Goal: Task Accomplishment & Management: Manage account settings

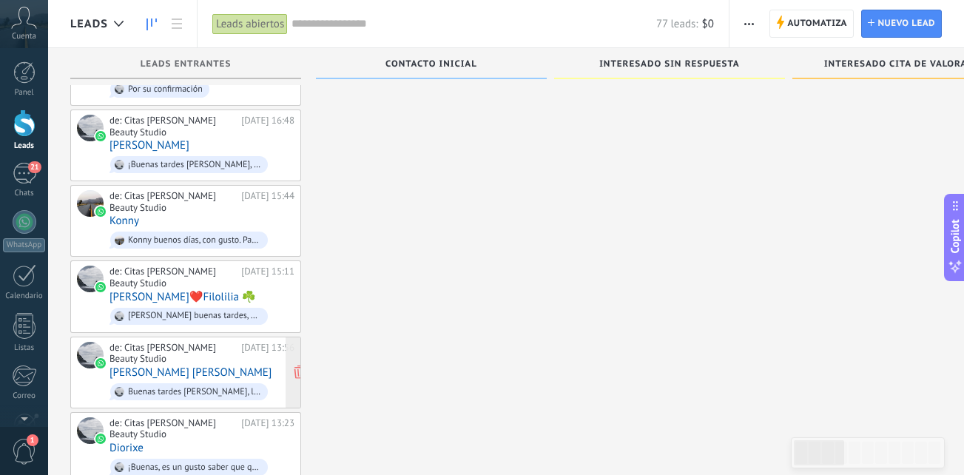
scroll to position [2080, 0]
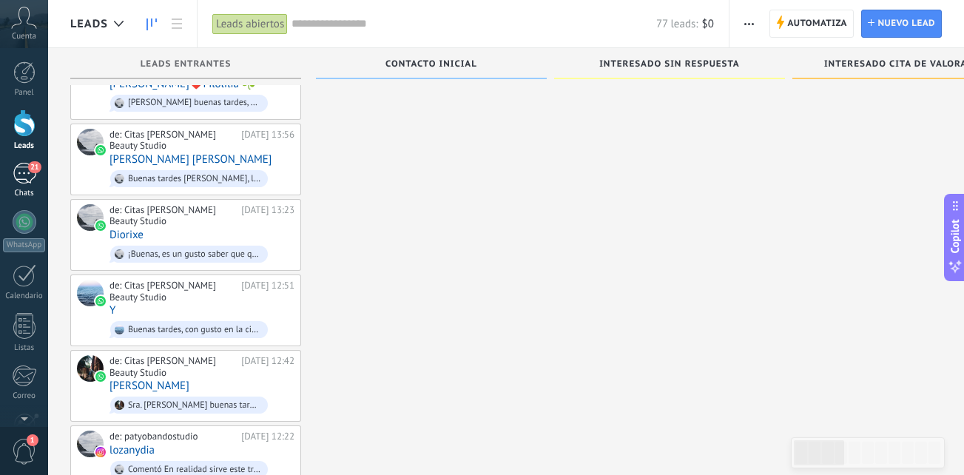
click at [14, 174] on div "21" at bounding box center [25, 173] width 24 height 21
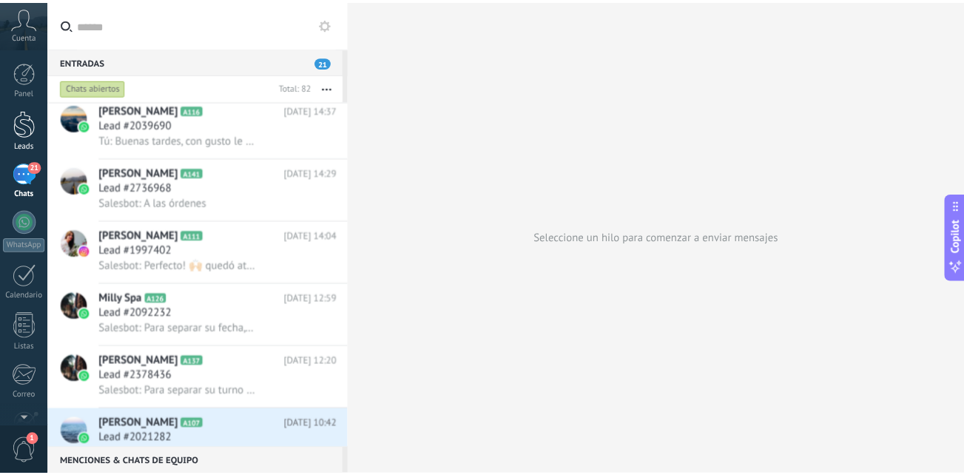
scroll to position [3059, 0]
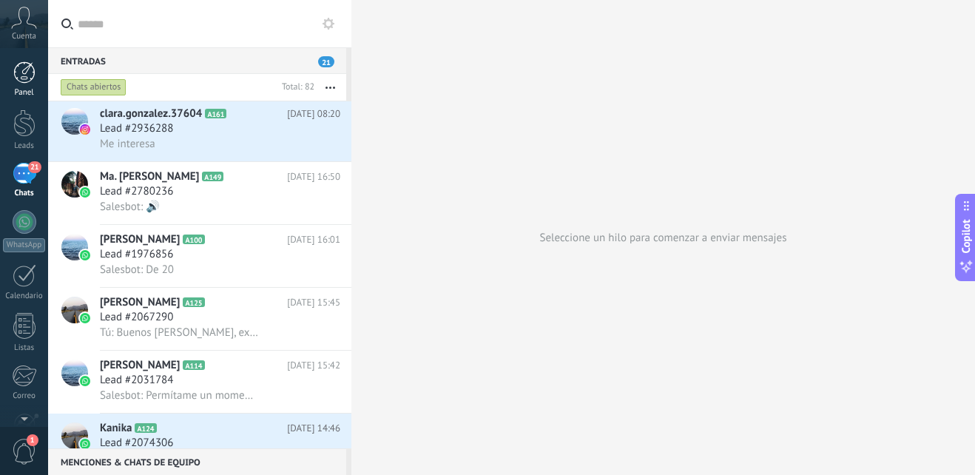
click at [18, 69] on div at bounding box center [24, 72] width 22 height 22
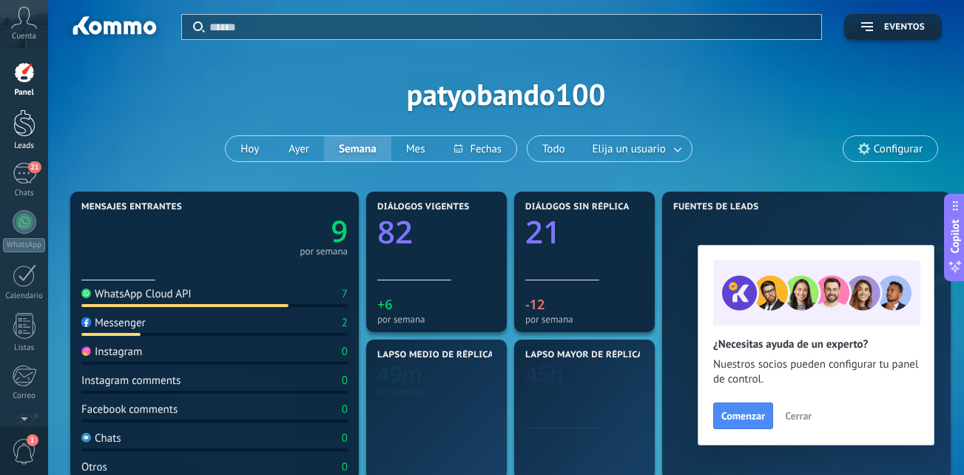
click at [14, 129] on div at bounding box center [24, 122] width 22 height 27
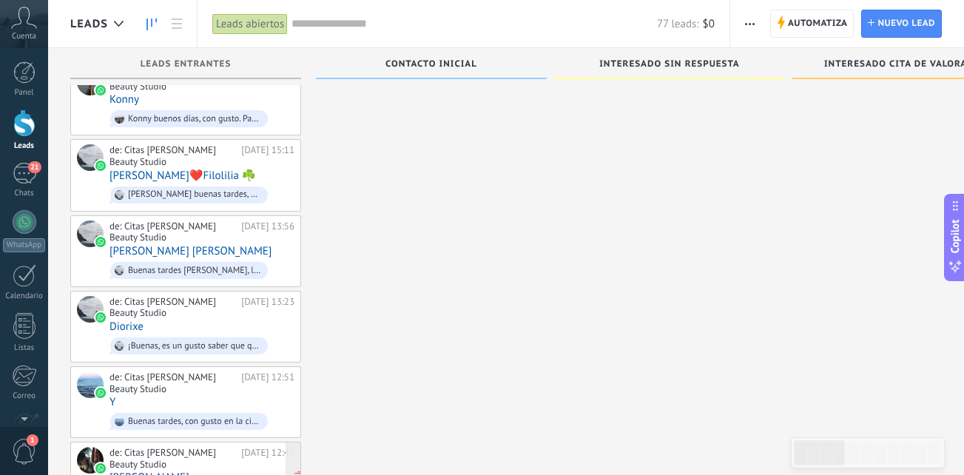
scroll to position [2080, 0]
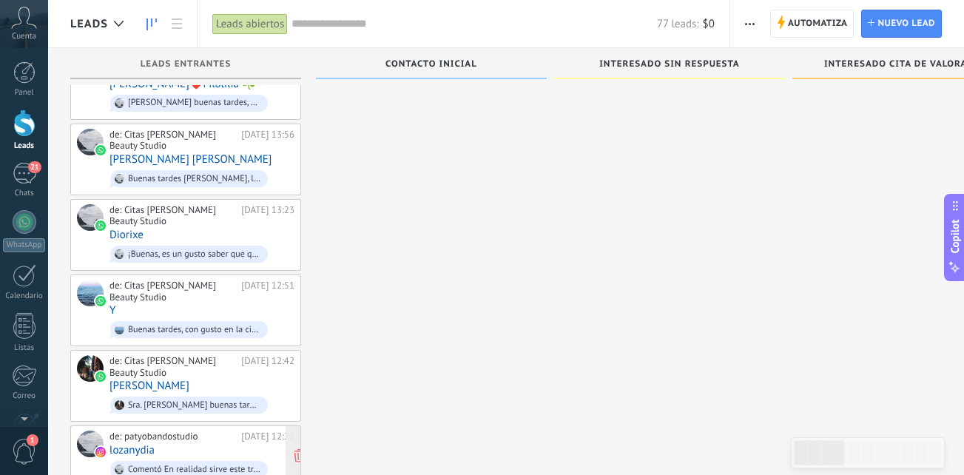
click at [179, 431] on div "de: patyobandostudio 20.09.2025 12:22 lozanydia Comentó En realidad sirve este …" at bounding box center [201, 456] width 185 height 50
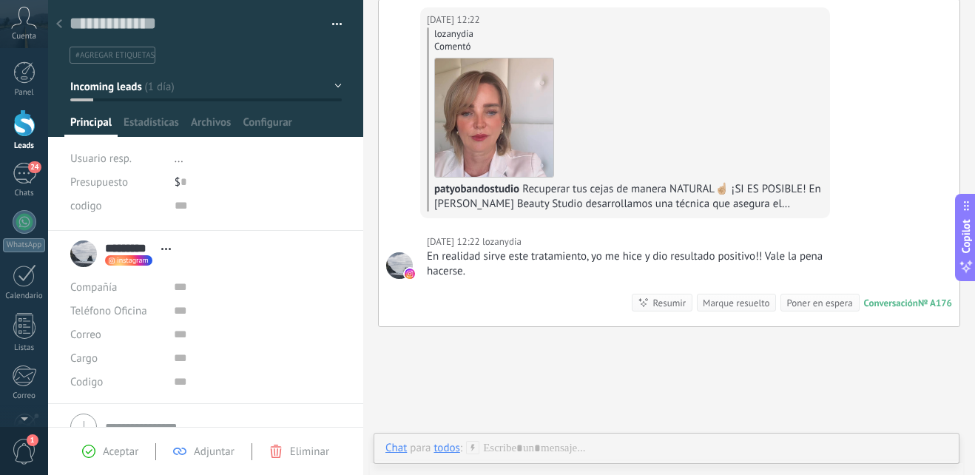
scroll to position [148, 0]
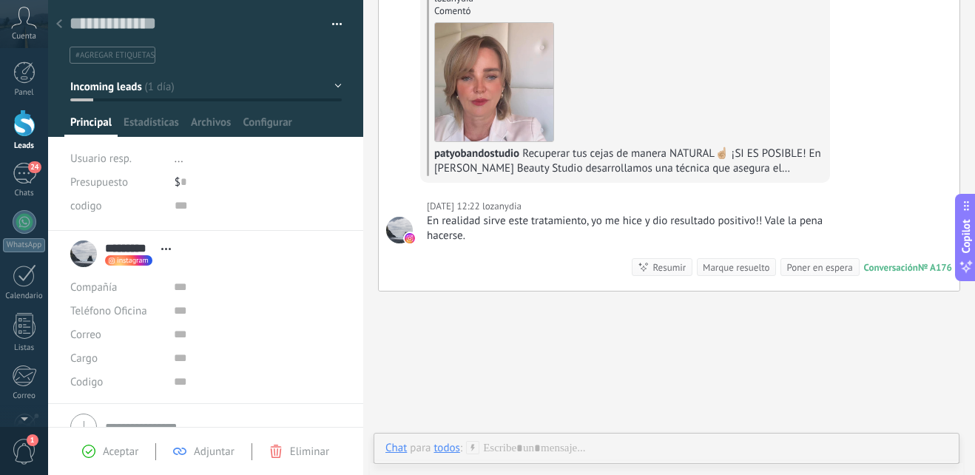
click at [98, 459] on div "Aceptar Adjuntar Eliminar" at bounding box center [205, 451] width 281 height 17
click at [85, 450] on icon at bounding box center [88, 451] width 13 height 13
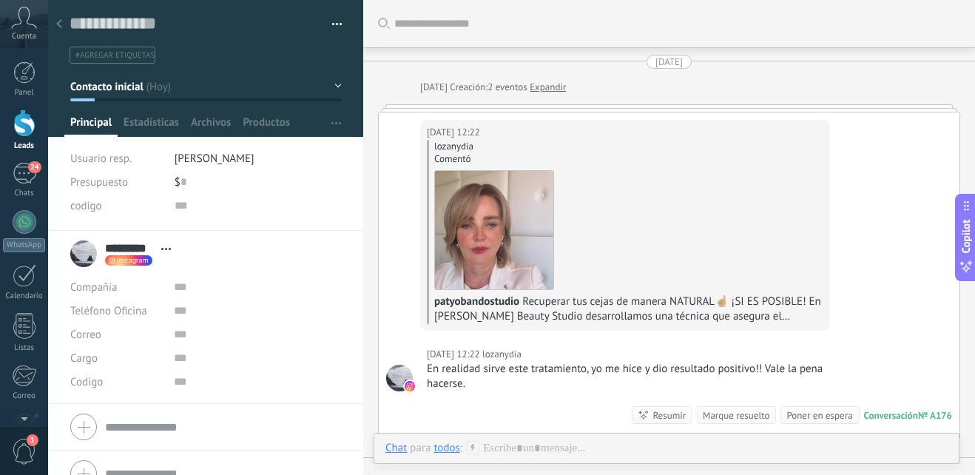
click at [55, 19] on div at bounding box center [59, 24] width 21 height 29
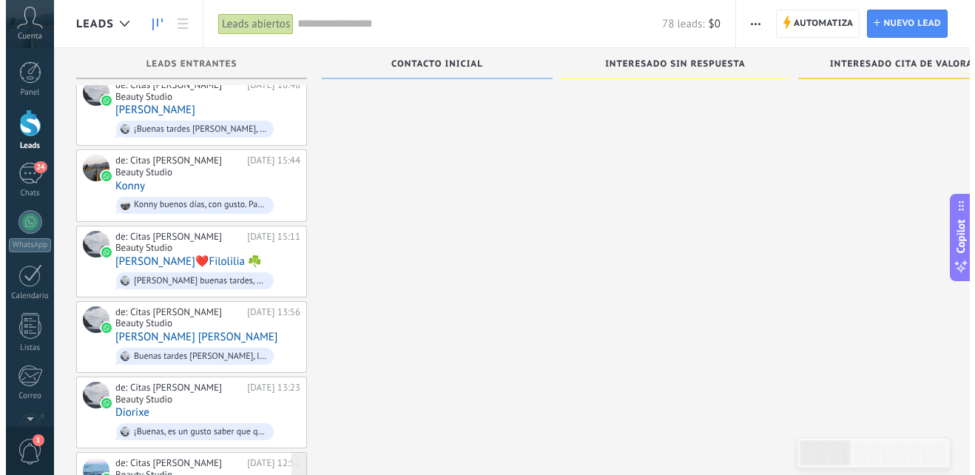
scroll to position [2091, 0]
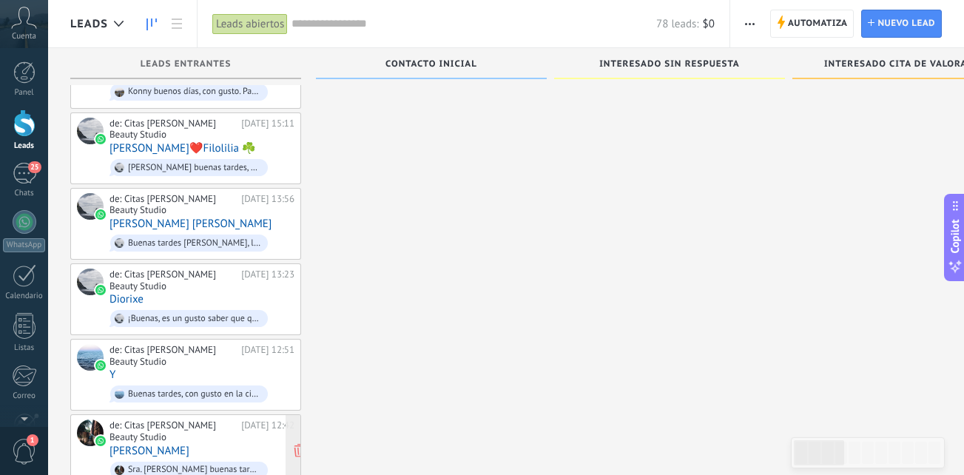
click at [228, 419] on div "de: Citas Paty Obando Beauty Studio 20.09.2025 12:42 Priscila Collaguazo Sra. P…" at bounding box center [201, 449] width 185 height 61
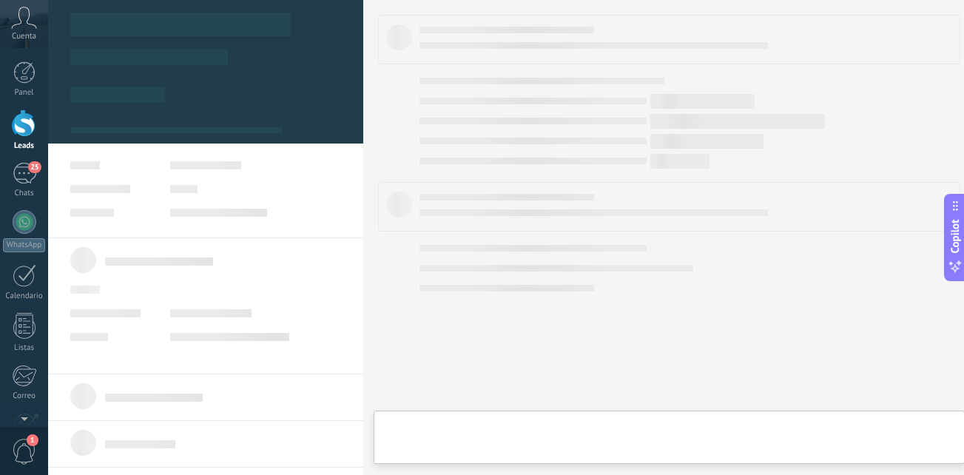
click at [228, 419] on div "de: Citas Paty Obando Beauty Studio 20.09.2025 12:42 Priscila Collaguazo Sra. P…" at bounding box center [201, 449] width 185 height 61
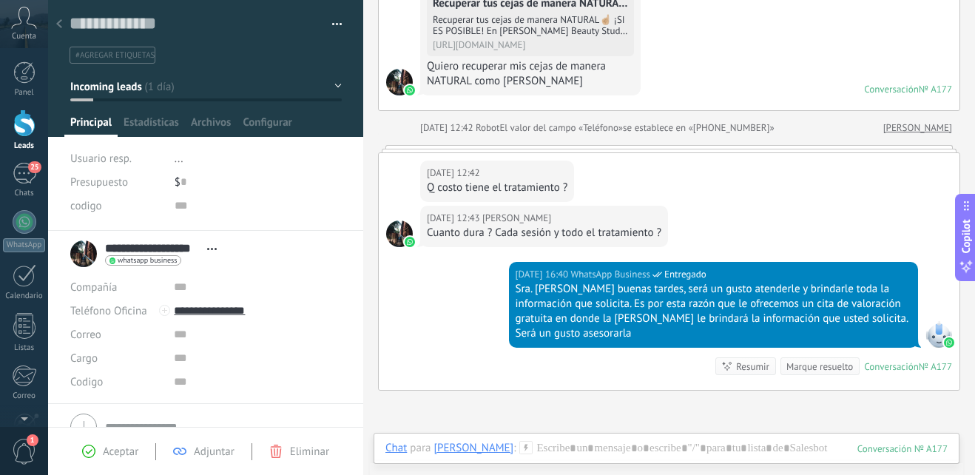
scroll to position [495, 0]
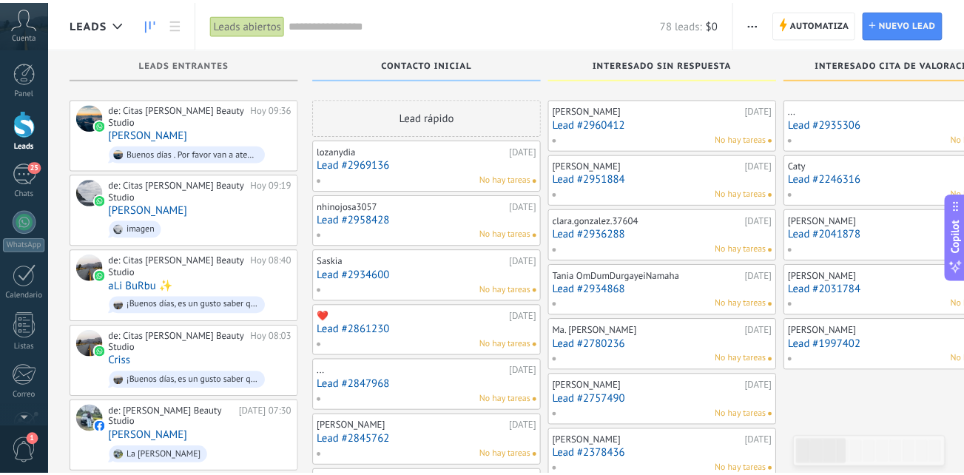
scroll to position [2091, 0]
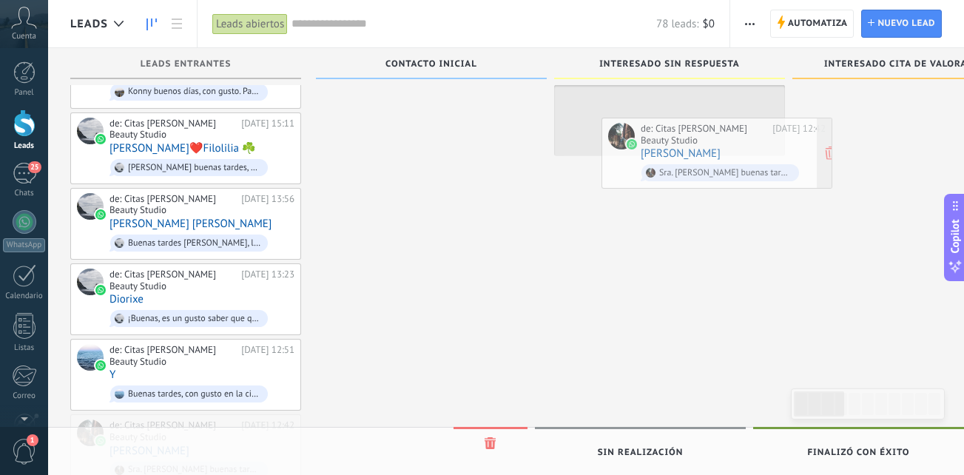
drag, startPoint x: 223, startPoint y: 396, endPoint x: 755, endPoint y: 146, distance: 587.1
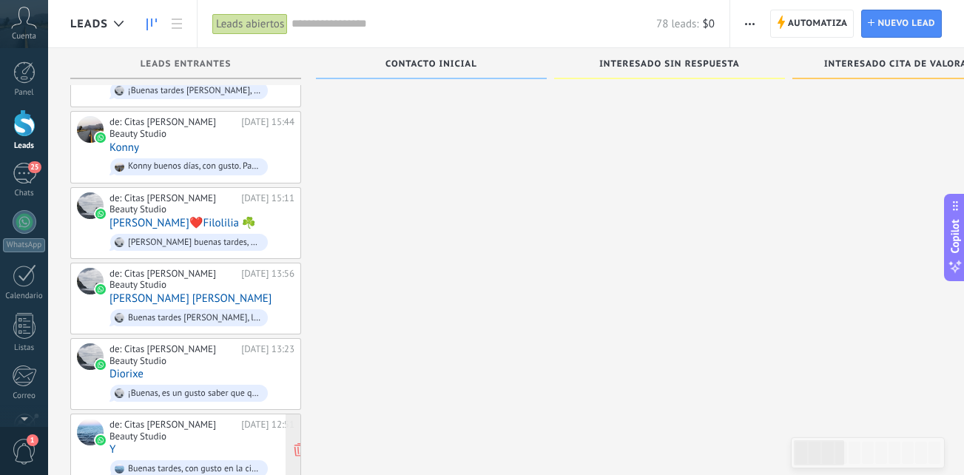
click at [209, 419] on div "de: Citas Paty Obando Beauty Studio 20.09.2025 12:51 Y Buenas tardes, con gusto…" at bounding box center [201, 449] width 185 height 61
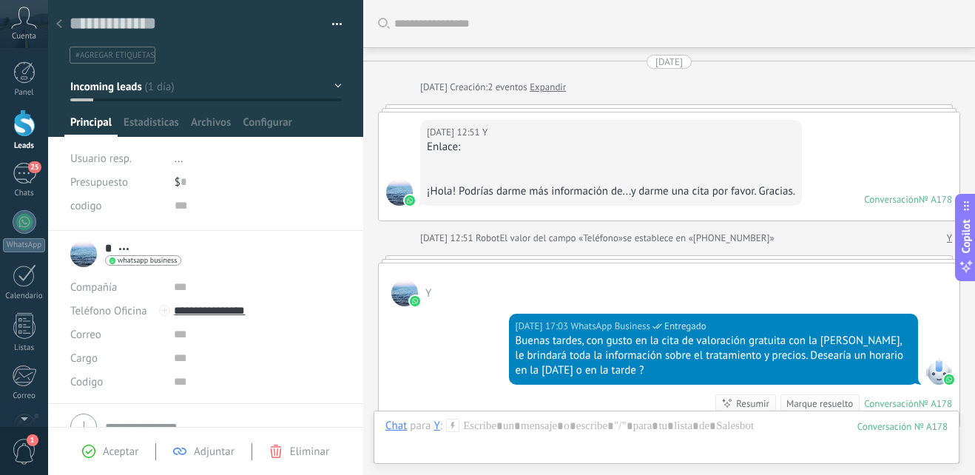
scroll to position [211, 0]
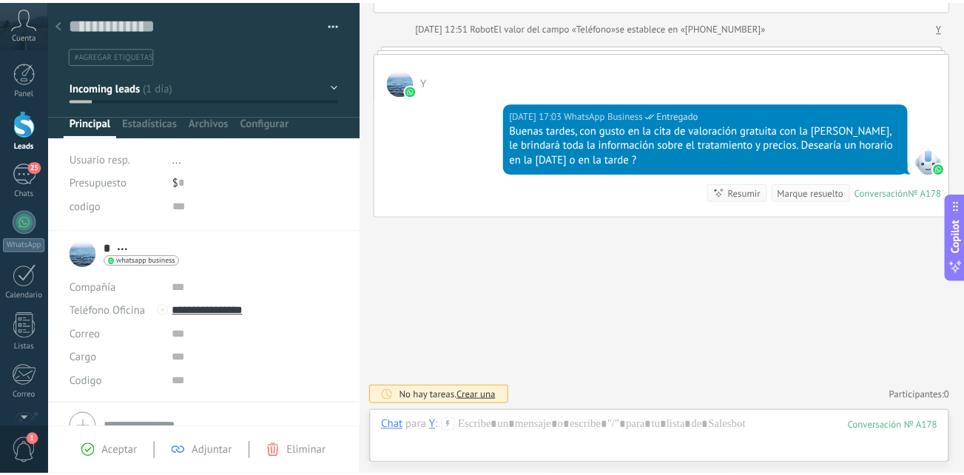
scroll to position [2017, 0]
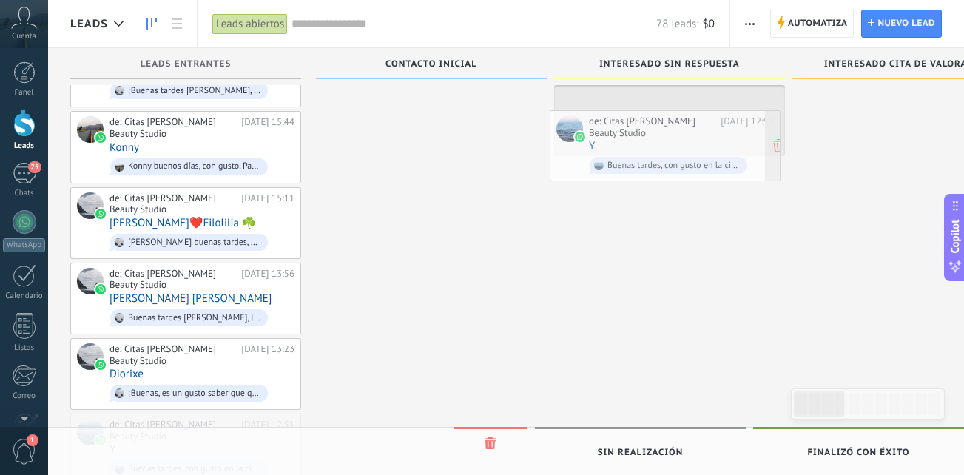
drag, startPoint x: 258, startPoint y: 398, endPoint x: 738, endPoint y: 141, distance: 544.1
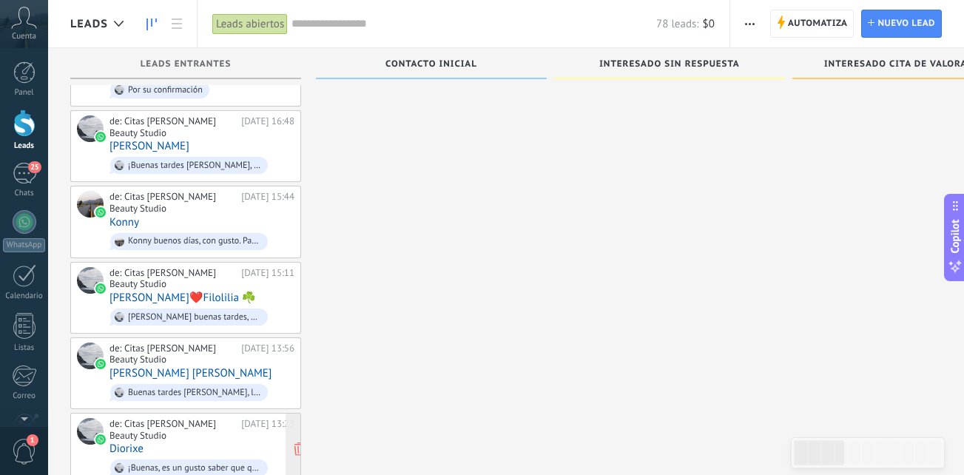
click at [202, 418] on div "de: Citas Paty Obando Beauty Studio 20.09.2025 13:23 Diorixe ¡Buenas, es un gus…" at bounding box center [201, 448] width 185 height 61
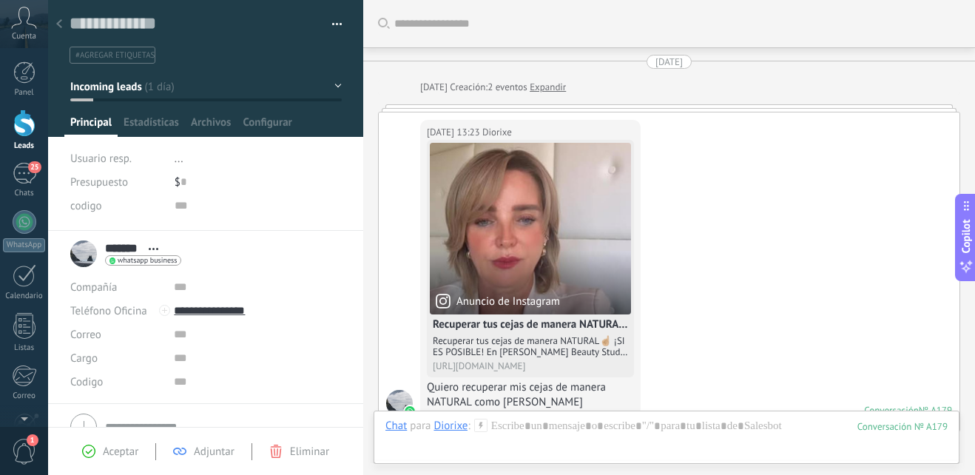
scroll to position [435, 0]
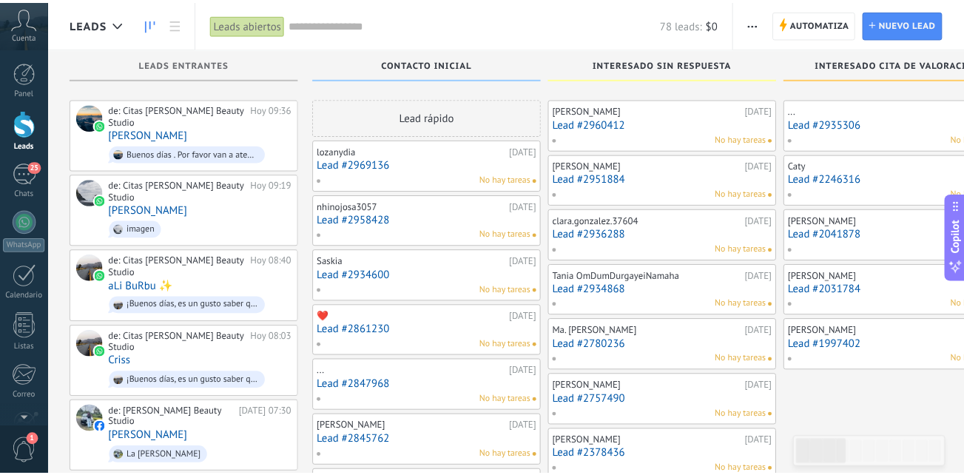
scroll to position [1942, 0]
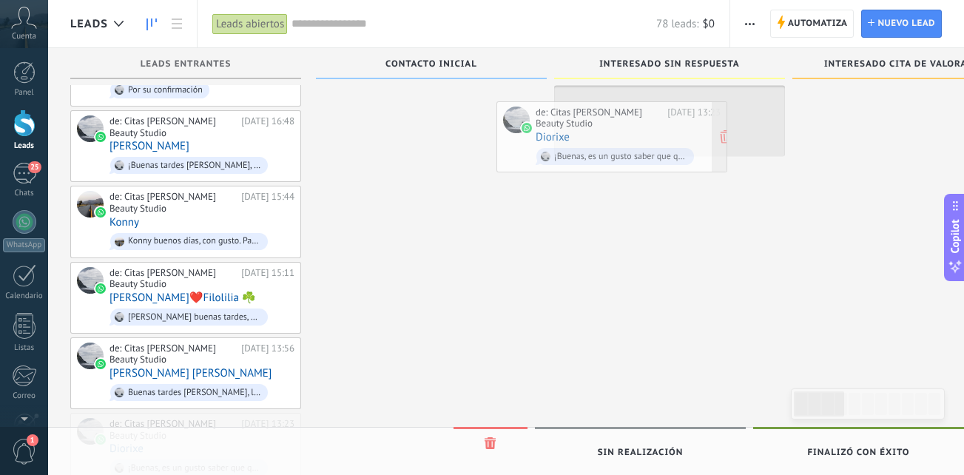
drag, startPoint x: 258, startPoint y: 405, endPoint x: 684, endPoint y: 139, distance: 502.5
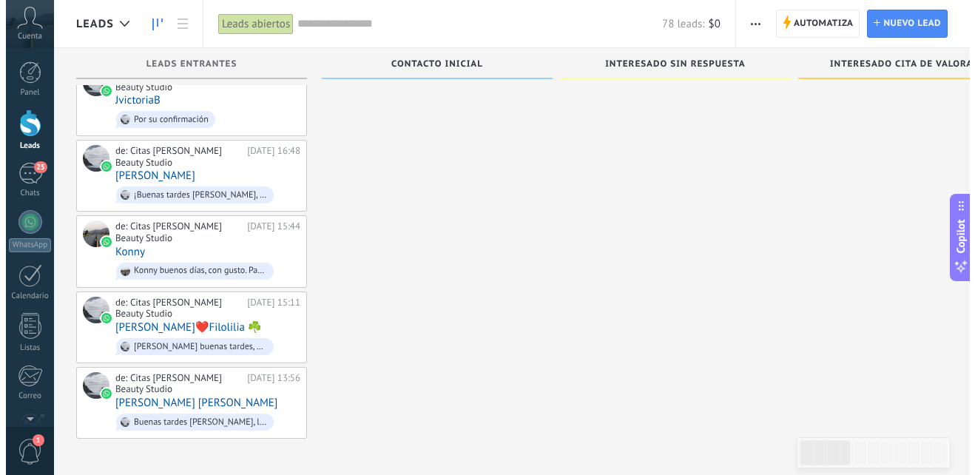
scroll to position [1867, 0]
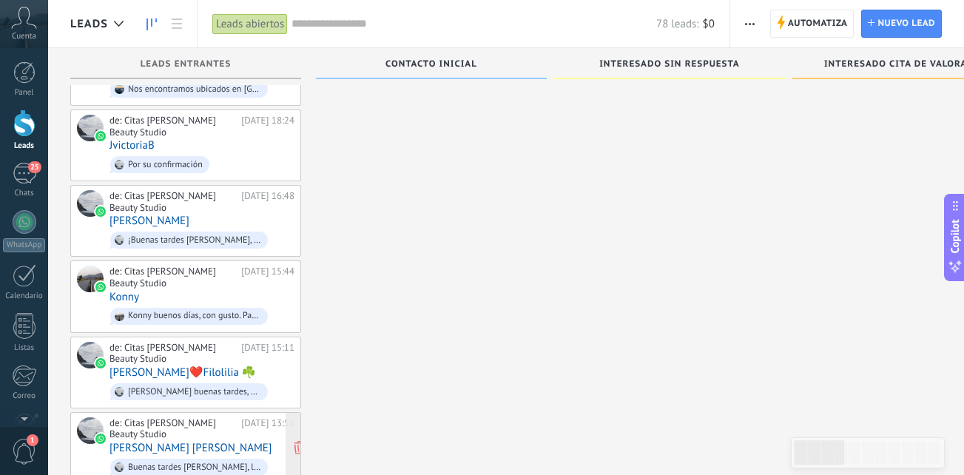
click at [243, 417] on div "de: Citas Paty Obando Beauty Studio 20.09.2025 13:56 Miguel Angel Cavallero Bue…" at bounding box center [201, 447] width 185 height 61
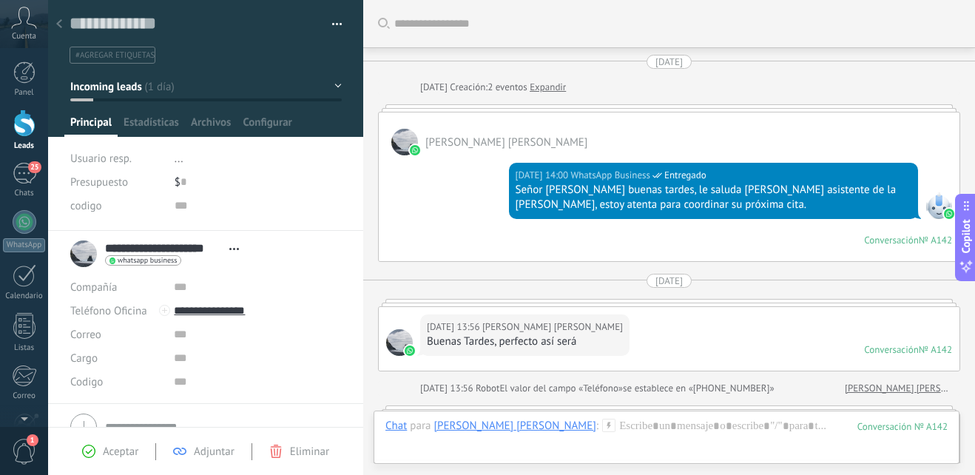
scroll to position [331, 0]
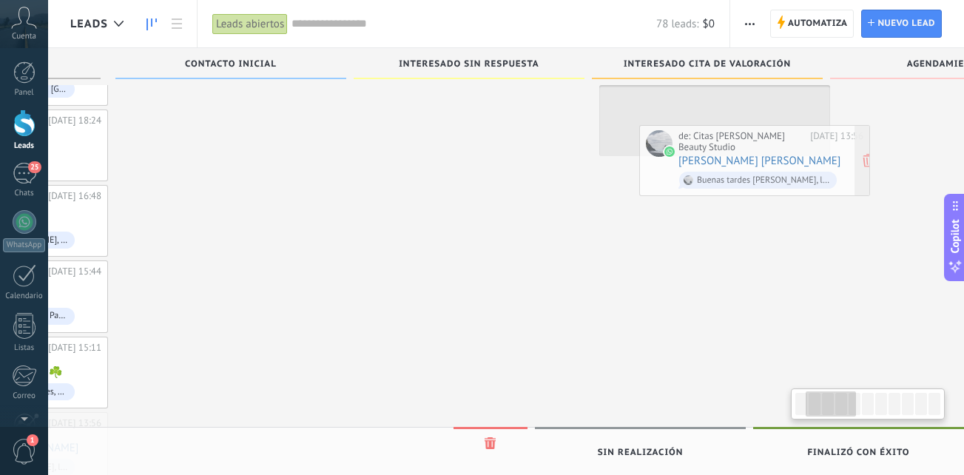
scroll to position [0, 208]
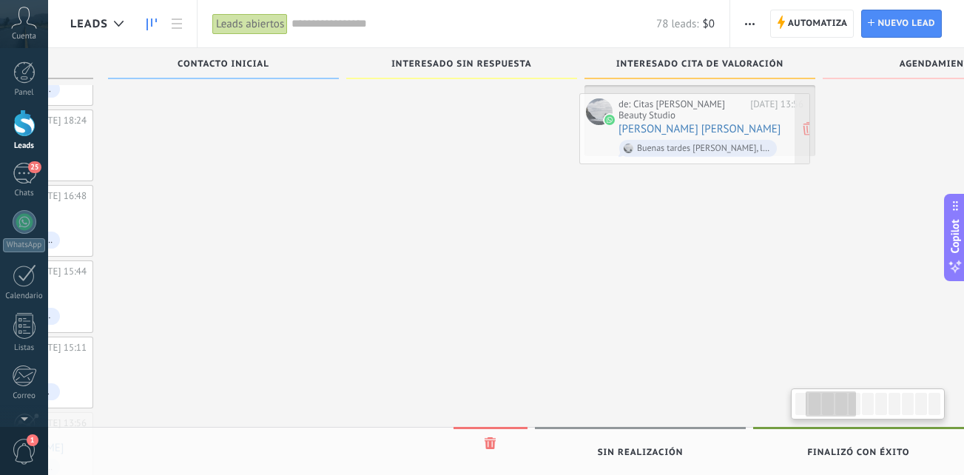
drag, startPoint x: 270, startPoint y: 394, endPoint x: 775, endPoint y: 119, distance: 575.0
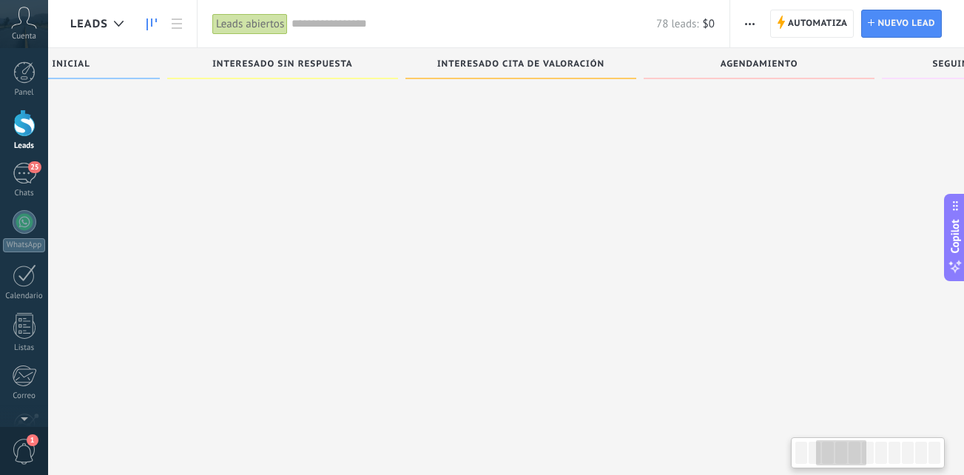
scroll to position [0, 210]
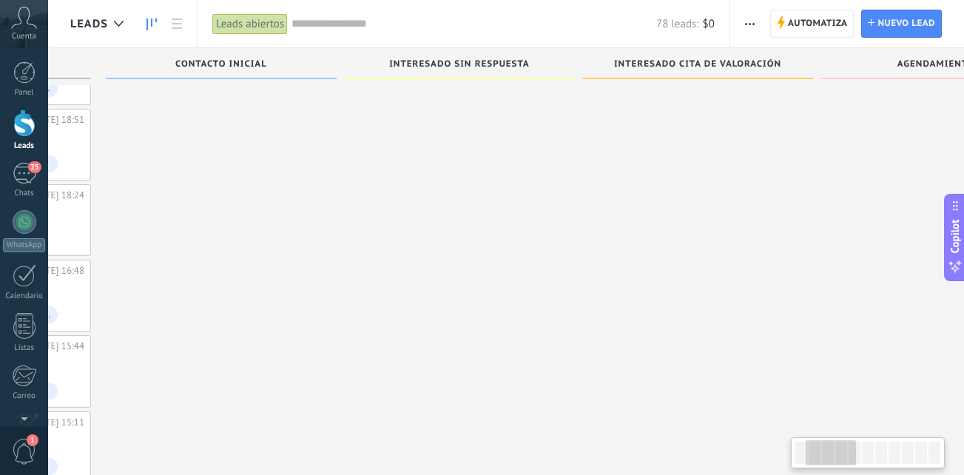
drag, startPoint x: 520, startPoint y: 440, endPoint x: 1006, endPoint y: 502, distance: 489.9
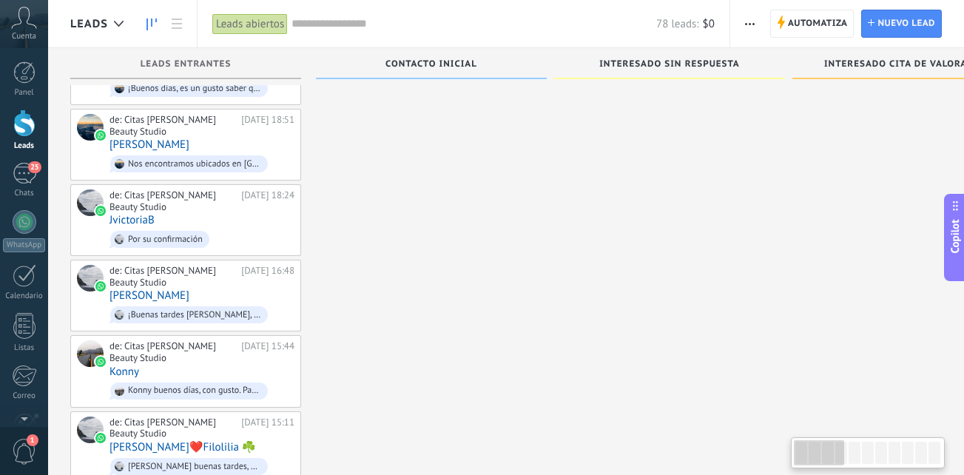
drag, startPoint x: 721, startPoint y: 419, endPoint x: 962, endPoint y: 388, distance: 243.2
click at [194, 417] on div "de: Citas [PERSON_NAME] Beauty Studio" at bounding box center [172, 428] width 127 height 23
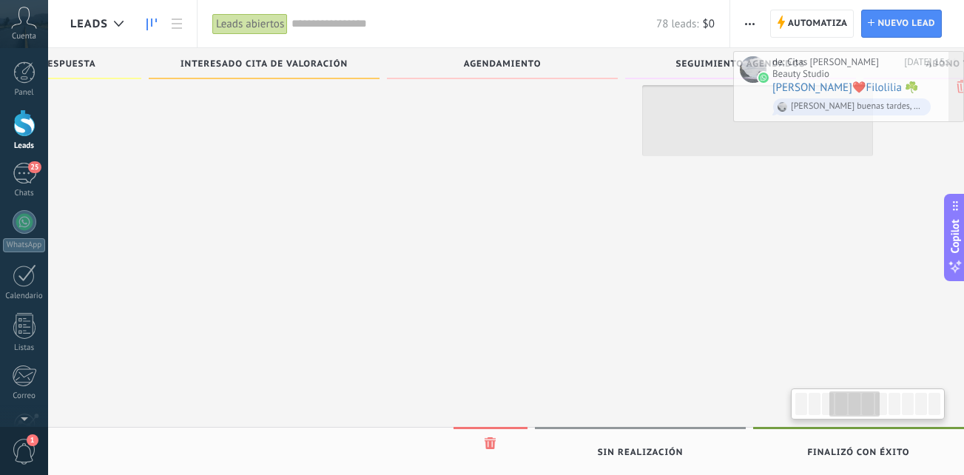
scroll to position [0, 692]
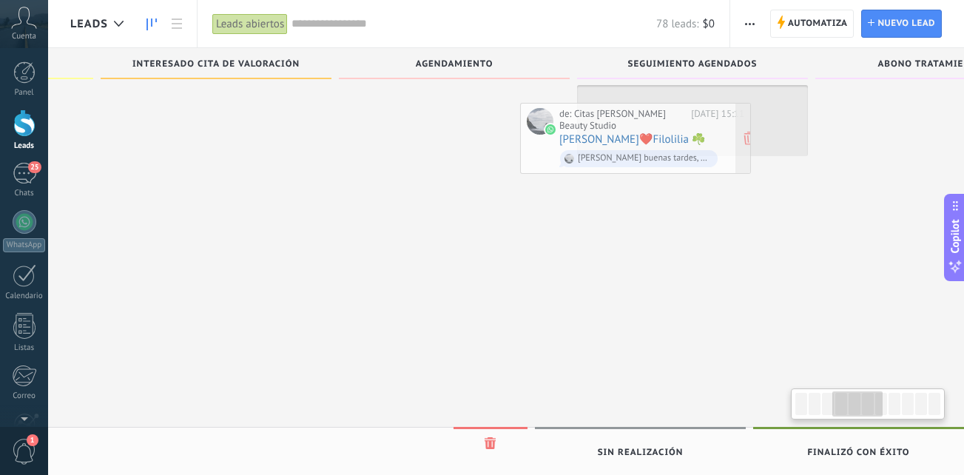
drag, startPoint x: 205, startPoint y: 384, endPoint x: 688, endPoint y: 100, distance: 560.4
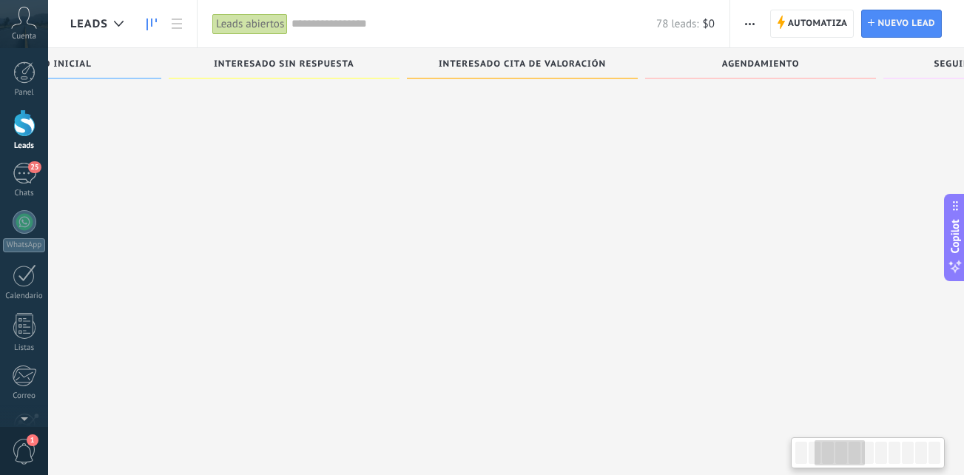
scroll to position [0, 0]
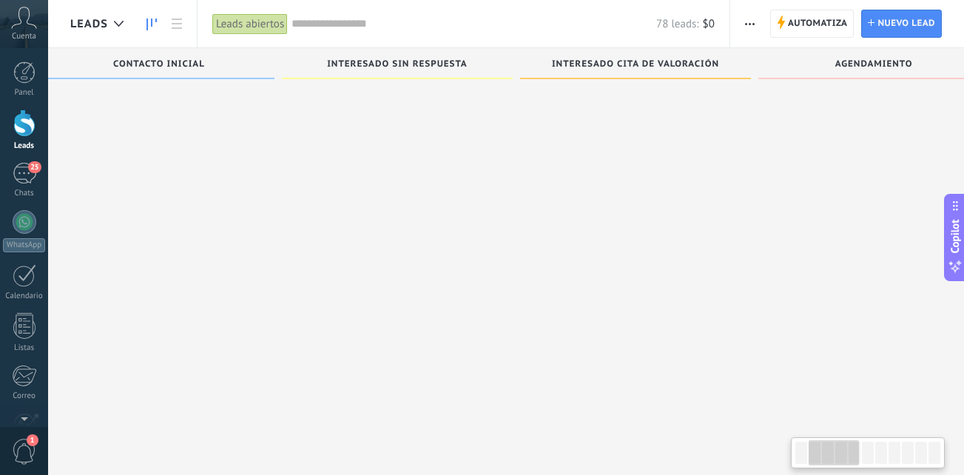
drag, startPoint x: 312, startPoint y: 396, endPoint x: 1007, endPoint y: 505, distance: 703.3
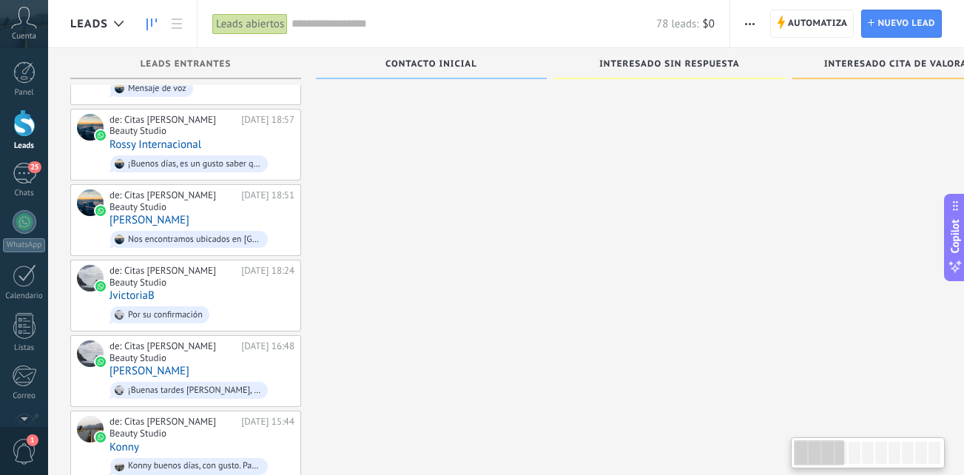
drag, startPoint x: 158, startPoint y: 386, endPoint x: 1007, endPoint y: 509, distance: 857.4
click at [198, 416] on div "de: Citas Paty Obando Beauty Studio 20.09.2025 15:44 Konny Konny buenos días, c…" at bounding box center [201, 446] width 185 height 61
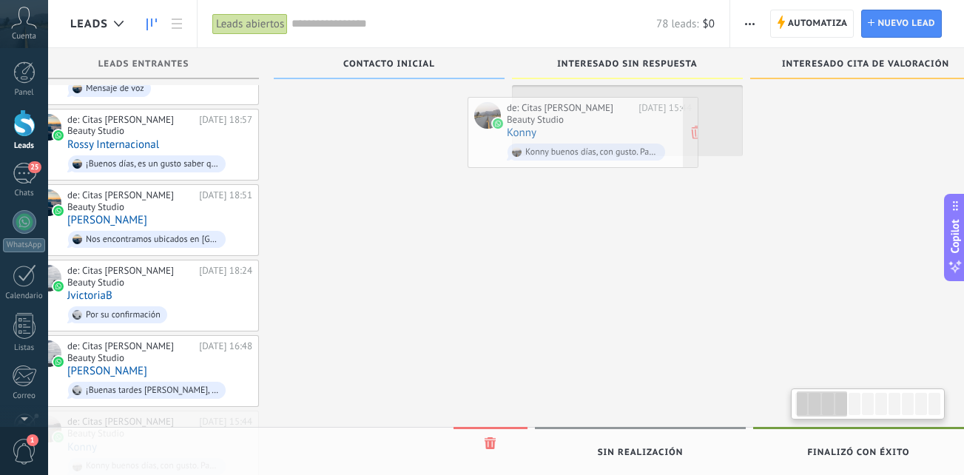
drag, startPoint x: 218, startPoint y: 395, endPoint x: 619, endPoint y: 126, distance: 483.0
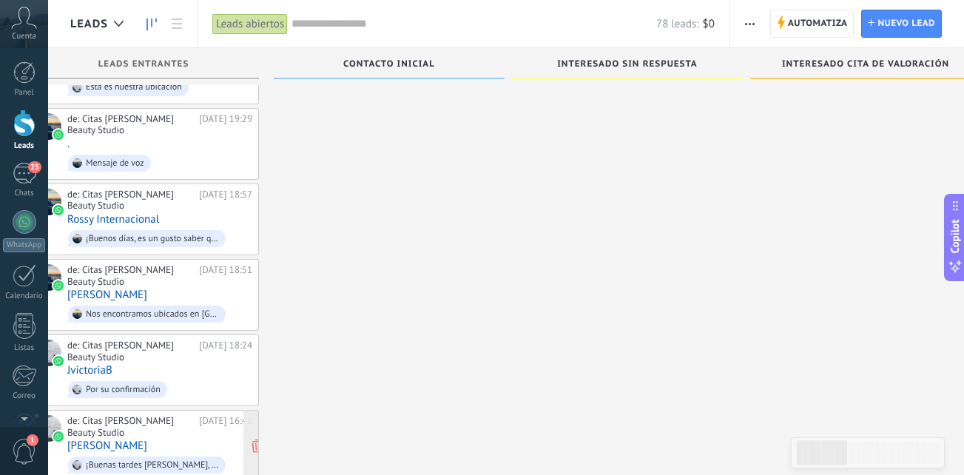
click at [183, 415] on div "de: Citas Paty Obando Beauty Studio 20.09.2025 16:48 Rita Moreira ¡Buenas tarde…" at bounding box center [159, 445] width 185 height 61
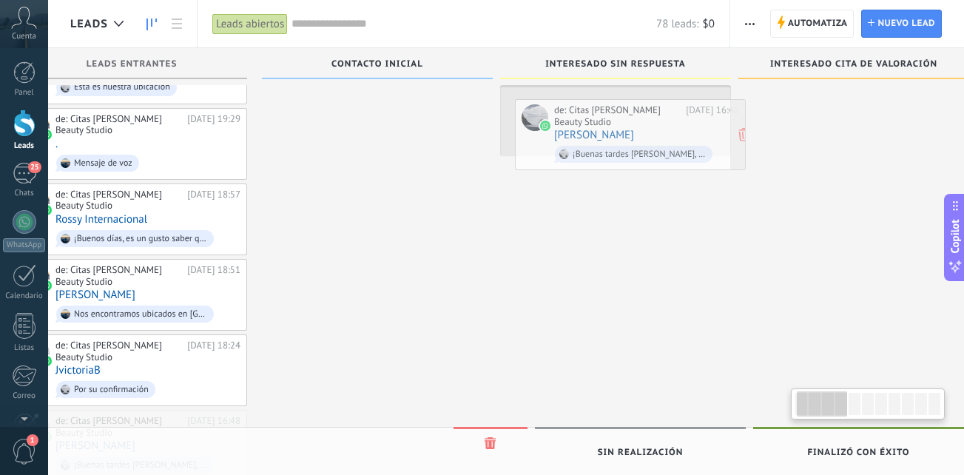
drag, startPoint x: 206, startPoint y: 400, endPoint x: 684, endPoint y: 127, distance: 550.4
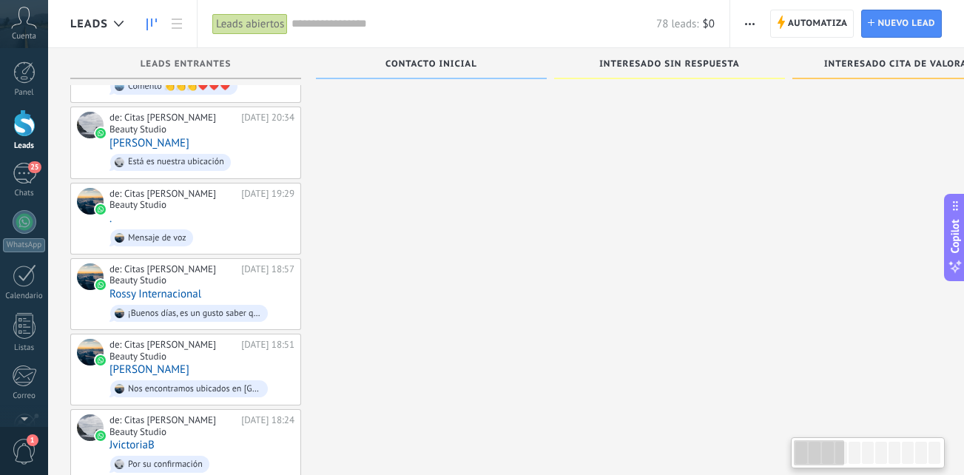
drag, startPoint x: 441, startPoint y: 414, endPoint x: 661, endPoint y: 409, distance: 219.8
click at [260, 414] on div "de: Citas Paty Obando Beauty Studio 20.09.2025 18:24 JvictoriaB Por su confirma…" at bounding box center [201, 444] width 185 height 61
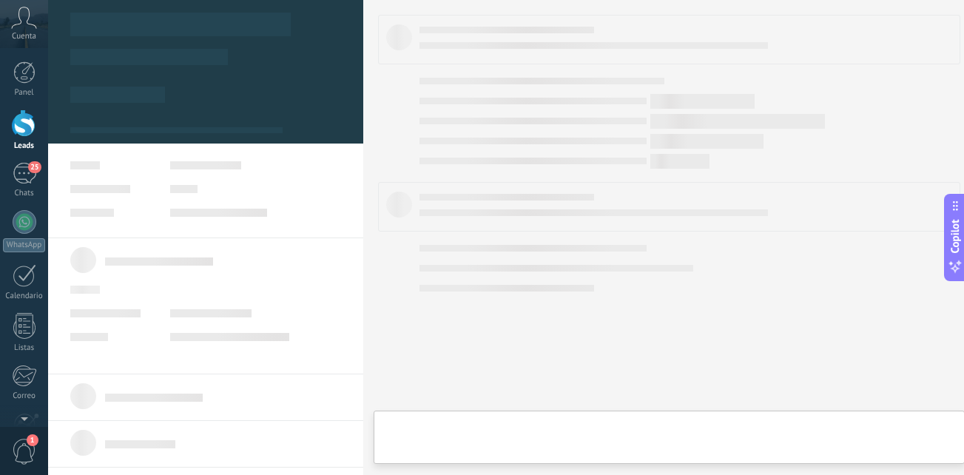
click at [260, 414] on div "de: Citas Paty Obando Beauty Studio 20.09.2025 18:24 JvictoriaB Por su confirma…" at bounding box center [201, 444] width 185 height 61
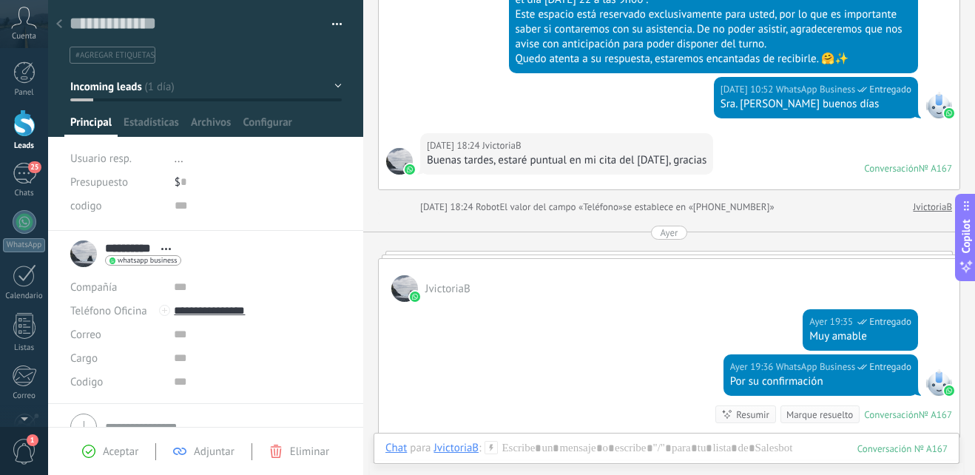
scroll to position [427, 0]
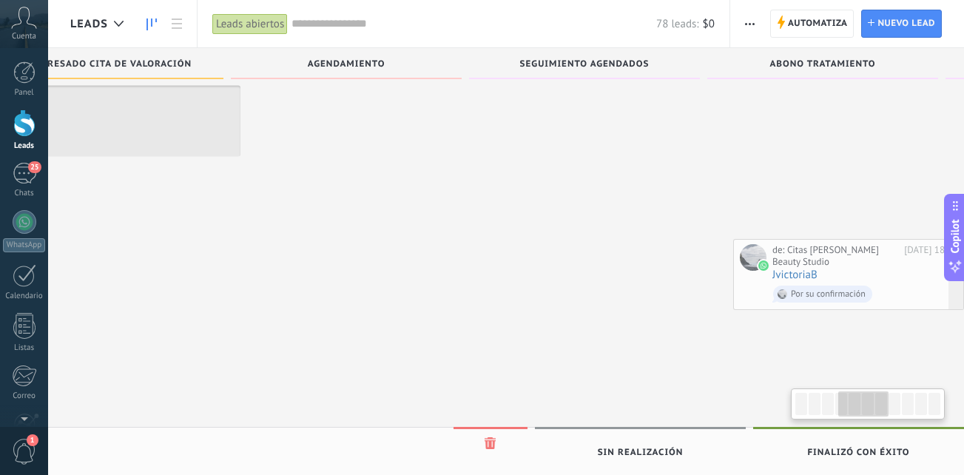
scroll to position [0, 817]
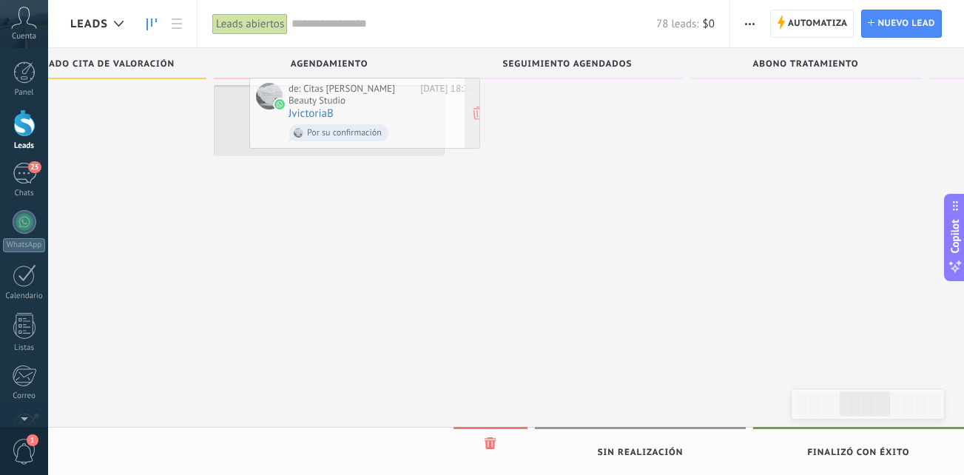
drag, startPoint x: 990, startPoint y: 358, endPoint x: 397, endPoint y: 122, distance: 638.5
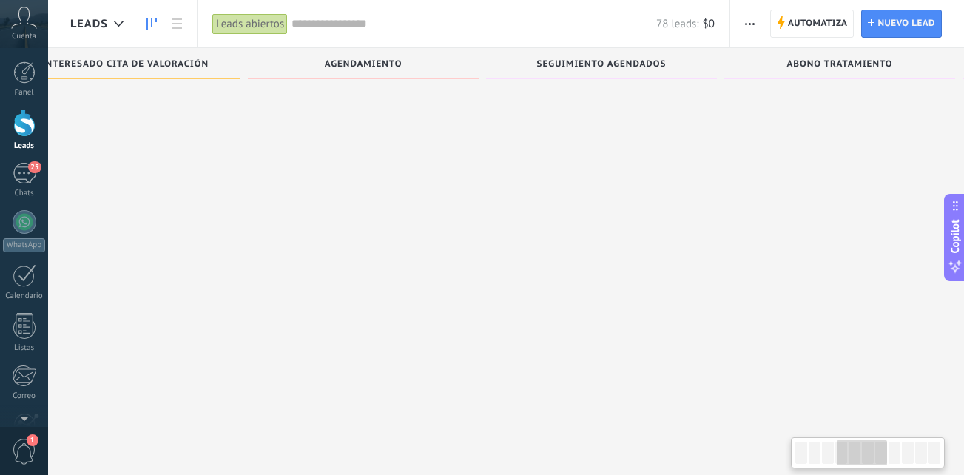
scroll to position [0, 155]
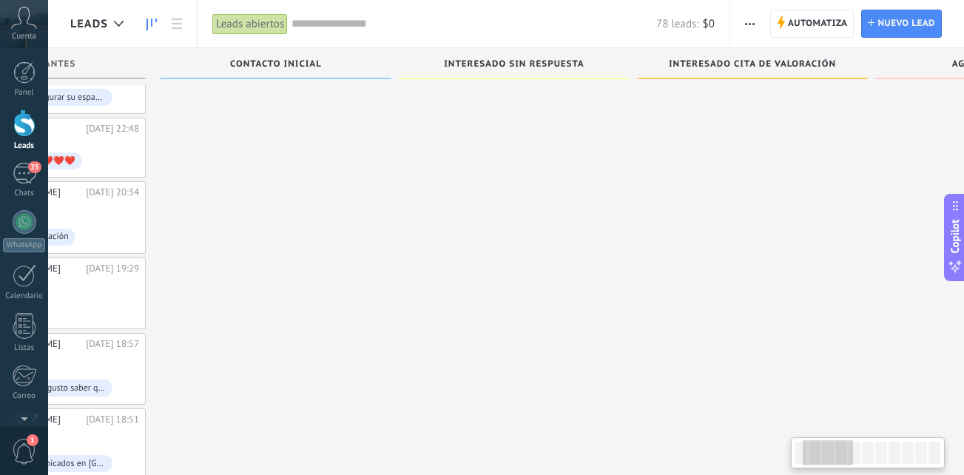
drag, startPoint x: 334, startPoint y: 294, endPoint x: 1007, endPoint y: 502, distance: 704.8
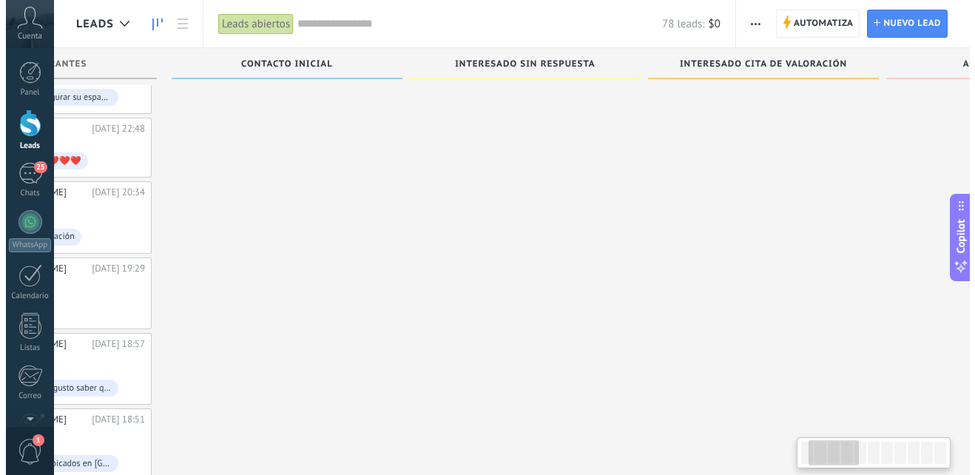
scroll to position [0, 0]
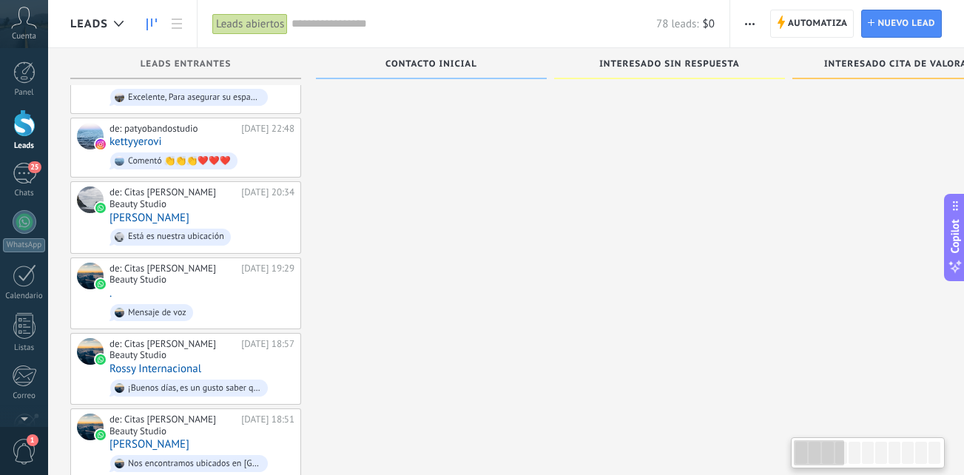
drag, startPoint x: 289, startPoint y: 414, endPoint x: 809, endPoint y: 474, distance: 523.5
click at [203, 414] on div "de: Citas [PERSON_NAME] Beauty Studio" at bounding box center [172, 425] width 127 height 23
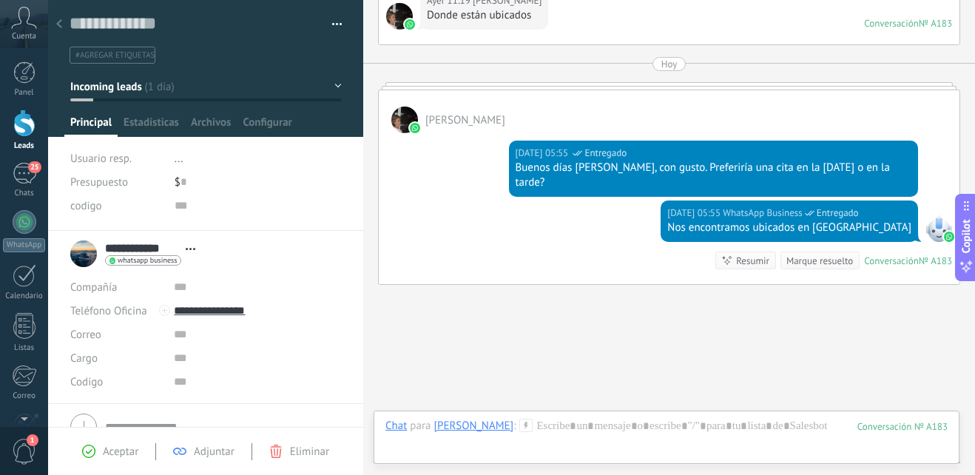
scroll to position [900, 0]
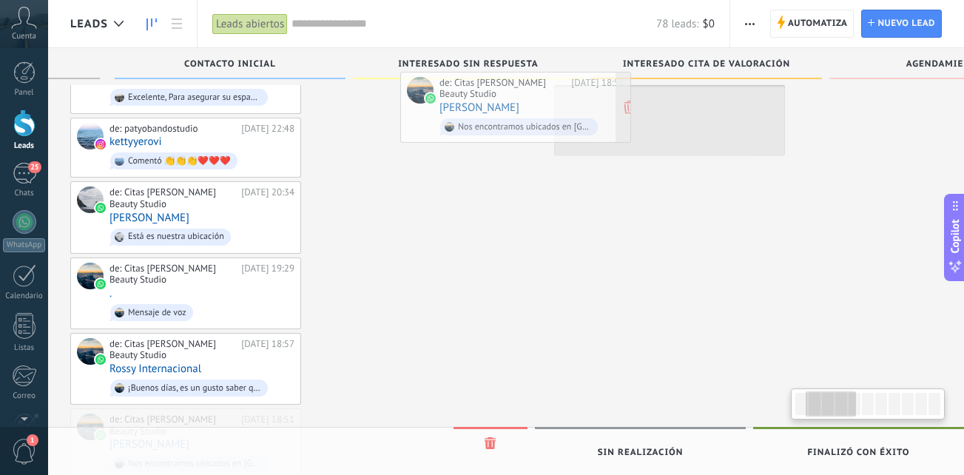
scroll to position [0, 201]
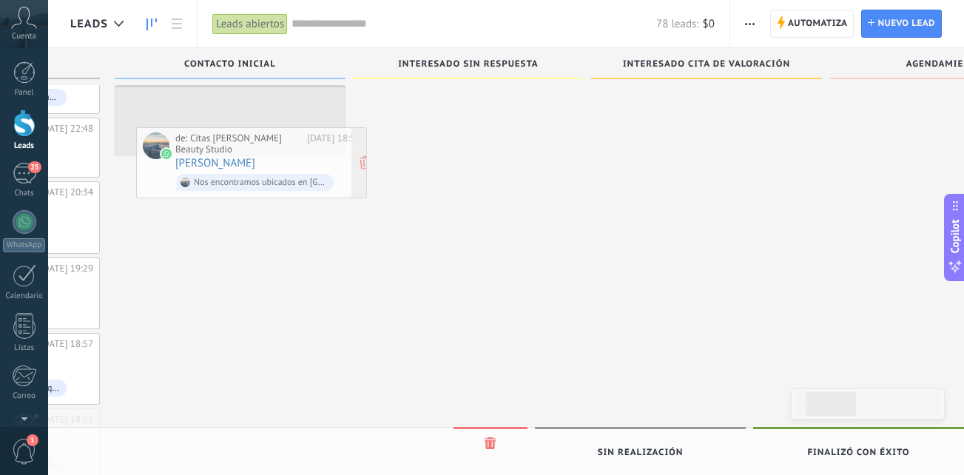
drag, startPoint x: 252, startPoint y: 397, endPoint x: 318, endPoint y: 156, distance: 249.3
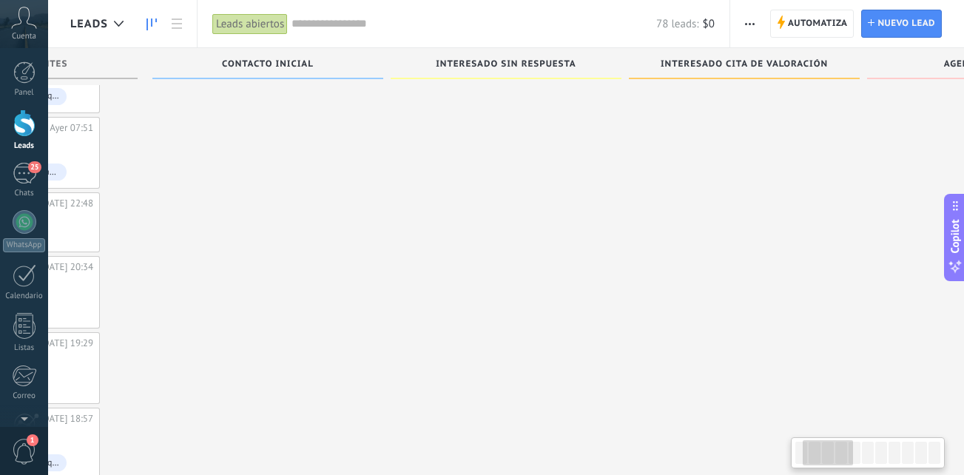
scroll to position [0, 0]
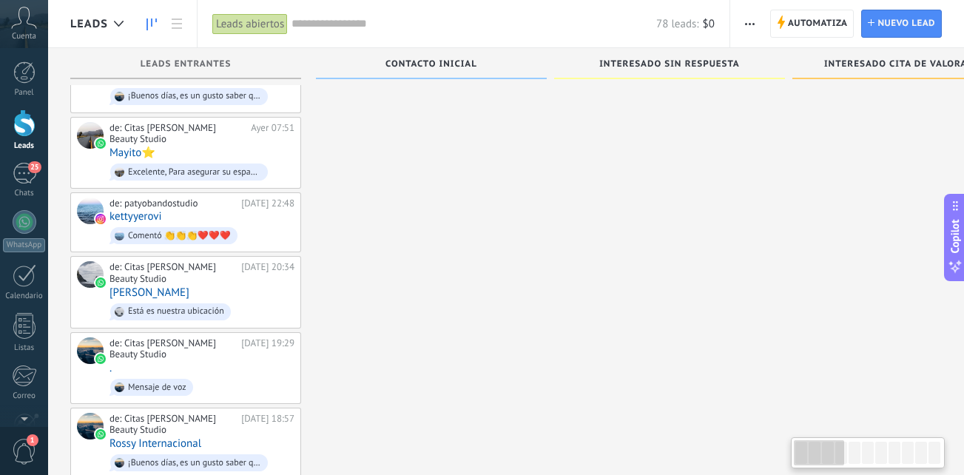
drag, startPoint x: 346, startPoint y: 303, endPoint x: 1007, endPoint y: 407, distance: 668.7
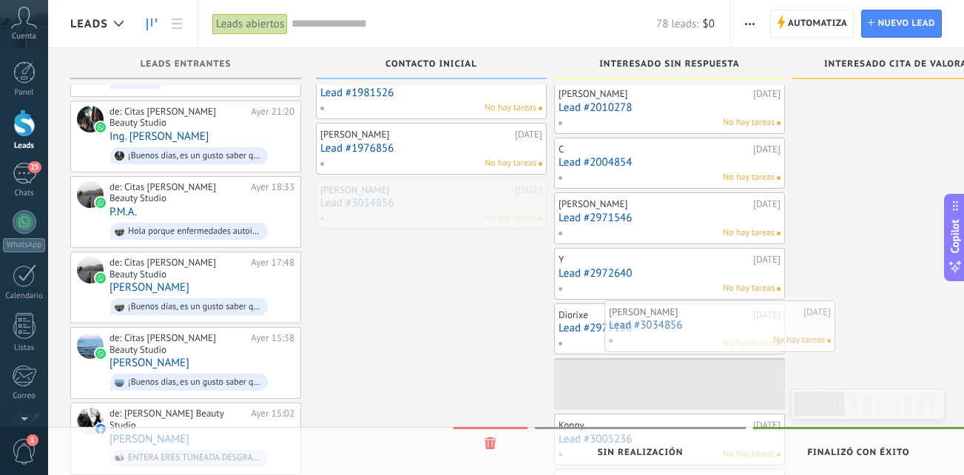
scroll to position [0, 24]
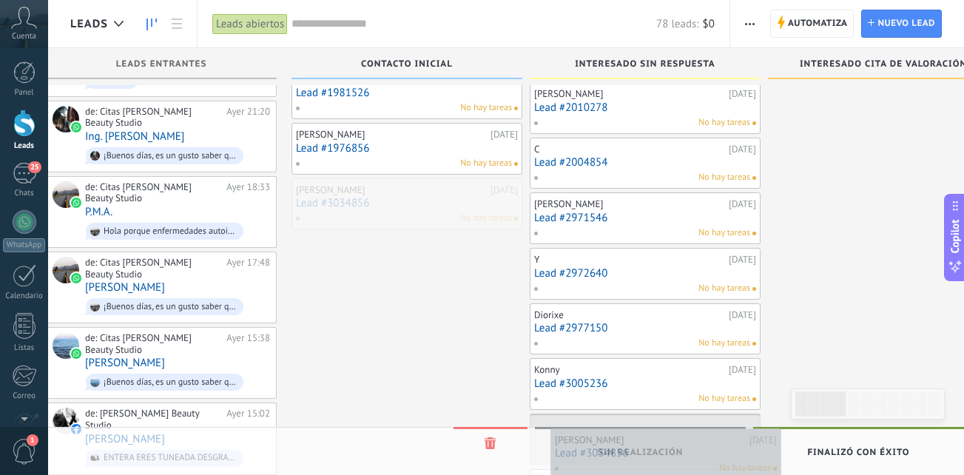
drag, startPoint x: 434, startPoint y: 198, endPoint x: 655, endPoint y: 405, distance: 303.6
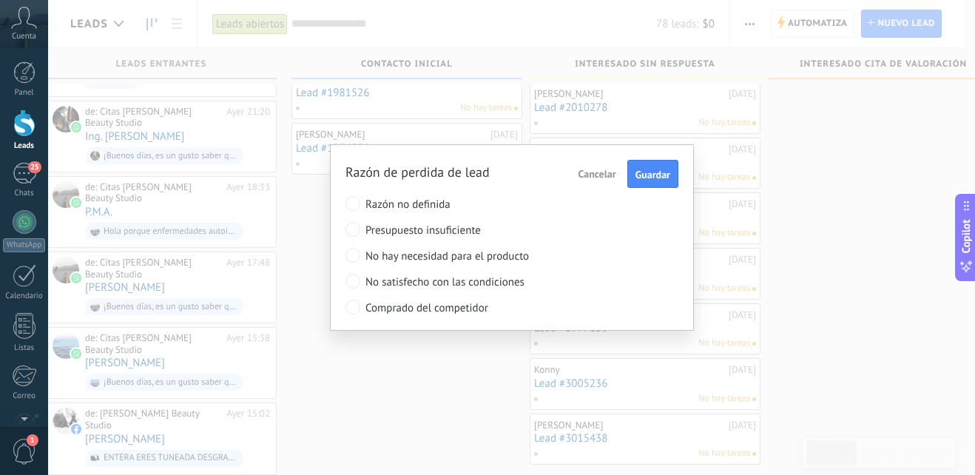
click at [598, 172] on span "Cancelar" at bounding box center [598, 173] width 38 height 13
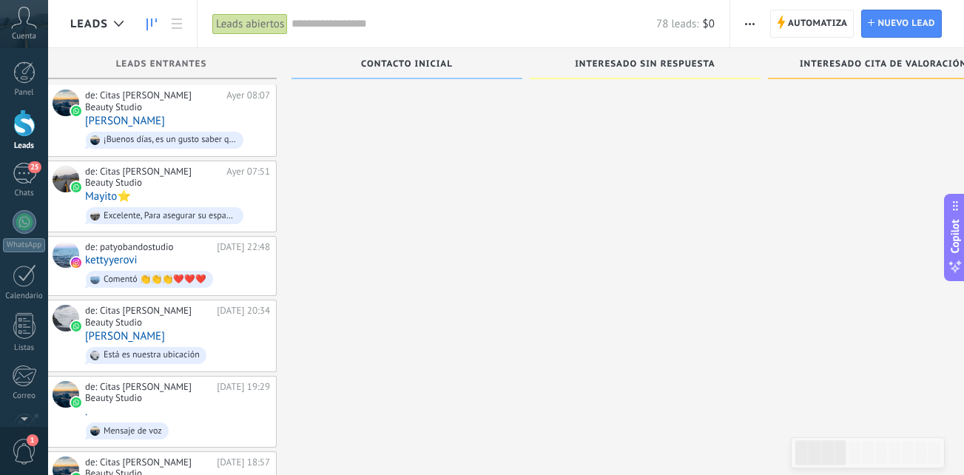
scroll to position [1418, 0]
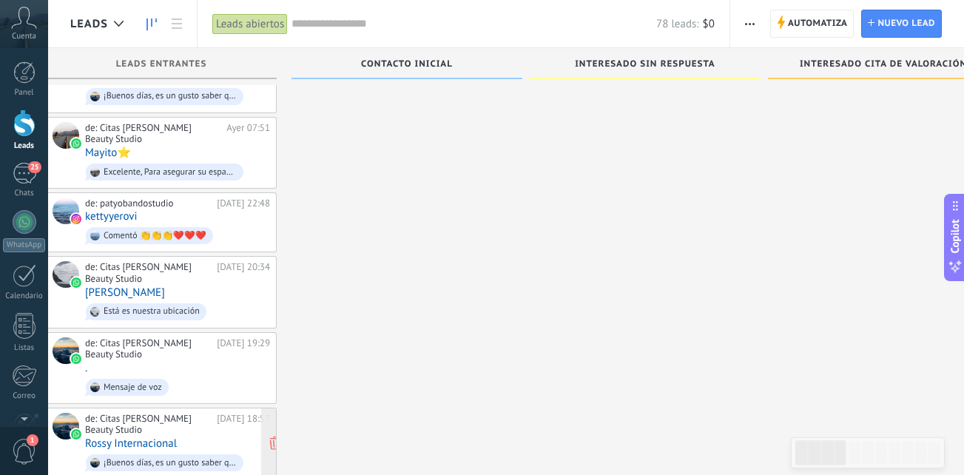
click at [210, 413] on div "de: Citas Paty Obando Beauty Studio 20.09.2025 18:57 Rossy Internacional ¡Bueno…" at bounding box center [177, 443] width 185 height 61
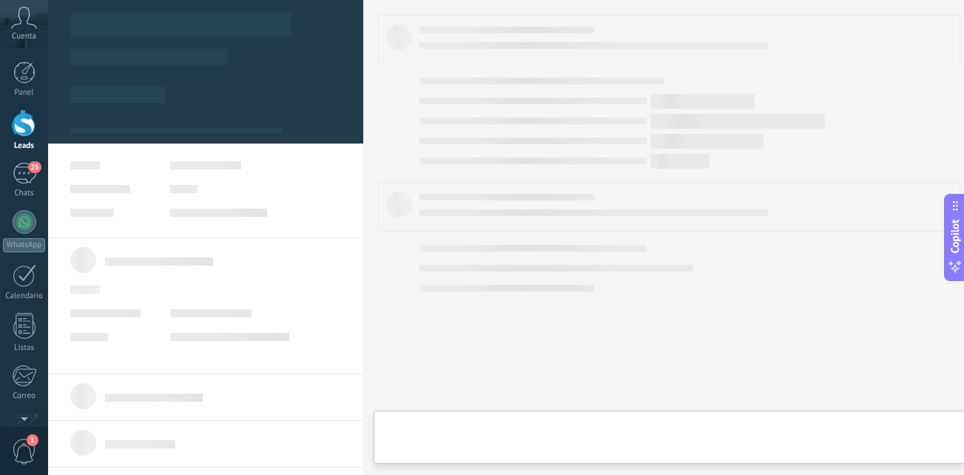
click at [210, 413] on div "de: Citas Paty Obando Beauty Studio 20.09.2025 18:57 Rossy Internacional ¡Bueno…" at bounding box center [177, 443] width 185 height 61
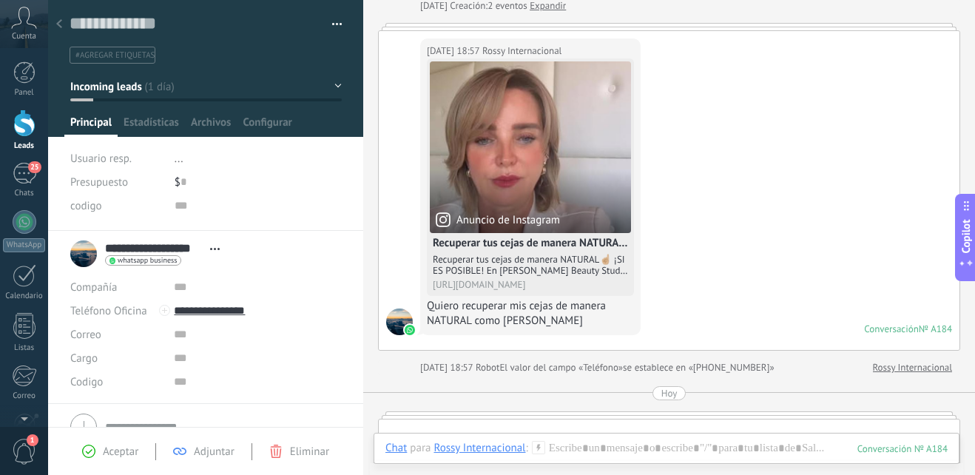
scroll to position [78, 0]
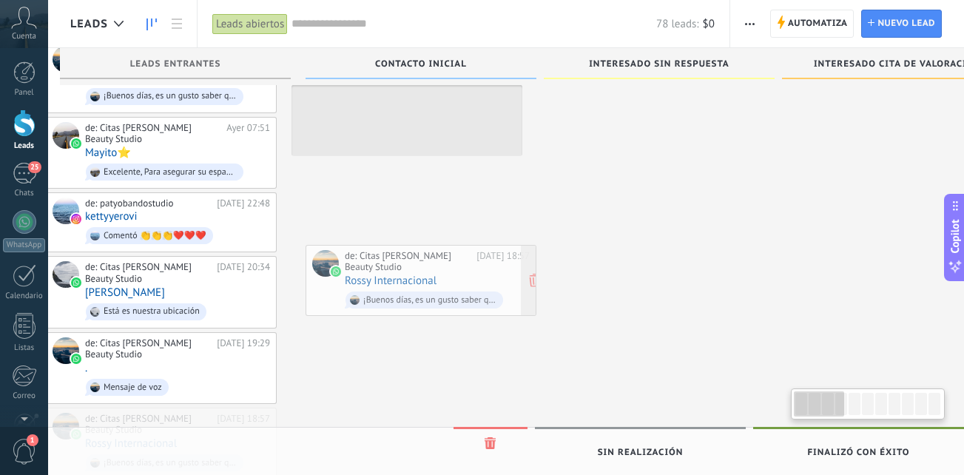
scroll to position [0, 10]
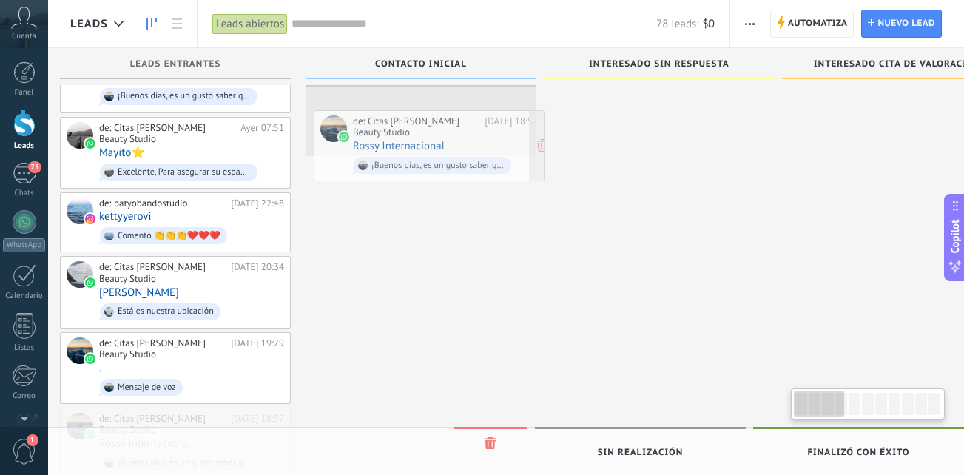
drag, startPoint x: 220, startPoint y: 403, endPoint x: 477, endPoint y: 146, distance: 364.1
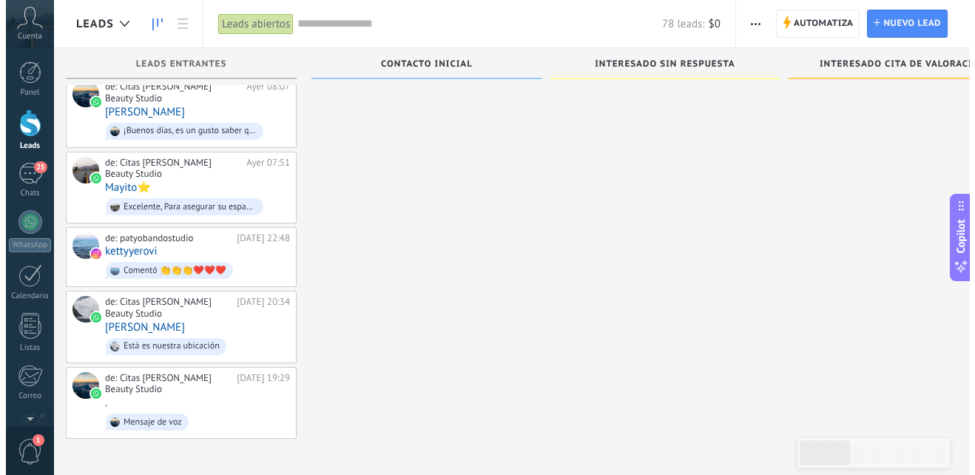
scroll to position [1343, 0]
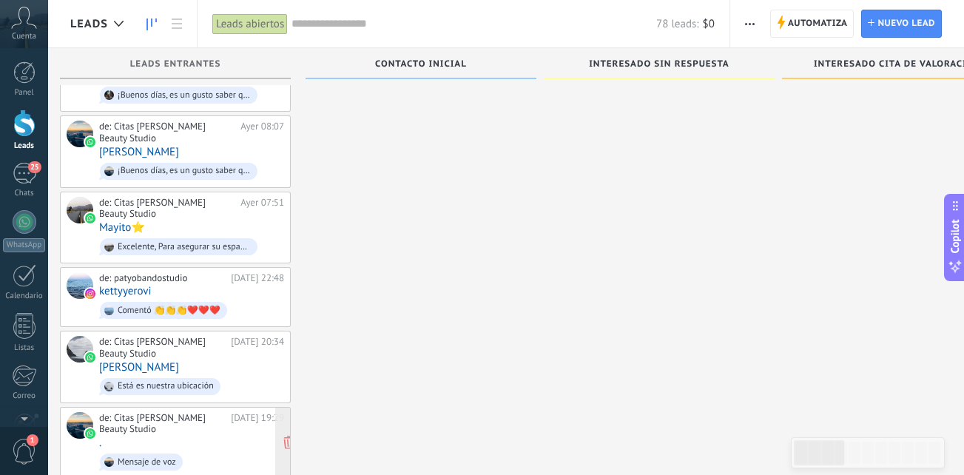
click at [209, 451] on span "Mensaje de voz" at bounding box center [191, 462] width 185 height 23
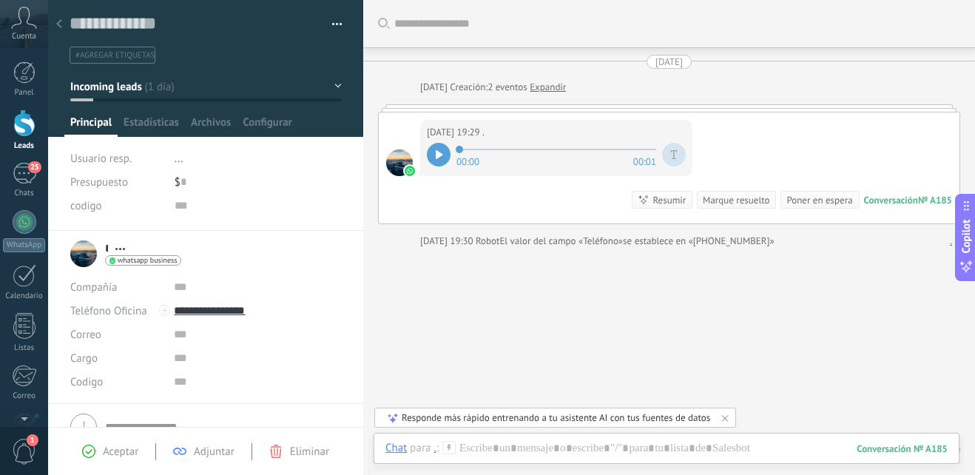
click at [432, 152] on div at bounding box center [439, 155] width 24 height 24
click at [296, 456] on span "Eliminar" at bounding box center [309, 452] width 39 height 14
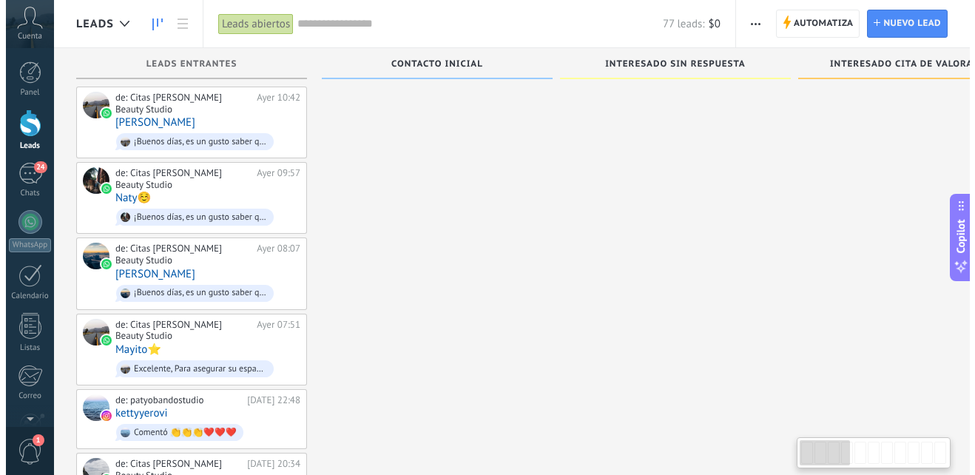
scroll to position [1268, 0]
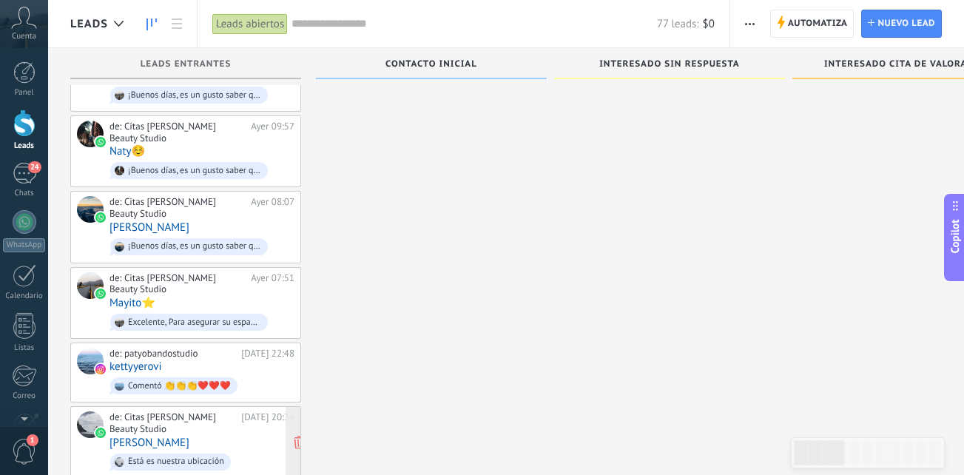
click at [229, 411] on div "de: Citas Paty Obando Beauty Studio 20.09.2025 20:34 Roxana Jaramillo Está es n…" at bounding box center [201, 441] width 185 height 61
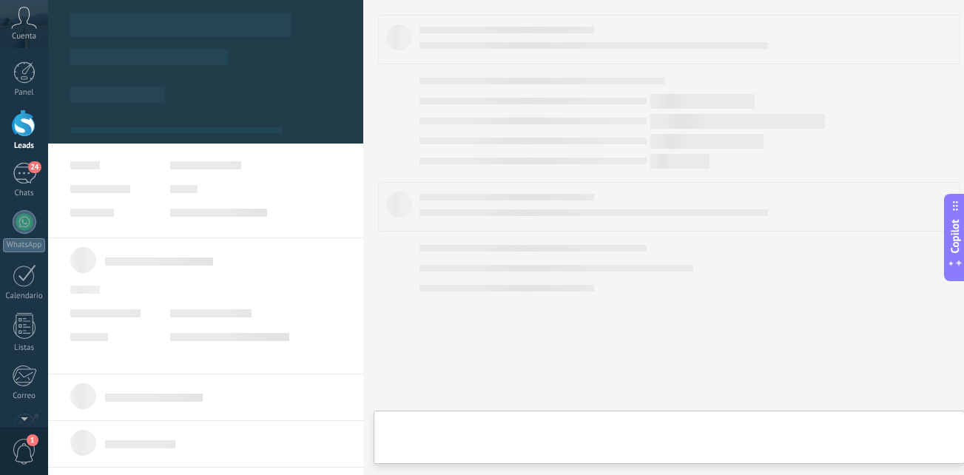
click at [229, 411] on div "de: Citas Paty Obando Beauty Studio 20.09.2025 20:34 Roxana Jaramillo Está es n…" at bounding box center [201, 441] width 185 height 61
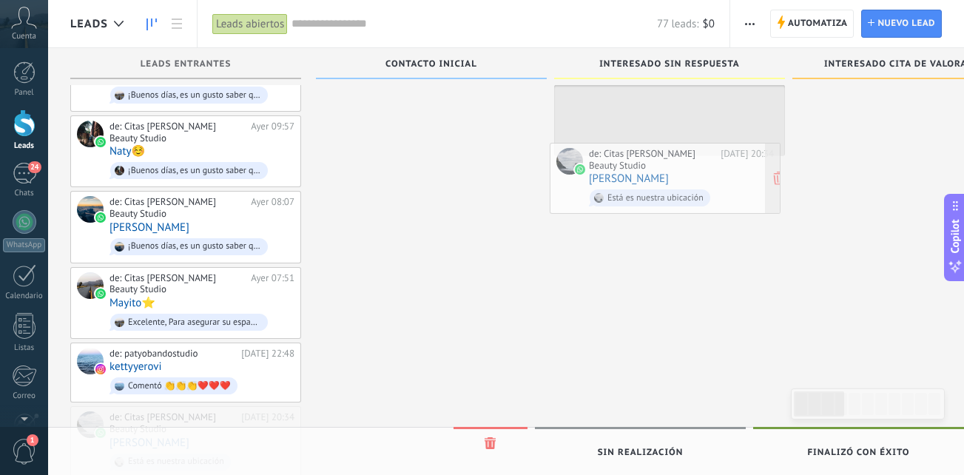
drag, startPoint x: 245, startPoint y: 408, endPoint x: 724, endPoint y: 183, distance: 529.5
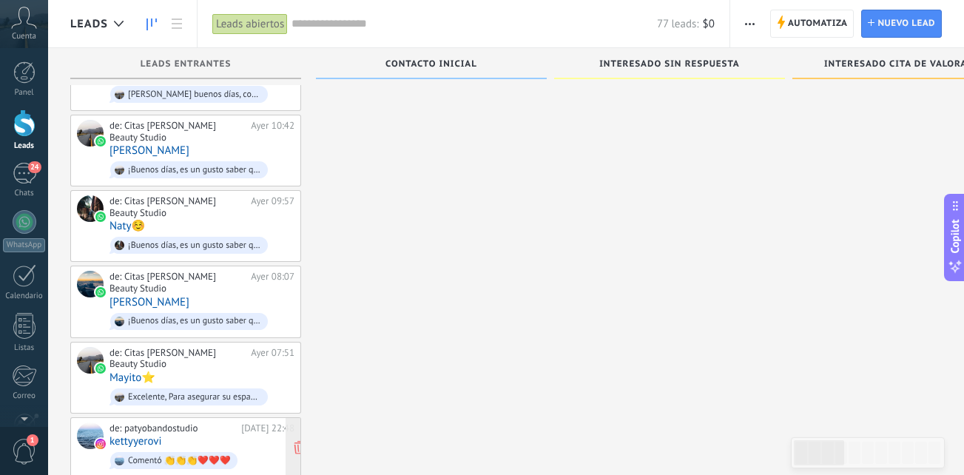
click at [247, 449] on span "Comentó 👏👏👏❤️❤️❤️" at bounding box center [201, 460] width 185 height 23
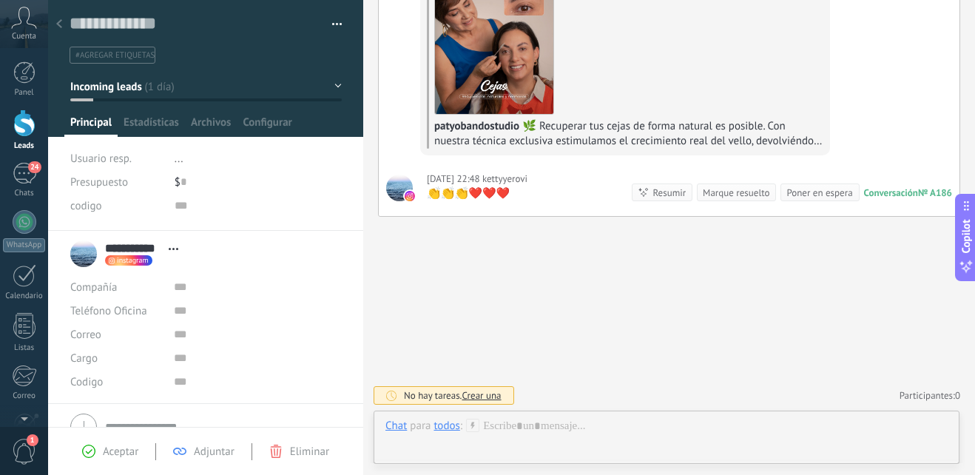
click at [127, 448] on span "Aceptar" at bounding box center [121, 452] width 36 height 14
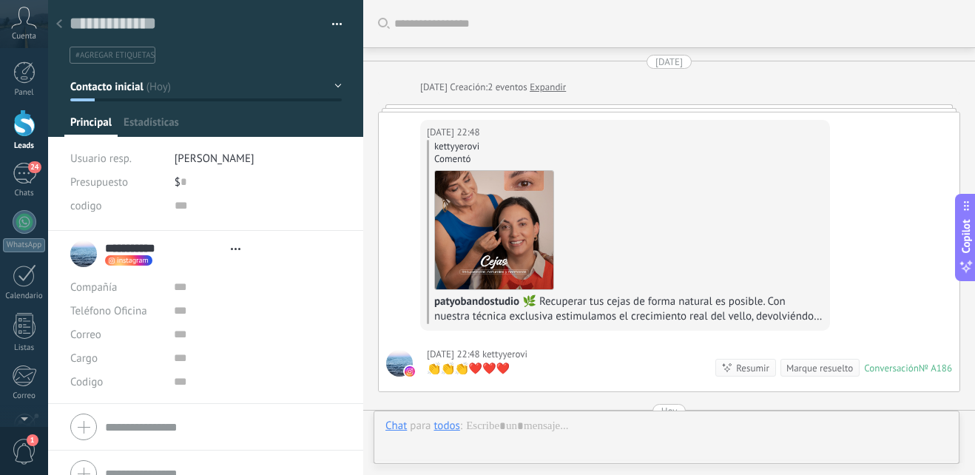
scroll to position [22, 0]
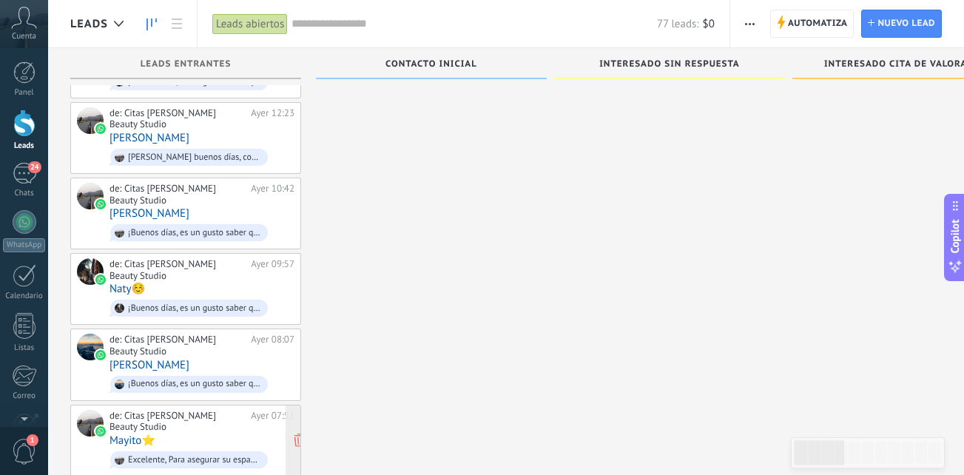
click at [195, 410] on div "de: Citas Paty Obando Beauty Studio Ayer 07:51 Mayito⭐️ Excelente, Para asegura…" at bounding box center [201, 440] width 185 height 61
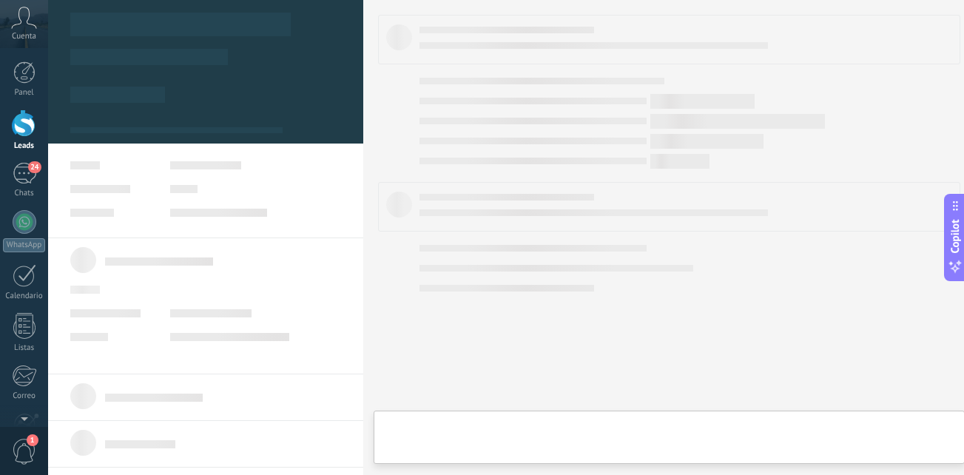
click at [195, 410] on div "de: Citas Paty Obando Beauty Studio Ayer 07:51 Mayito⭐️ Excelente, Para asegura…" at bounding box center [201, 440] width 185 height 61
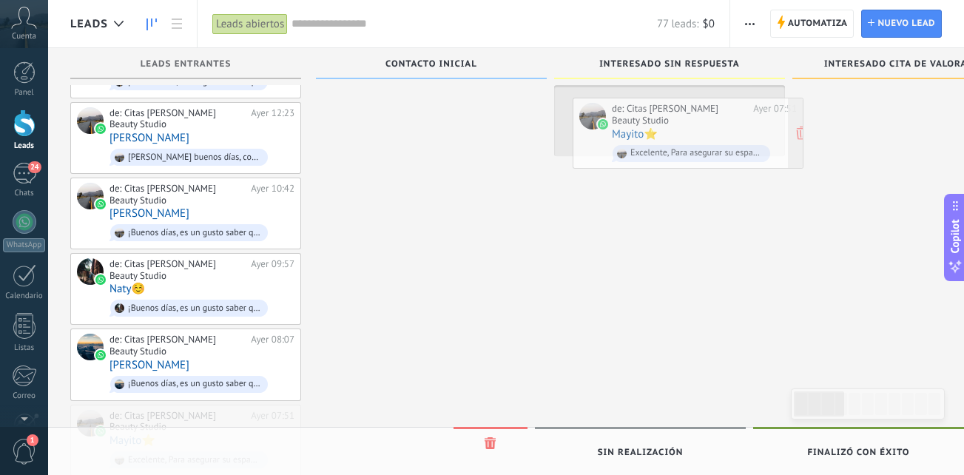
drag, startPoint x: 246, startPoint y: 394, endPoint x: 749, endPoint y: 124, distance: 570.0
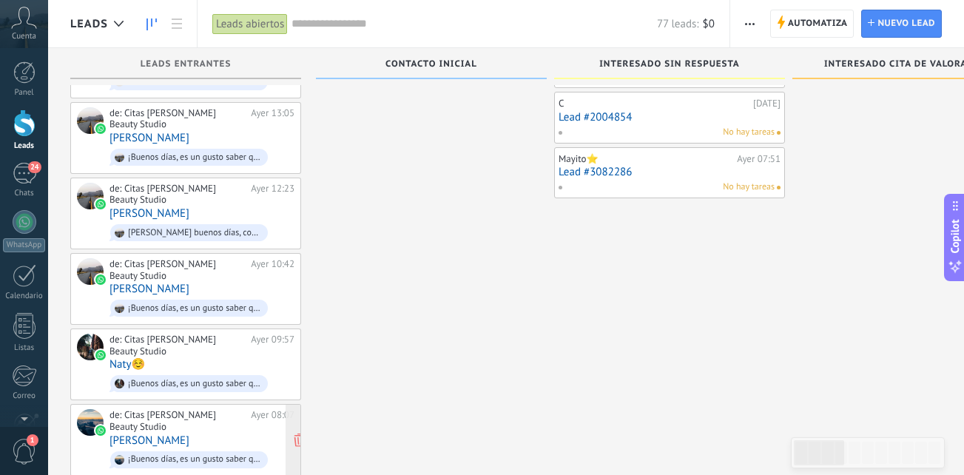
drag, startPoint x: 329, startPoint y: 391, endPoint x: 254, endPoint y: 402, distance: 76.4
click at [254, 409] on div "de: Citas Paty Obando Beauty Studio Ayer 08:07 Marlene Chiriboga ¡Buenos días, …" at bounding box center [201, 439] width 185 height 61
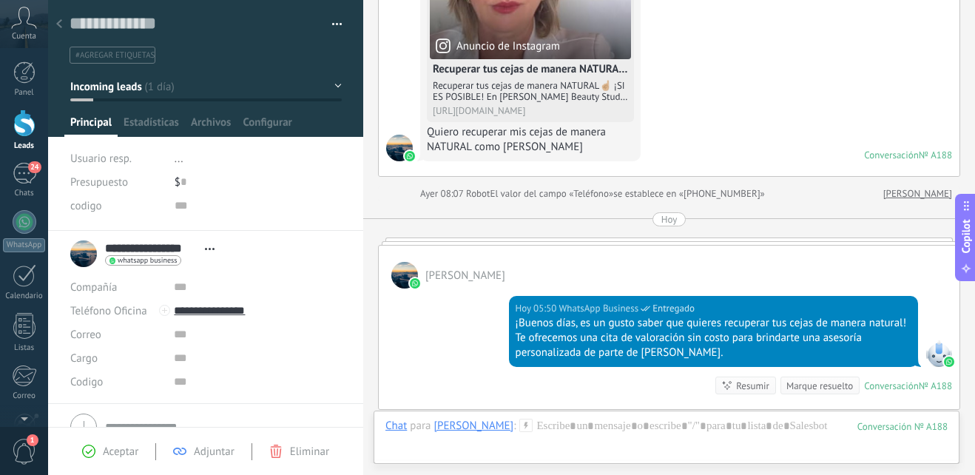
scroll to position [448, 0]
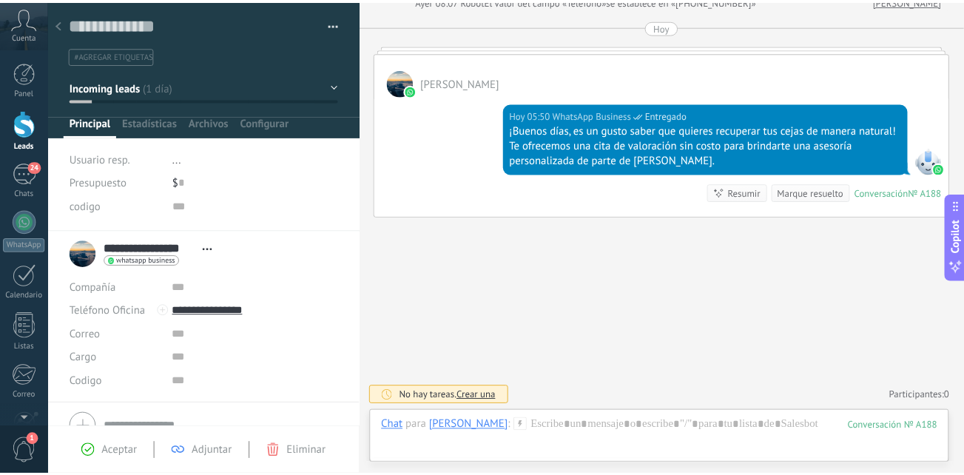
scroll to position [1055, 0]
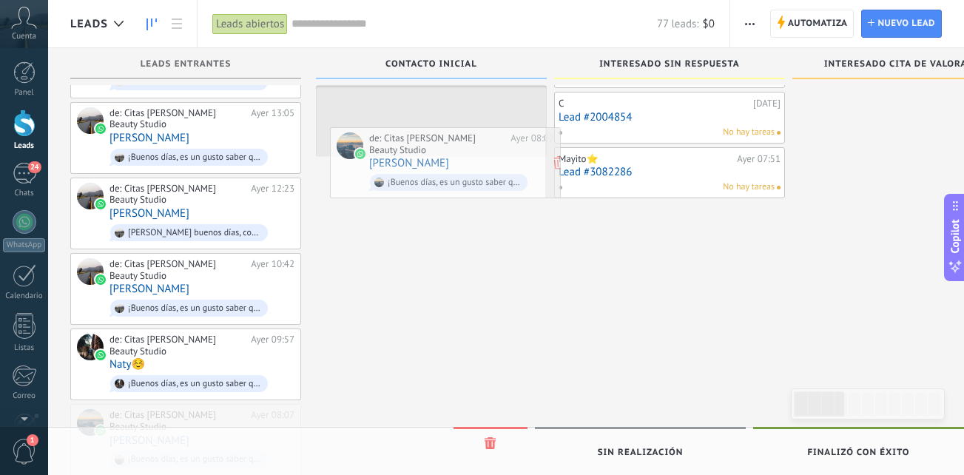
drag, startPoint x: 232, startPoint y: 404, endPoint x: 492, endPoint y: 163, distance: 353.9
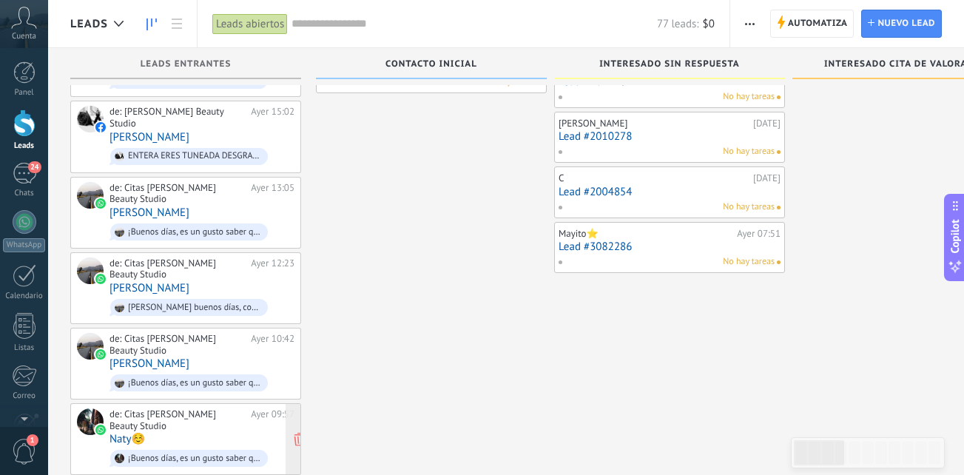
click at [223, 408] on div "de: Citas Paty Obando Beauty Studio Ayer 09:57 Naty☺️ ¡Buenos días, es un gusto…" at bounding box center [201, 438] width 185 height 61
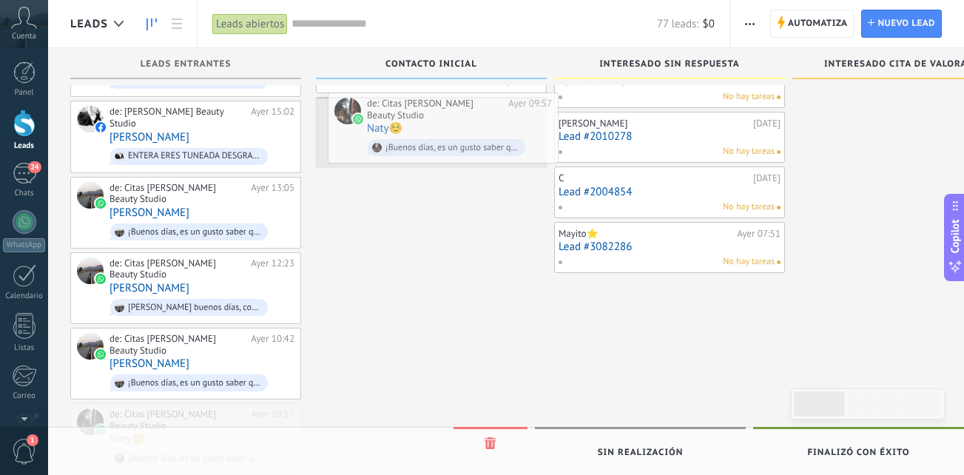
drag, startPoint x: 184, startPoint y: 399, endPoint x: 438, endPoint y: 124, distance: 373.8
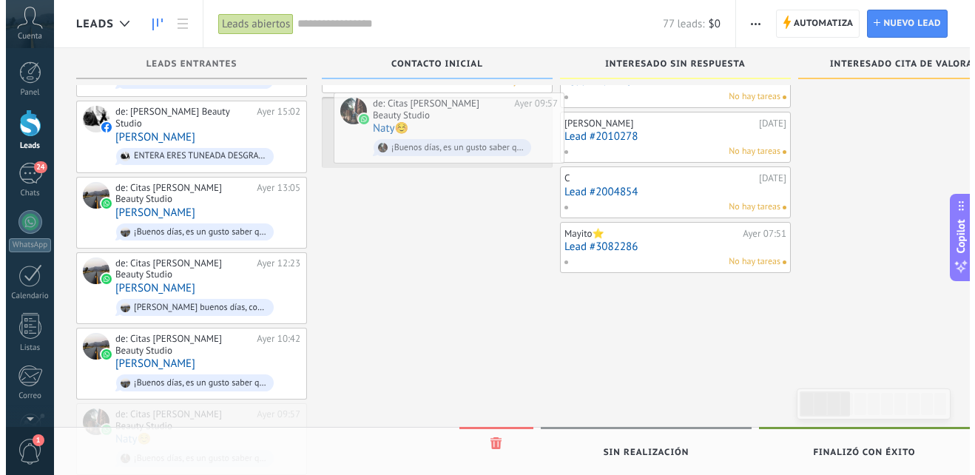
scroll to position [906, 0]
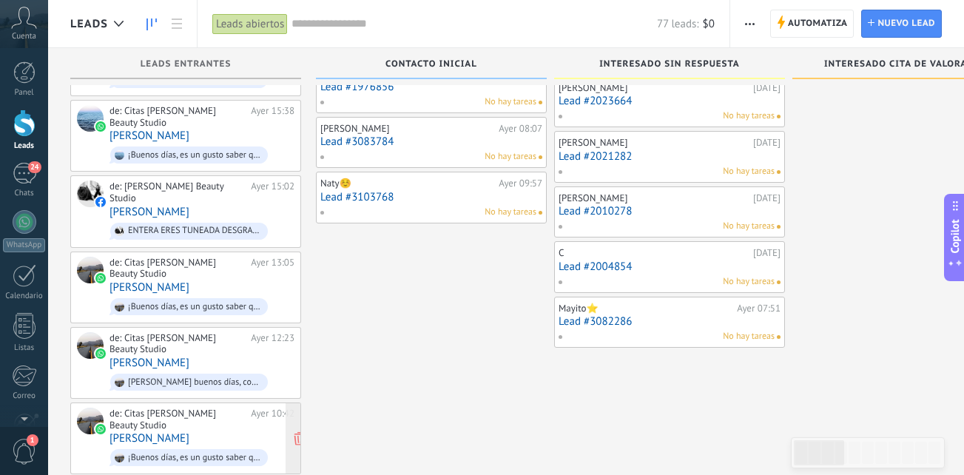
click at [197, 408] on div "de: Citas Paty Obando Beauty Studio Ayer 10:42 Tania Reyes ¡Buenos días, es un …" at bounding box center [201, 438] width 185 height 61
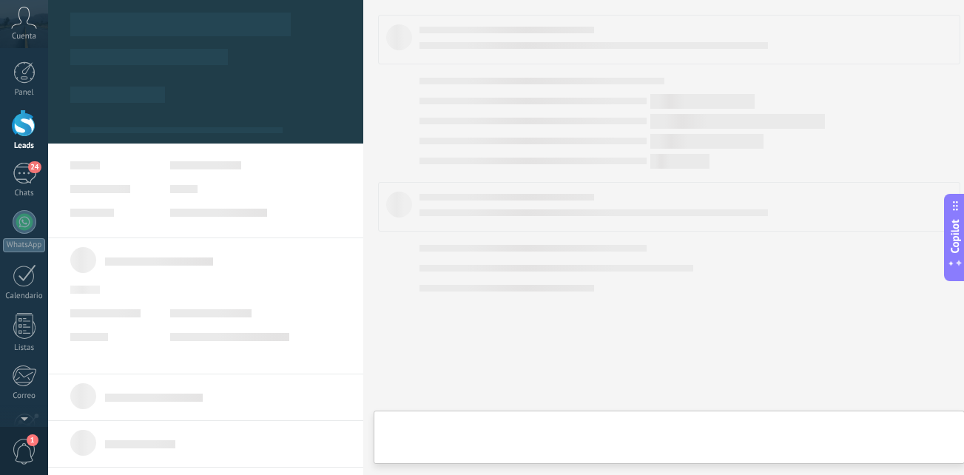
click at [197, 408] on div "de: Citas Paty Obando Beauty Studio Ayer 10:42 Tania Reyes ¡Buenos días, es un …" at bounding box center [201, 438] width 185 height 61
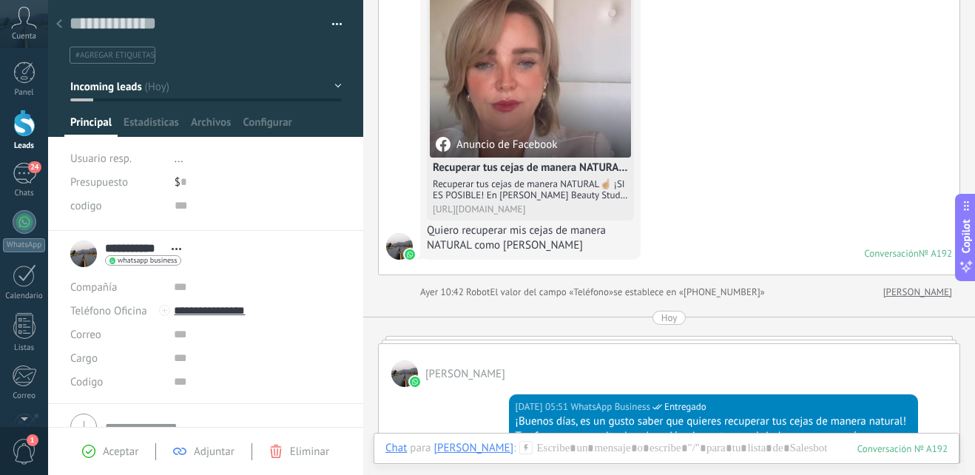
scroll to position [448, 0]
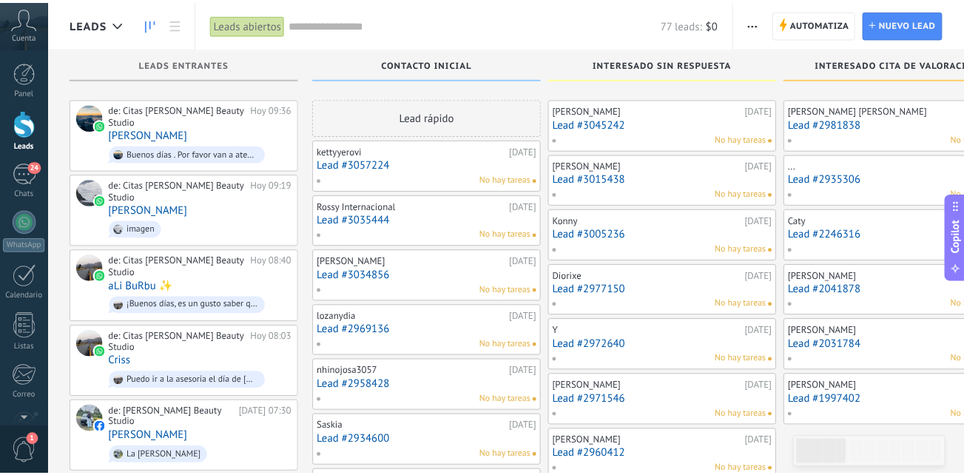
scroll to position [906, 0]
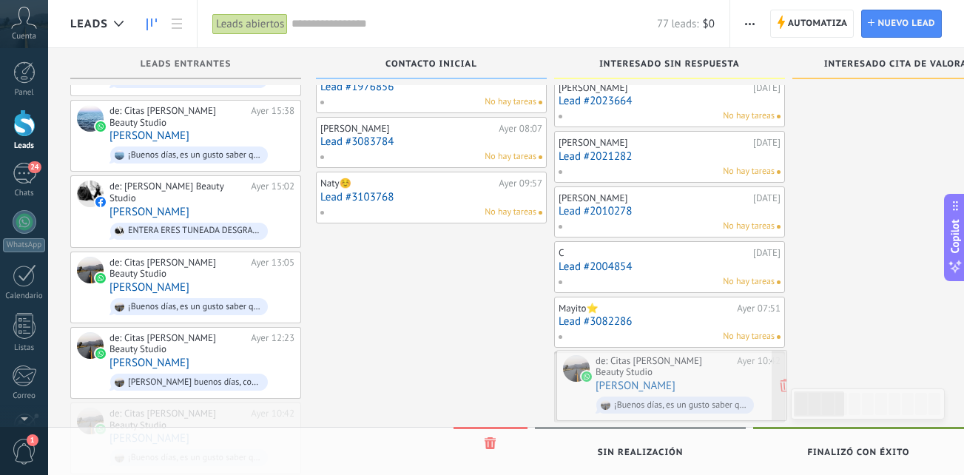
drag, startPoint x: 213, startPoint y: 404, endPoint x: 692, endPoint y: 386, distance: 479.0
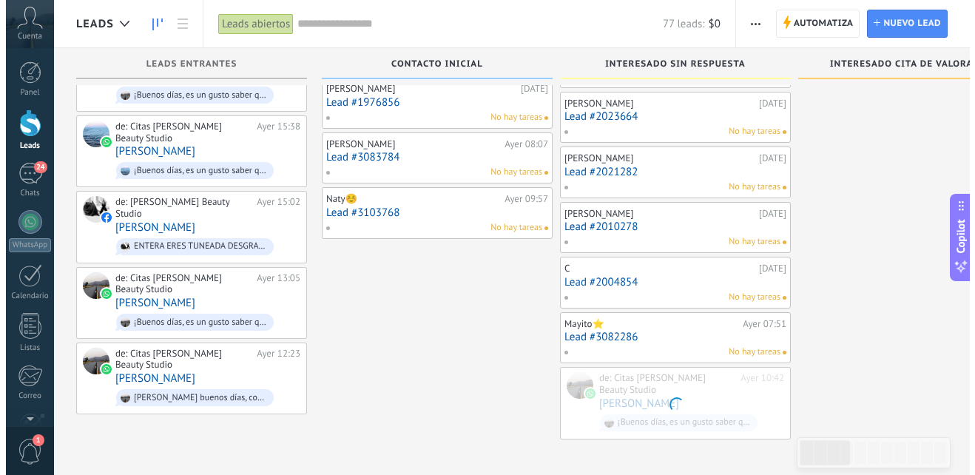
scroll to position [870, 0]
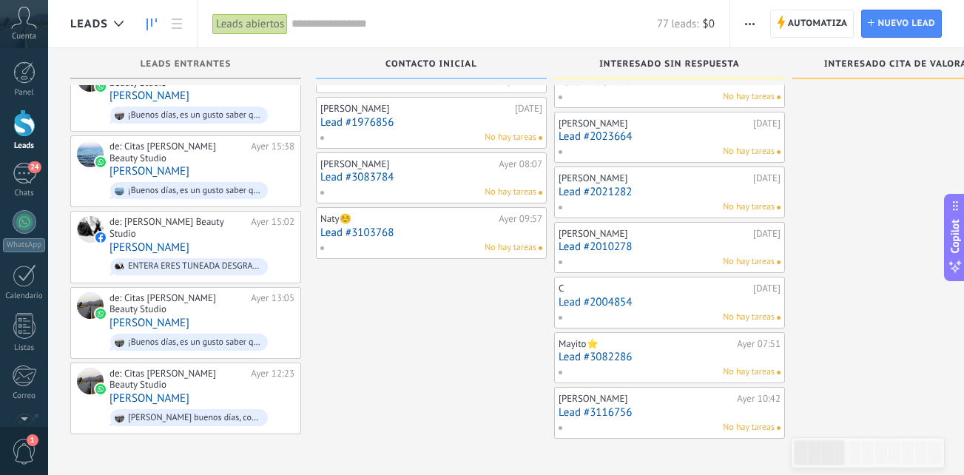
click at [666, 422] on div "No hay tareas" at bounding box center [666, 427] width 217 height 13
click at [678, 411] on link "Lead #3116756" at bounding box center [670, 412] width 222 height 13
click at [198, 368] on div "de: Citas Paty Obando Beauty Studio Ayer 12:23 Andrea F Andrea buenos días, con…" at bounding box center [201, 398] width 185 height 61
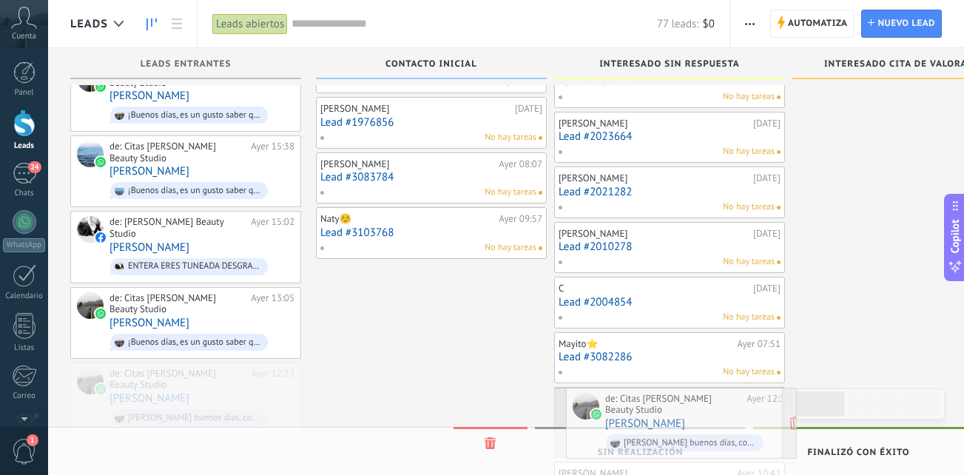
drag, startPoint x: 180, startPoint y: 352, endPoint x: 675, endPoint y: 411, distance: 499.2
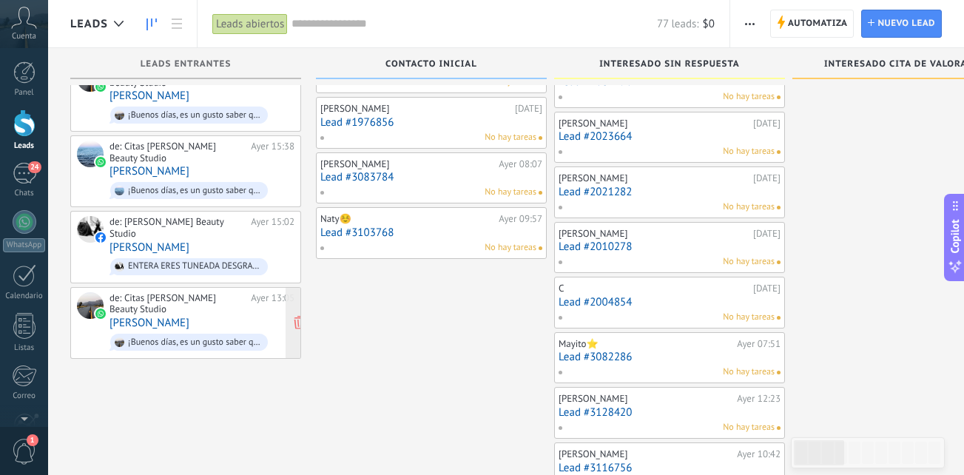
click at [203, 292] on div "de: Citas Paty Obando Beauty Studio Ayer 13:05 Lena Ruiz ¡Buenos días, es un gu…" at bounding box center [201, 322] width 185 height 61
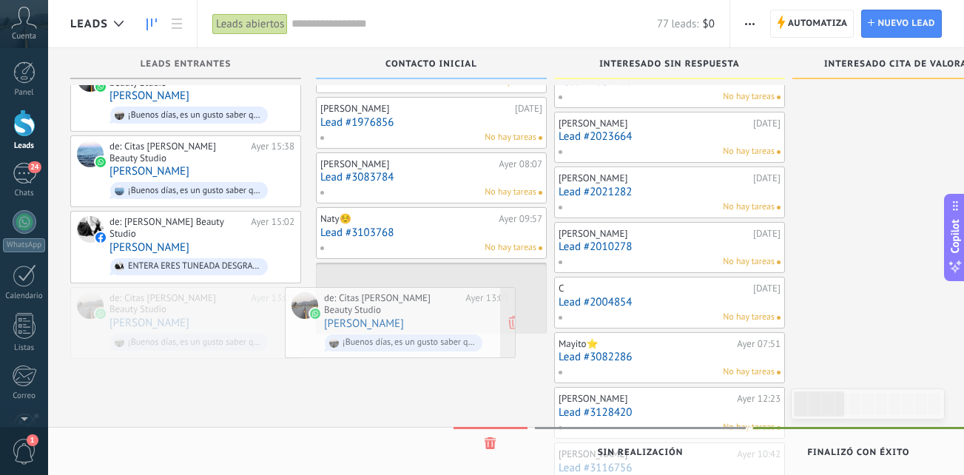
drag, startPoint x: 230, startPoint y: 297, endPoint x: 445, endPoint y: 331, distance: 217.2
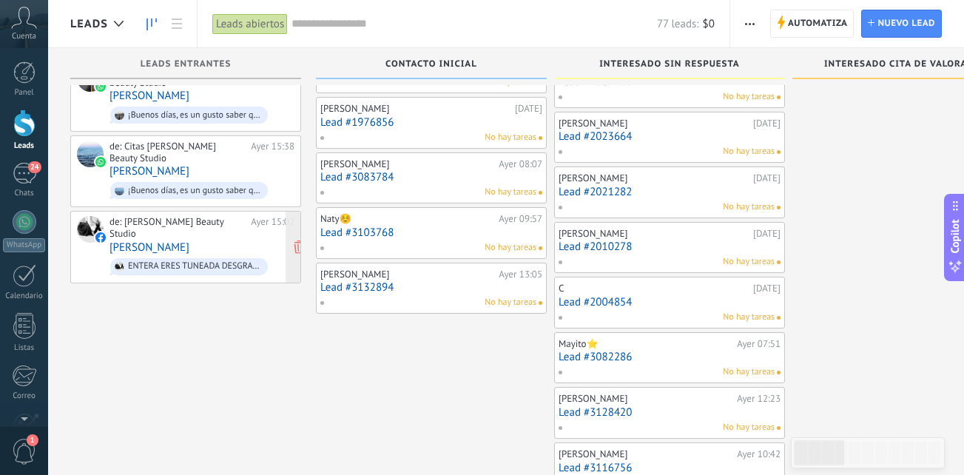
click at [225, 220] on div "de: Paty Obando Beauty Studio Ayer 15:02 Sussie Mantilla ENTERA ERES TUNEADA DE…" at bounding box center [201, 246] width 185 height 61
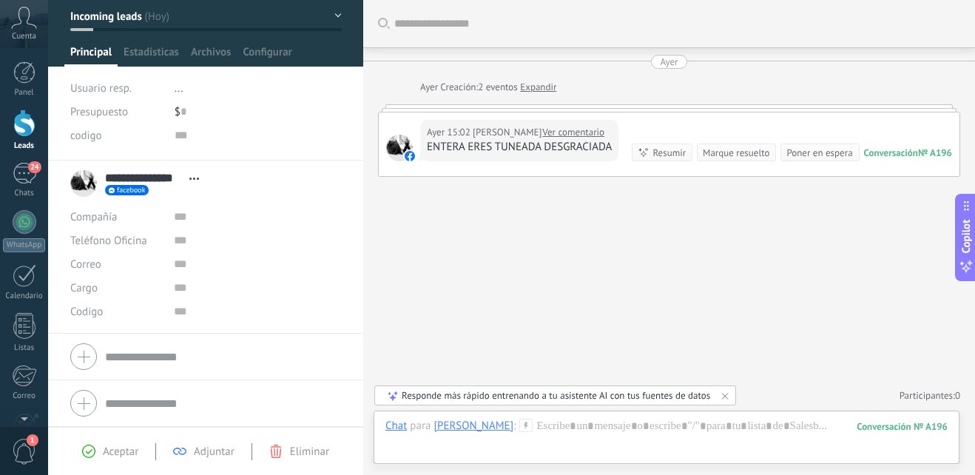
click at [302, 450] on span "Eliminar" at bounding box center [309, 452] width 39 height 14
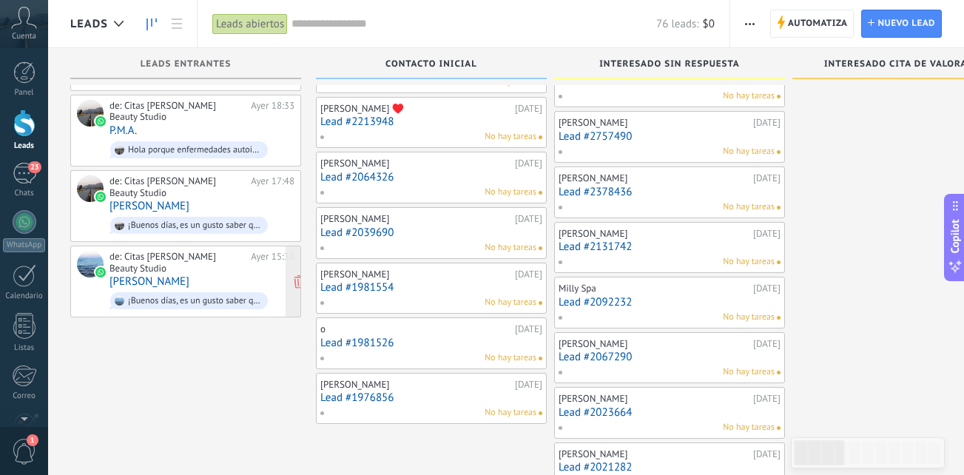
click at [183, 251] on div "de: Citas [PERSON_NAME] Beauty Studio" at bounding box center [177, 262] width 136 height 23
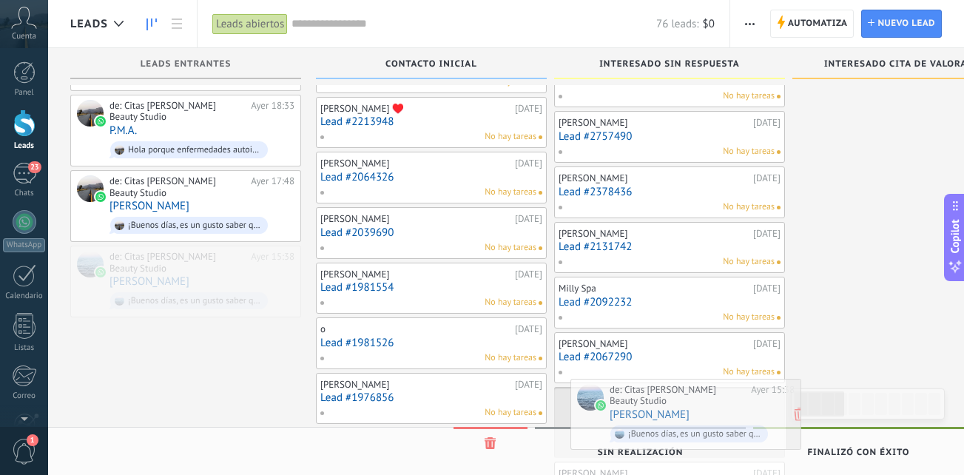
drag, startPoint x: 226, startPoint y: 255, endPoint x: 726, endPoint y: 408, distance: 523.0
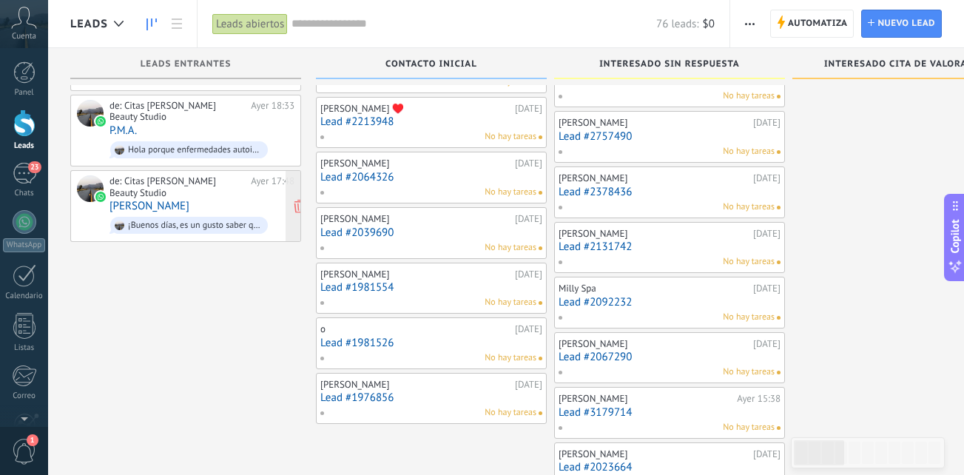
click at [201, 183] on div "de: Citas Paty Obando Beauty Studio Ayer 17:48 Mariana Robles ¡Buenos días, es …" at bounding box center [201, 205] width 185 height 61
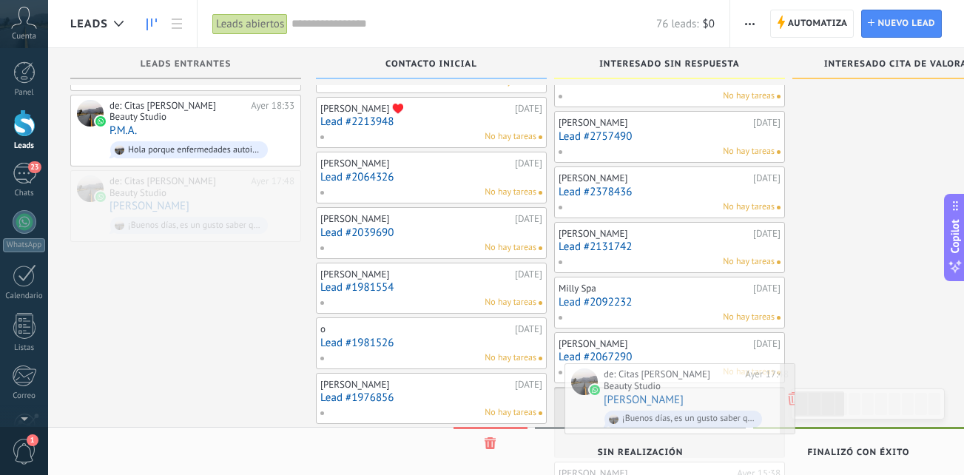
drag, startPoint x: 219, startPoint y: 181, endPoint x: 713, endPoint y: 394, distance: 538.2
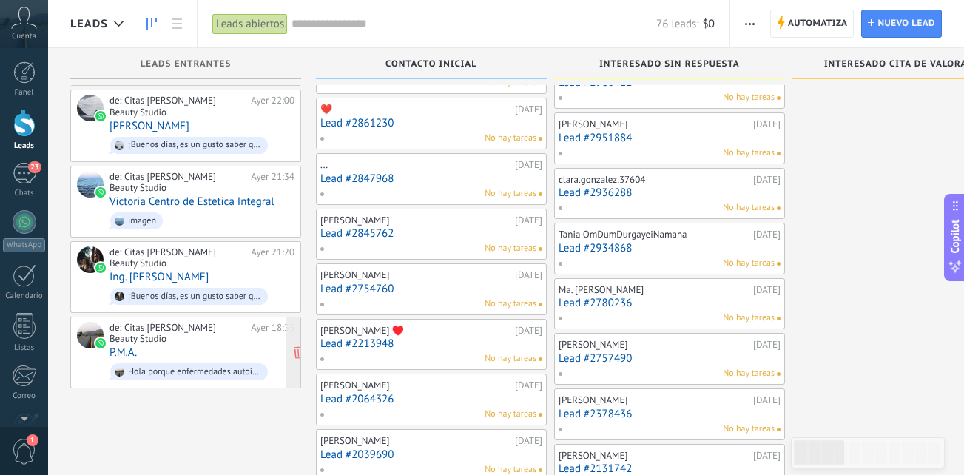
click at [162, 326] on div "de: Citas Paty Obando Beauty Studio Ayer 18:33 P.M.A. Hola porque enfermedades …" at bounding box center [201, 352] width 185 height 61
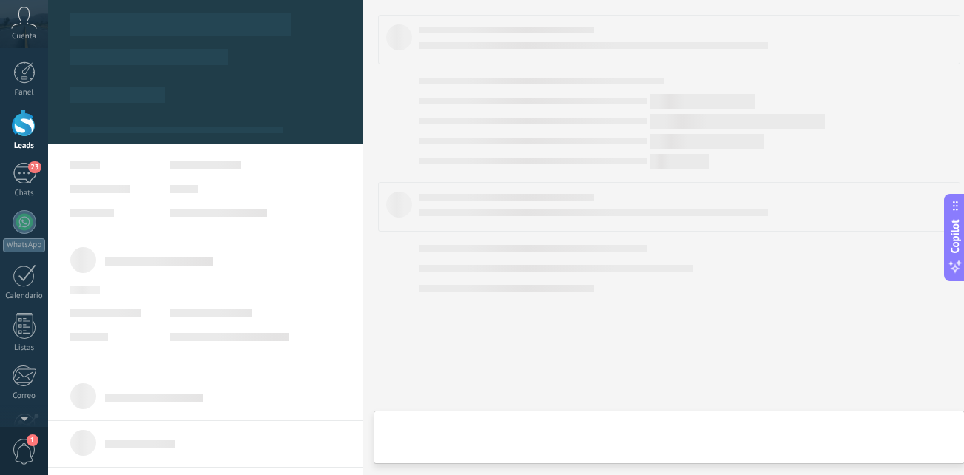
click at [162, 326] on div "de: Citas Paty Obando Beauty Studio Ayer 18:33 P.M.A. Hola porque enfermedades …" at bounding box center [201, 352] width 185 height 61
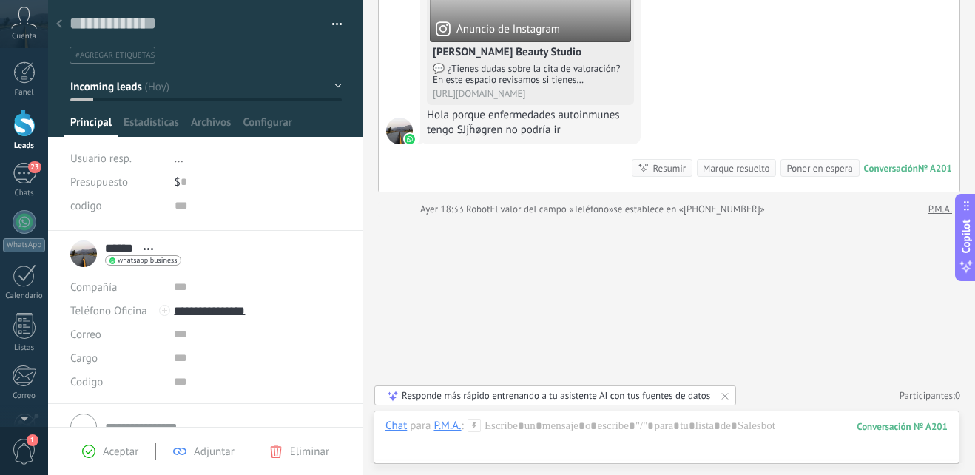
click at [289, 445] on div "Eliminar" at bounding box center [299, 451] width 60 height 13
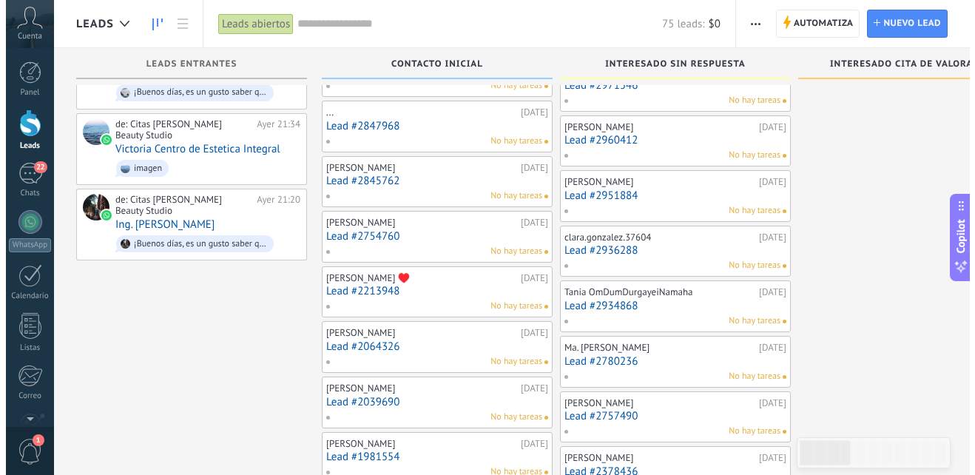
scroll to position [592, 0]
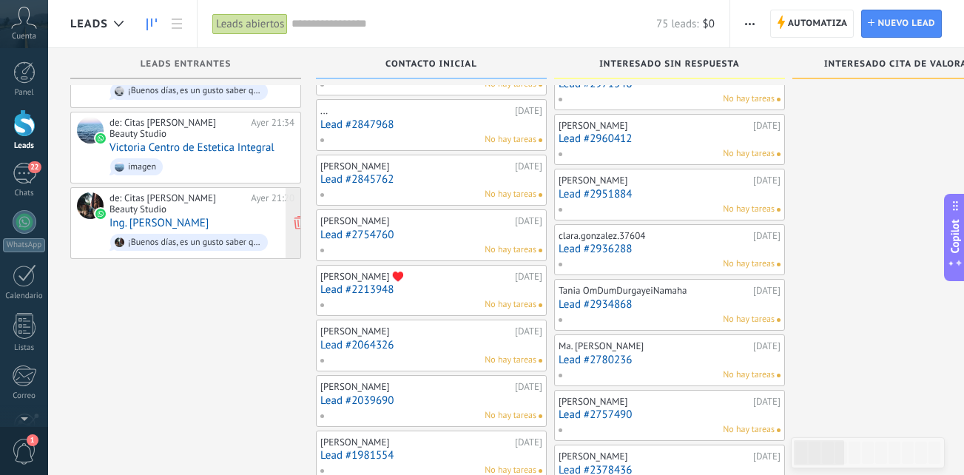
click at [224, 197] on div "de: Citas [PERSON_NAME] Beauty Studio" at bounding box center [177, 203] width 136 height 23
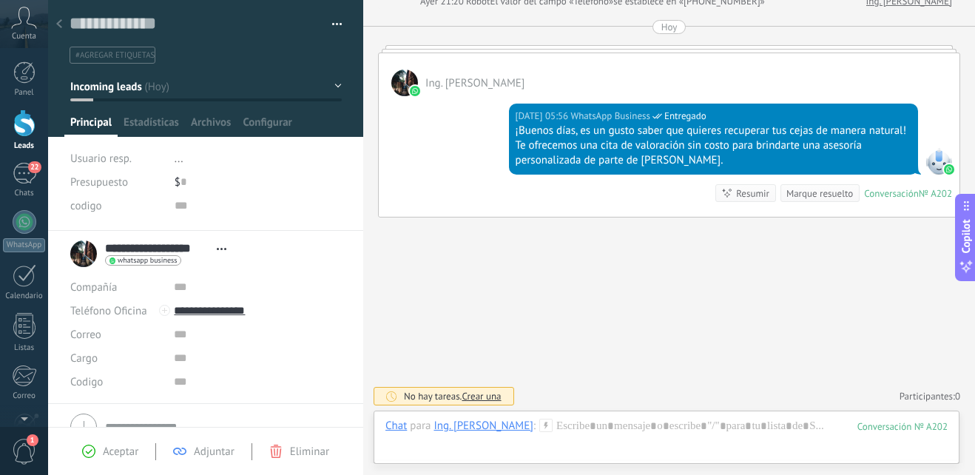
scroll to position [448, 0]
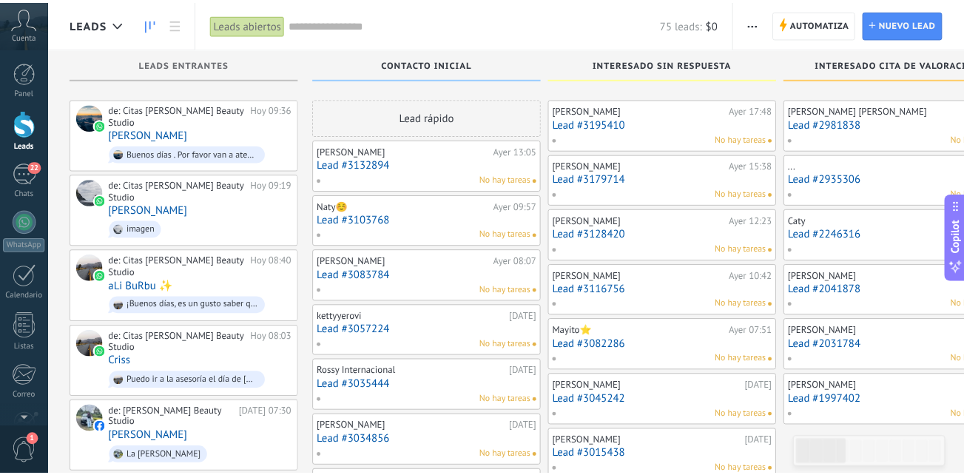
scroll to position [592, 0]
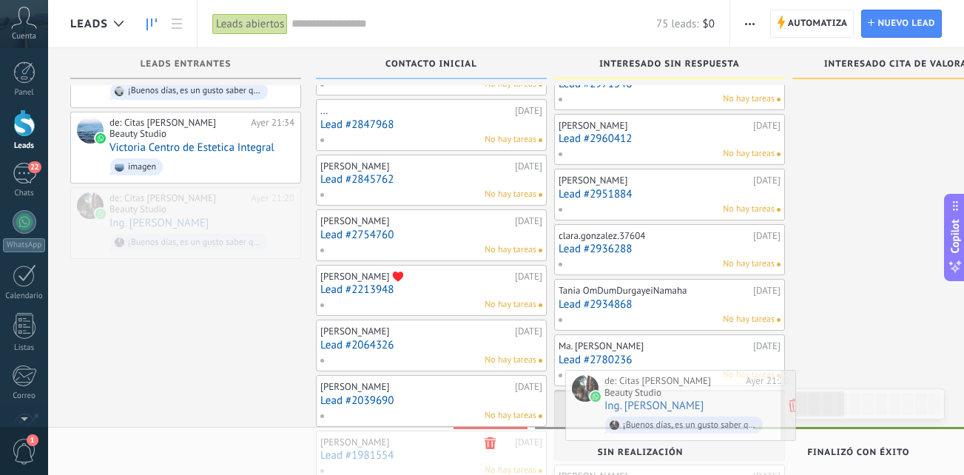
drag, startPoint x: 242, startPoint y: 203, endPoint x: 737, endPoint y: 405, distance: 534.3
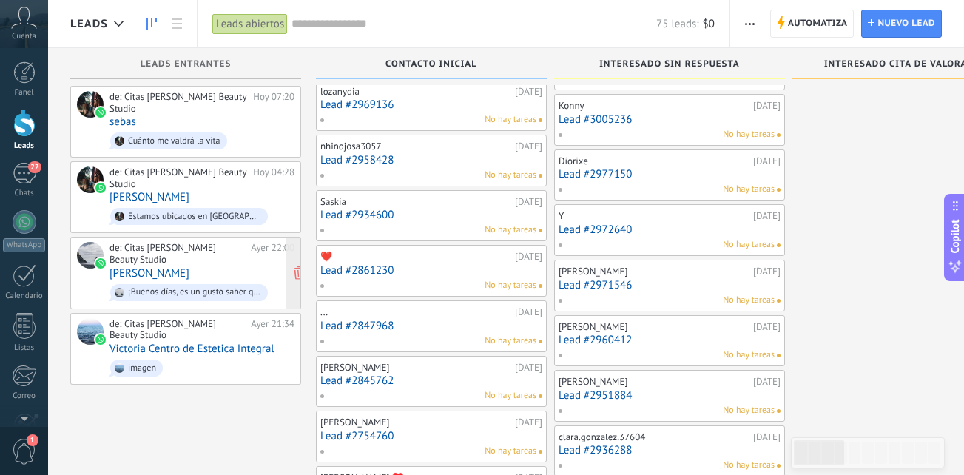
scroll to position [370, 0]
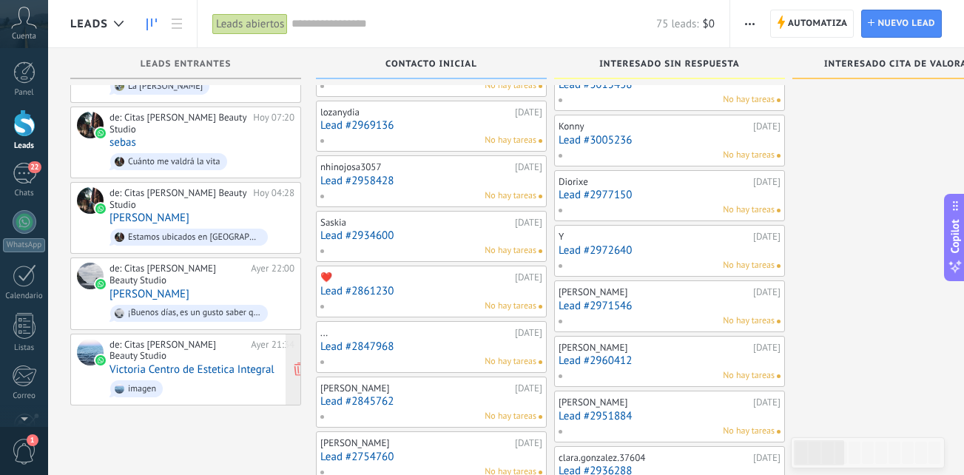
click at [229, 377] on span "imagen" at bounding box center [201, 388] width 185 height 23
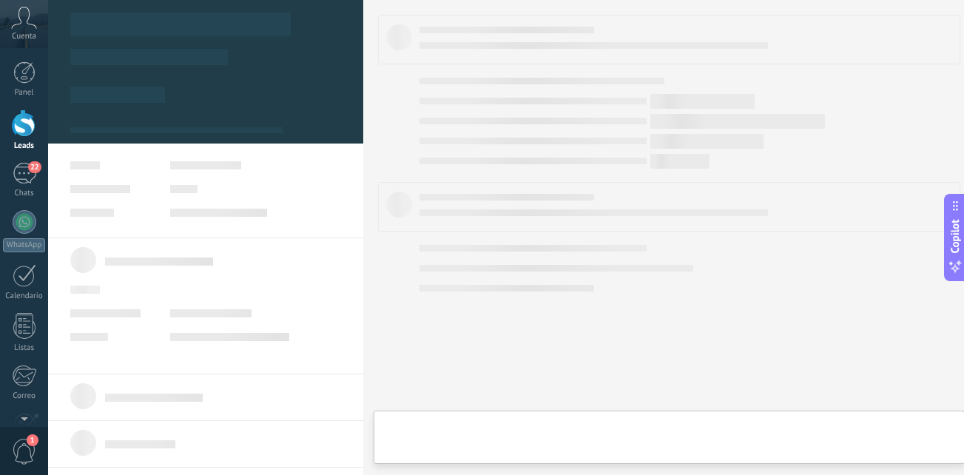
click at [229, 377] on span "imagen" at bounding box center [201, 388] width 185 height 23
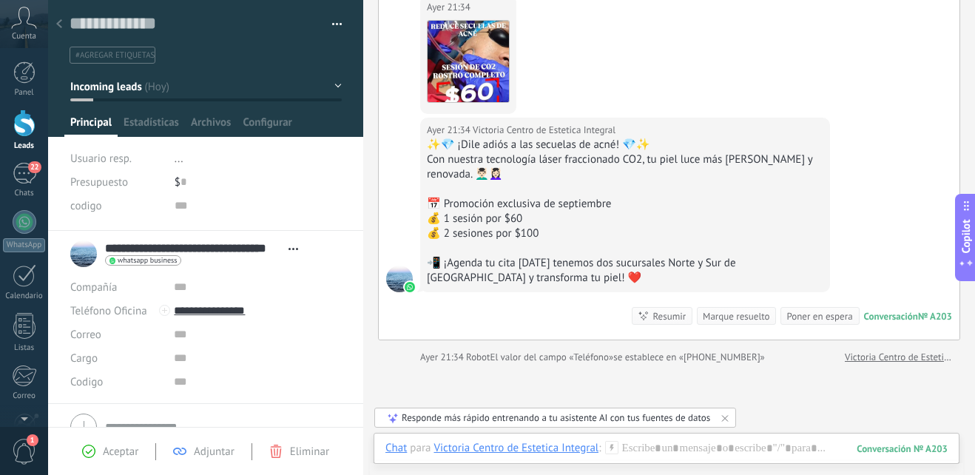
scroll to position [8, 0]
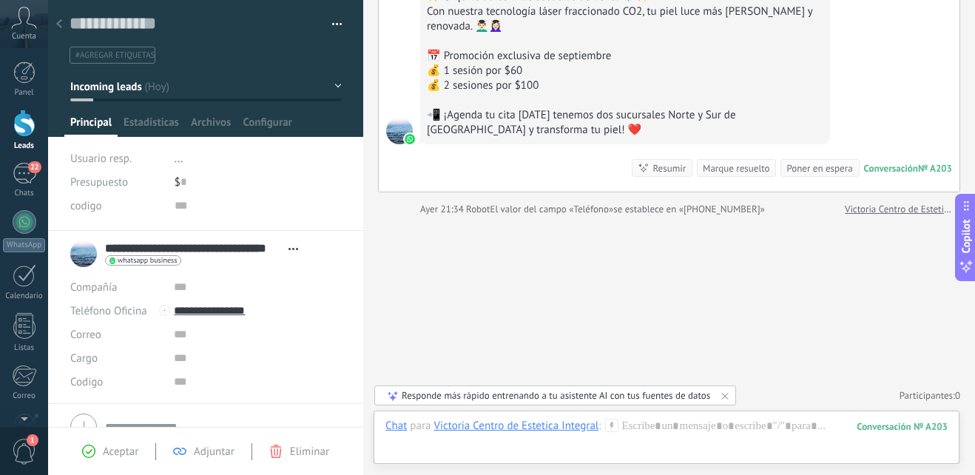
click at [315, 471] on div "Aceptar Adjuntar Eliminar" at bounding box center [205, 451] width 315 height 48
click at [301, 441] on div "Aceptar Adjuntar Eliminar" at bounding box center [205, 451] width 315 height 48
click at [297, 446] on span "Eliminar" at bounding box center [309, 452] width 39 height 14
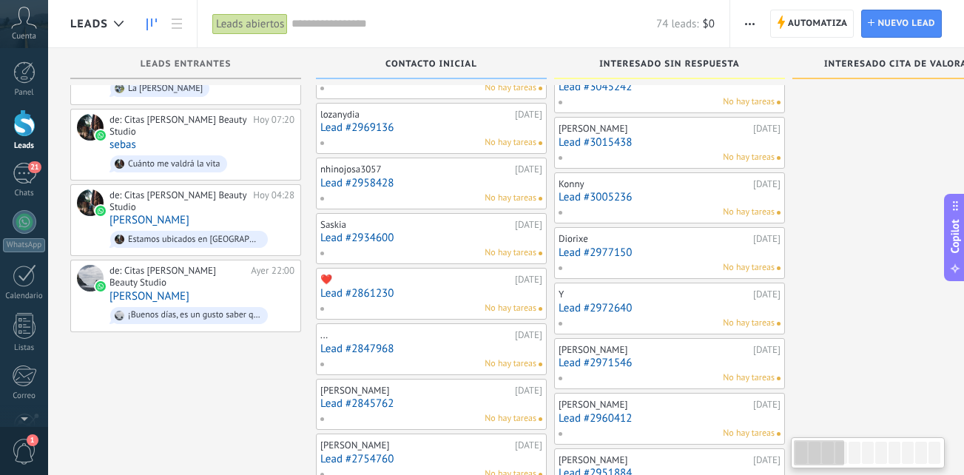
scroll to position [370, 0]
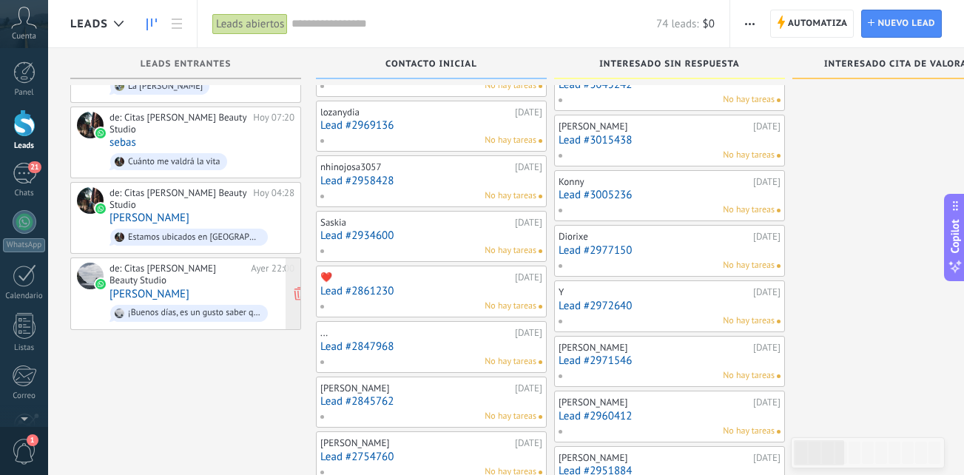
click at [196, 277] on div "de: Citas Paty Obando Beauty Studio Ayer 22:00 Paulina Vaca ¡Buenos días, es un…" at bounding box center [201, 293] width 185 height 61
click at [218, 268] on div "de: Citas [PERSON_NAME] Beauty Studio" at bounding box center [177, 274] width 136 height 23
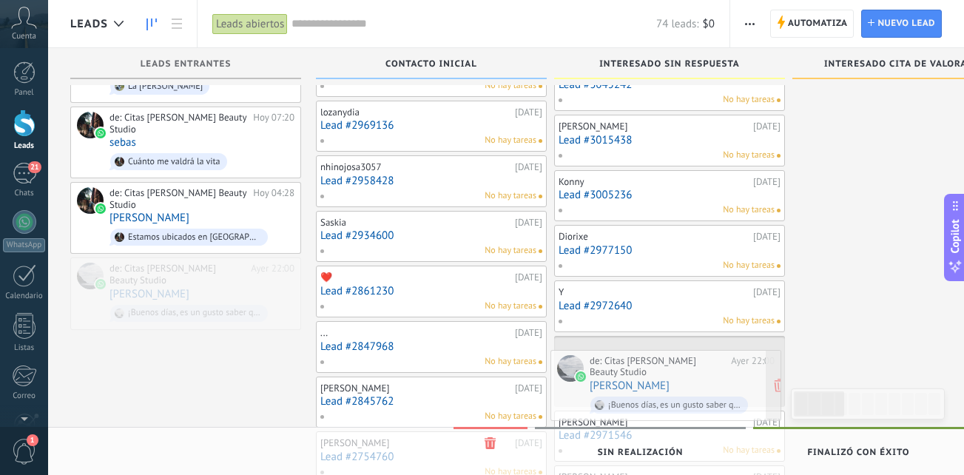
drag, startPoint x: 208, startPoint y: 272, endPoint x: 688, endPoint y: 381, distance: 492.3
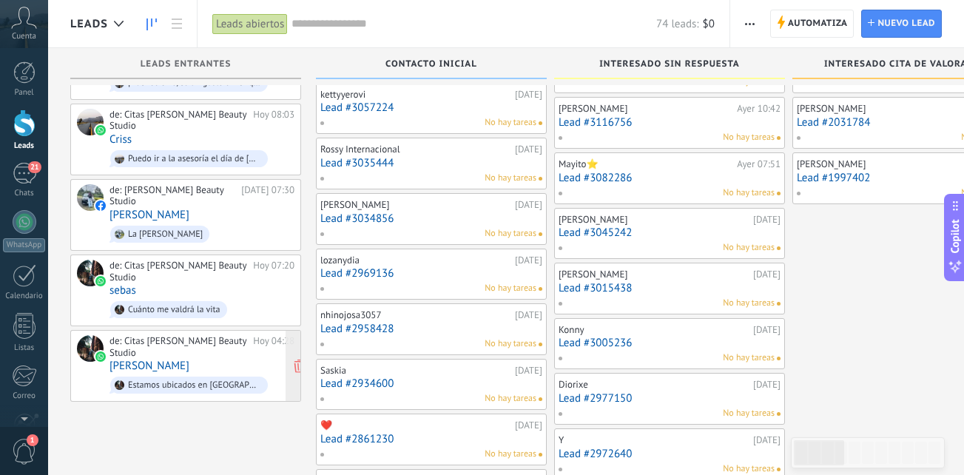
click at [199, 349] on div "de: Citas Paty Obando Beauty Studio Hoy 04:28 Vero Vinueza Estamos ubicados en …" at bounding box center [201, 365] width 185 height 61
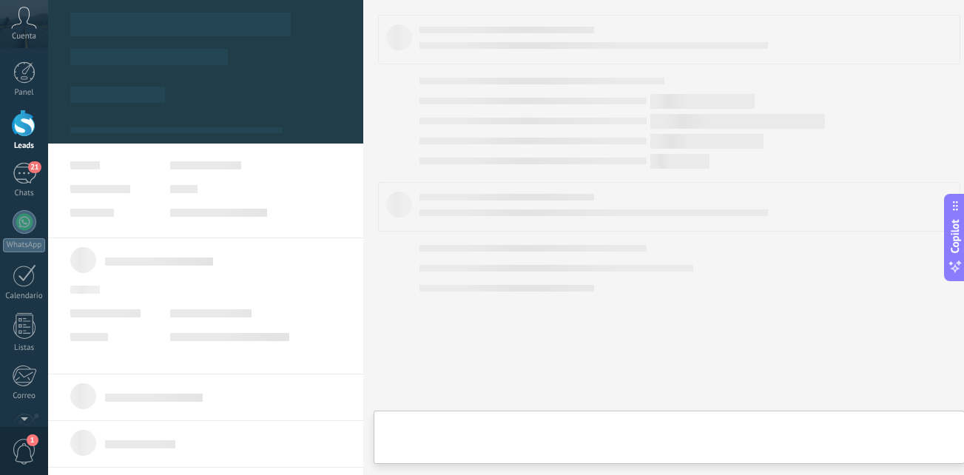
click at [199, 253] on body ".abccls-1,.abccls-2{fill-rule:evenodd}.abccls-2{fill:#fff} .abfcls-1{fill:none}…" at bounding box center [482, 15] width 964 height 475
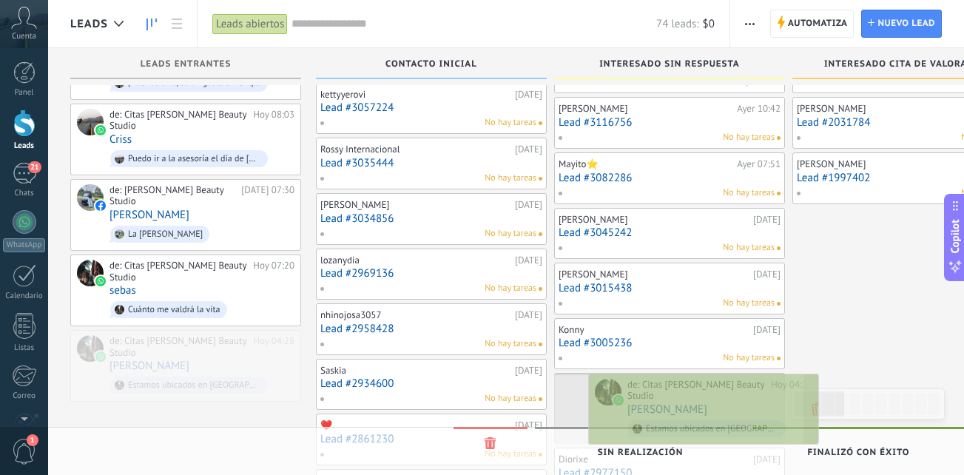
drag, startPoint x: 260, startPoint y: 357, endPoint x: 778, endPoint y: 417, distance: 521.2
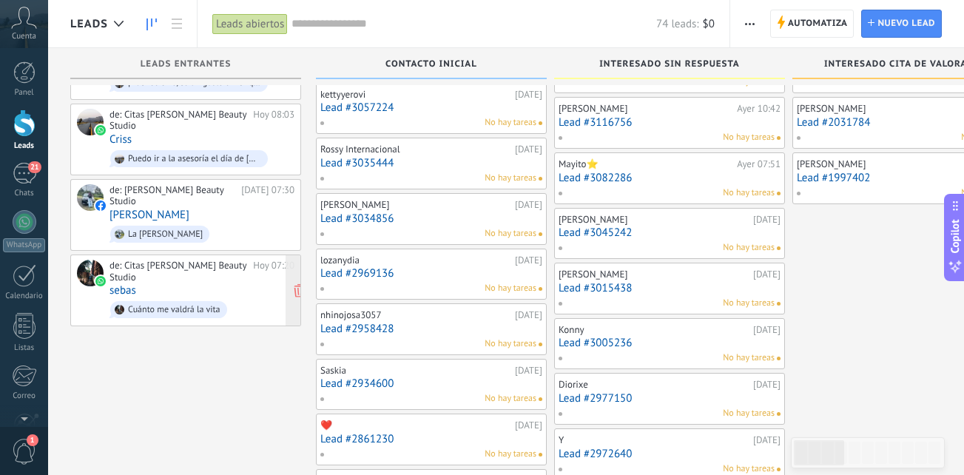
click at [197, 274] on div "de: Citas Paty Obando Beauty Studio Hoy 07:20 sebas Cuánto me valdrá la vita" at bounding box center [201, 290] width 185 height 61
click at [197, 253] on body ".abccls-1,.abccls-2{fill-rule:evenodd}.abccls-2{fill:#fff} .abfcls-1{fill:none}…" at bounding box center [482, 15] width 964 height 475
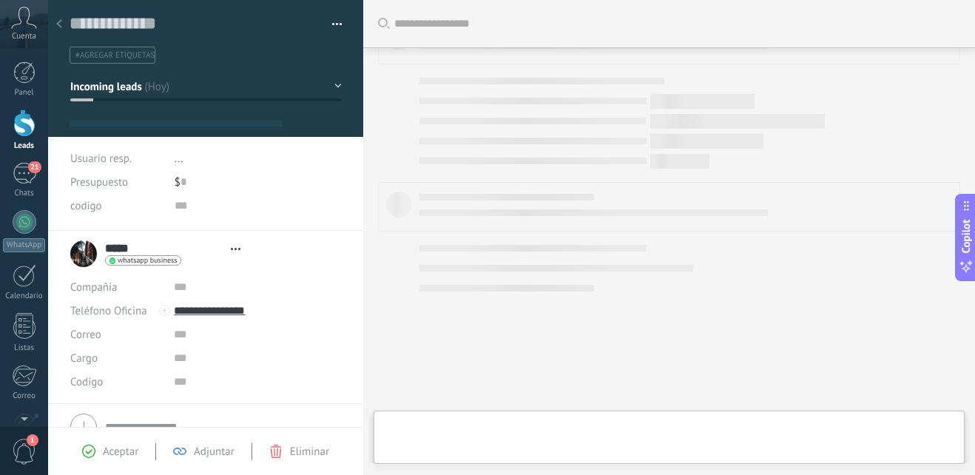
type textarea "**********"
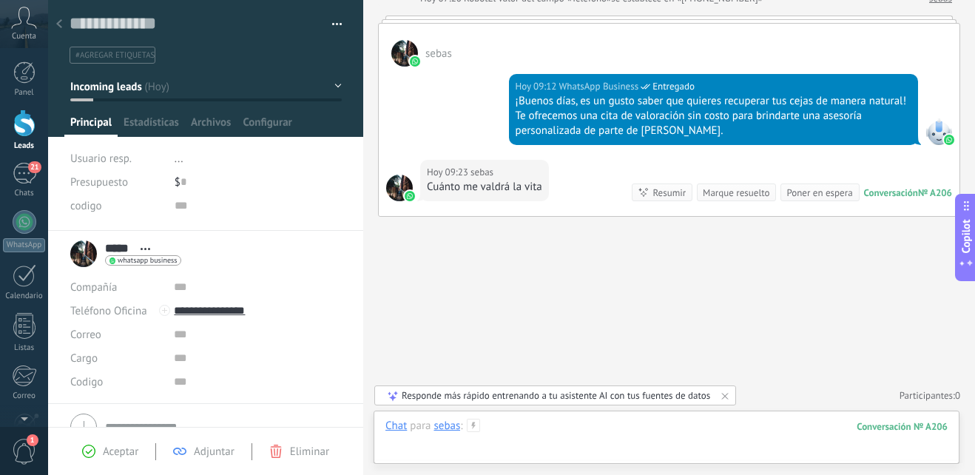
click at [488, 420] on div at bounding box center [666, 441] width 562 height 44
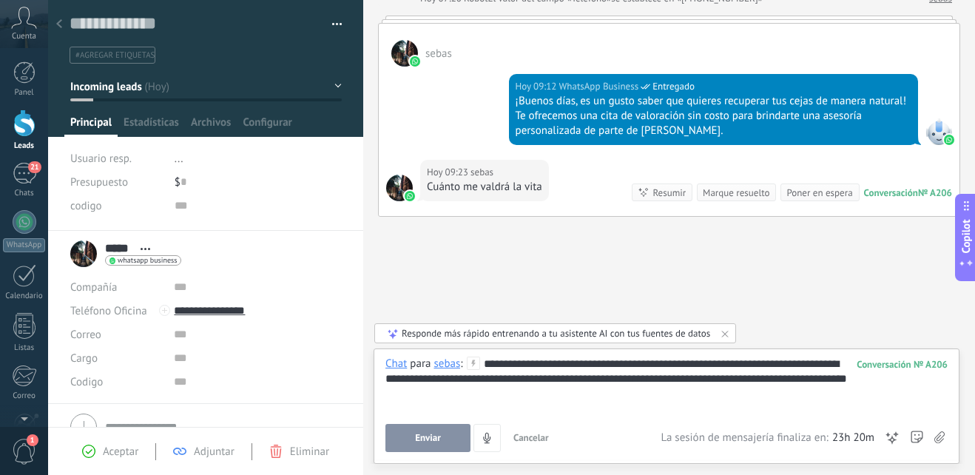
click at [432, 433] on span "Enviar" at bounding box center [428, 438] width 26 height 10
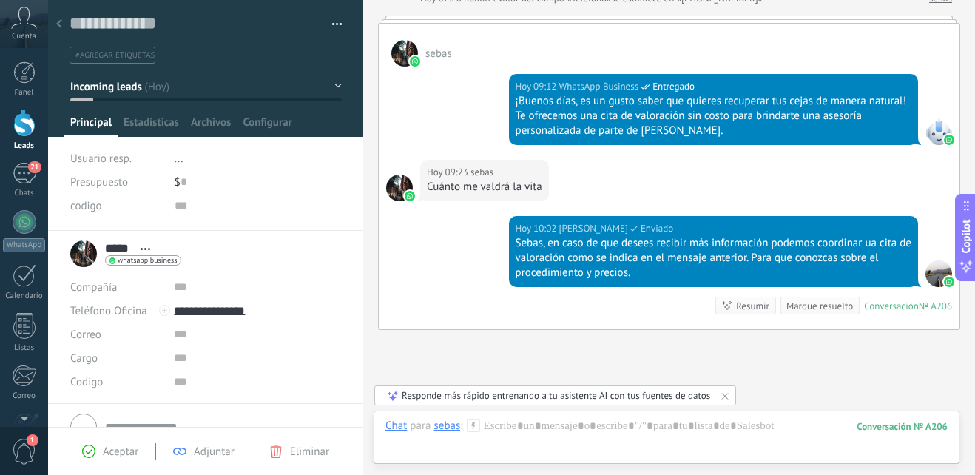
scroll to position [564, 0]
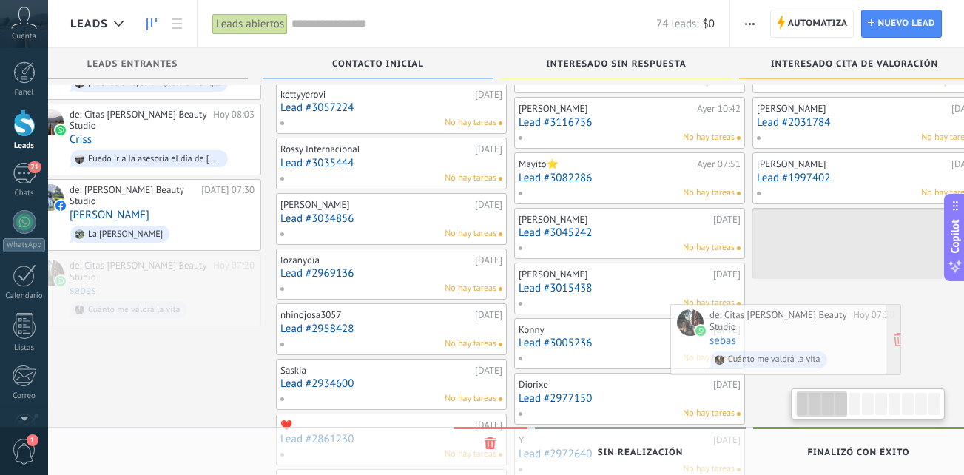
scroll to position [0, 62]
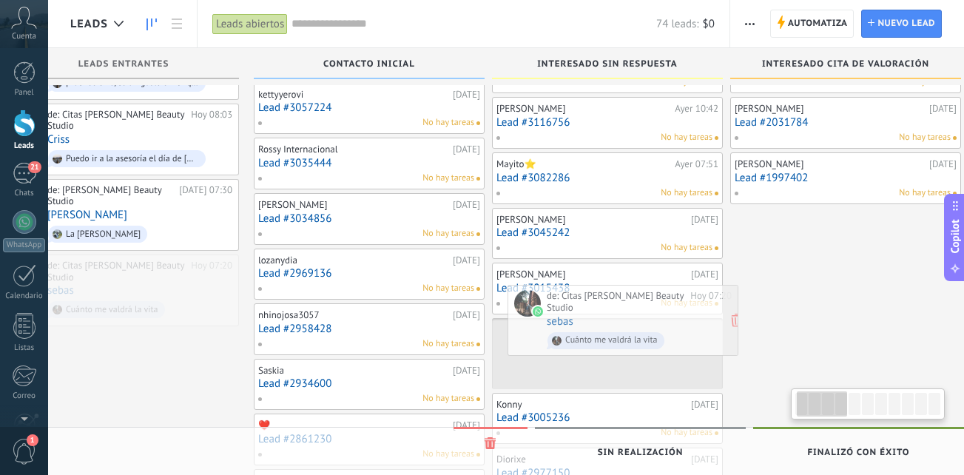
drag, startPoint x: 227, startPoint y: 277, endPoint x: 664, endPoint y: 323, distance: 439.6
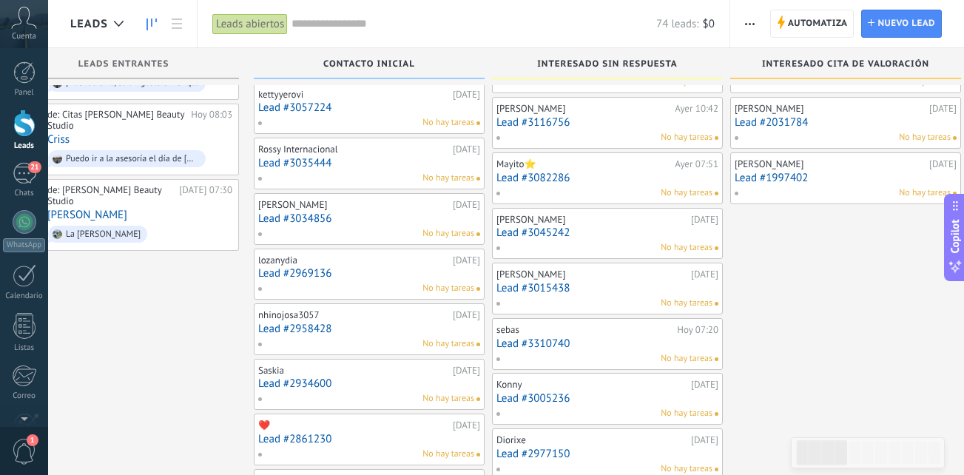
drag, startPoint x: 121, startPoint y: 295, endPoint x: 246, endPoint y: 311, distance: 126.1
click at [194, 297] on div "de: Citas Paty Obando Beauty Studio Hoy 09:36 Carolina Navas Buenos días . Por …" at bounding box center [123, 481] width 231 height 1210
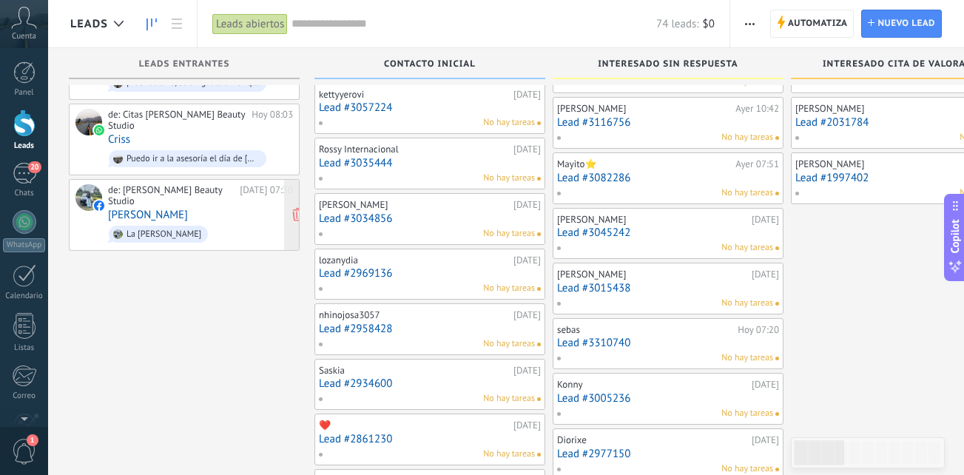
click at [189, 223] on span "La chuqui" at bounding box center [200, 234] width 185 height 23
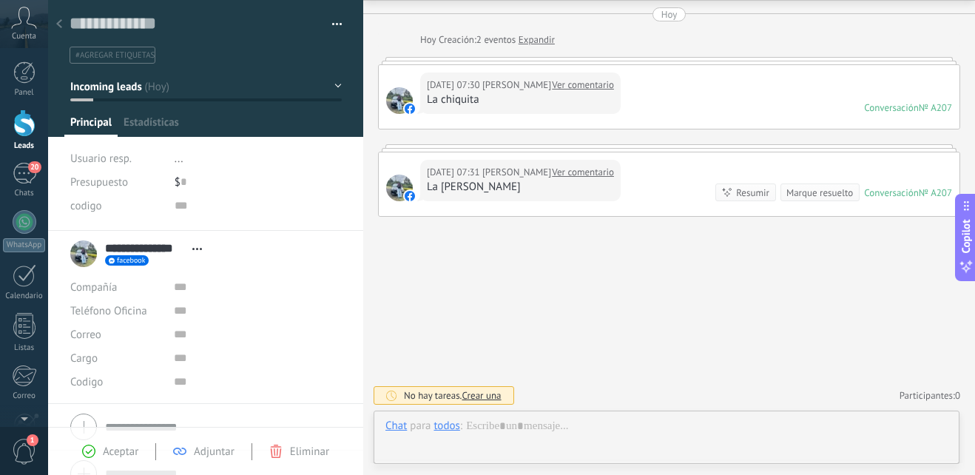
scroll to position [22, 0]
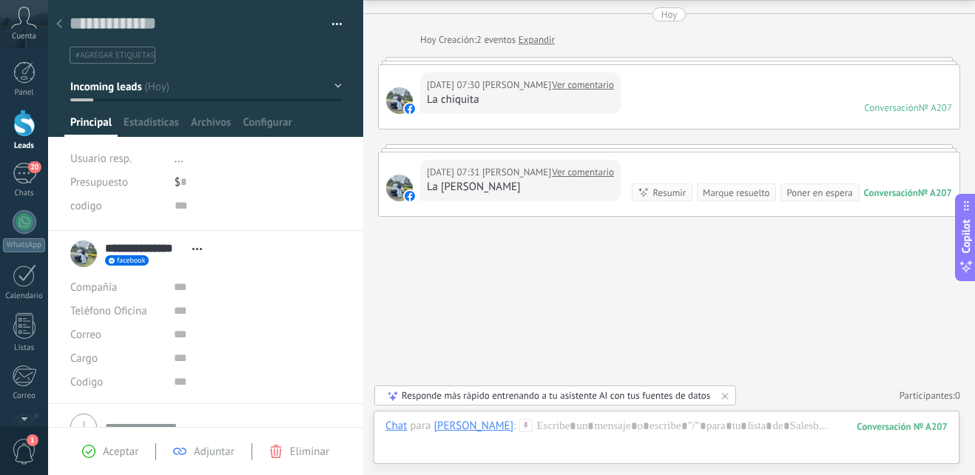
click at [294, 456] on span "Eliminar" at bounding box center [309, 452] width 39 height 14
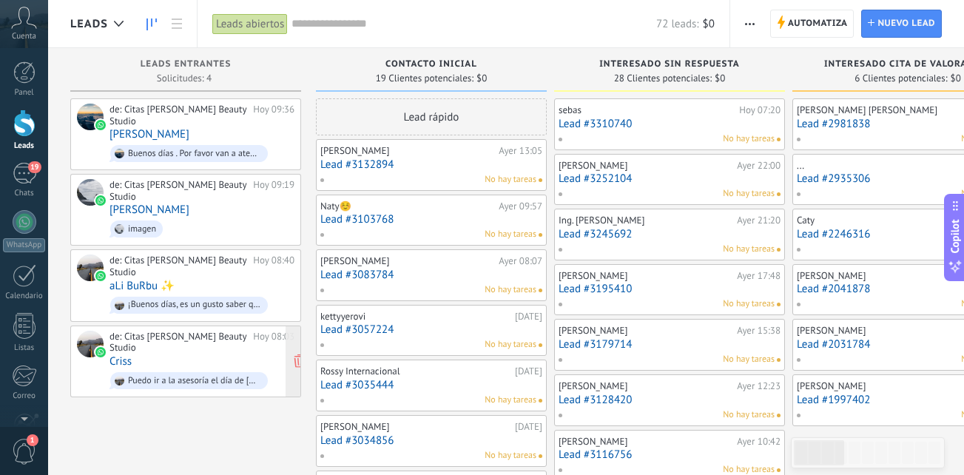
click at [193, 361] on div "de: Citas Paty Obando Beauty Studio Hoy 08:03 Criss Puedo ir a la asesoría el d…" at bounding box center [201, 361] width 185 height 61
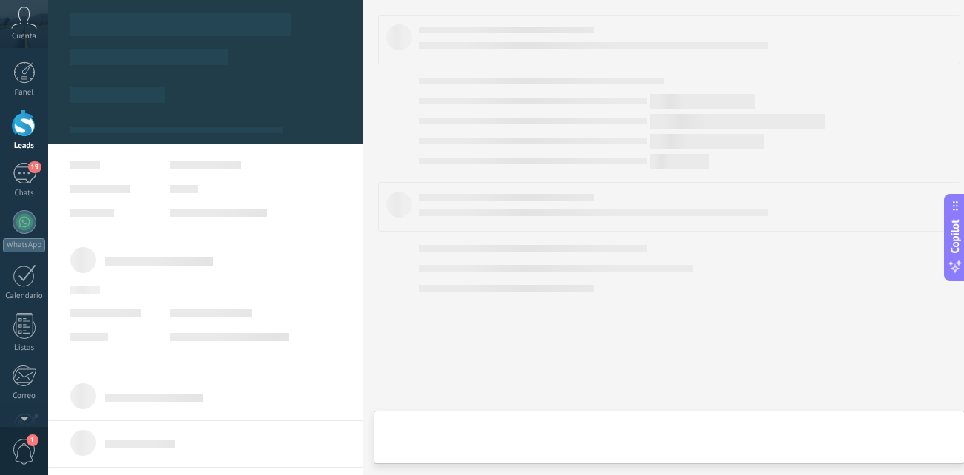
click at [193, 361] on div "de: Citas Paty Obando Beauty Studio Hoy 08:03 Criss Puedo ir a la asesoría el d…" at bounding box center [201, 361] width 185 height 61
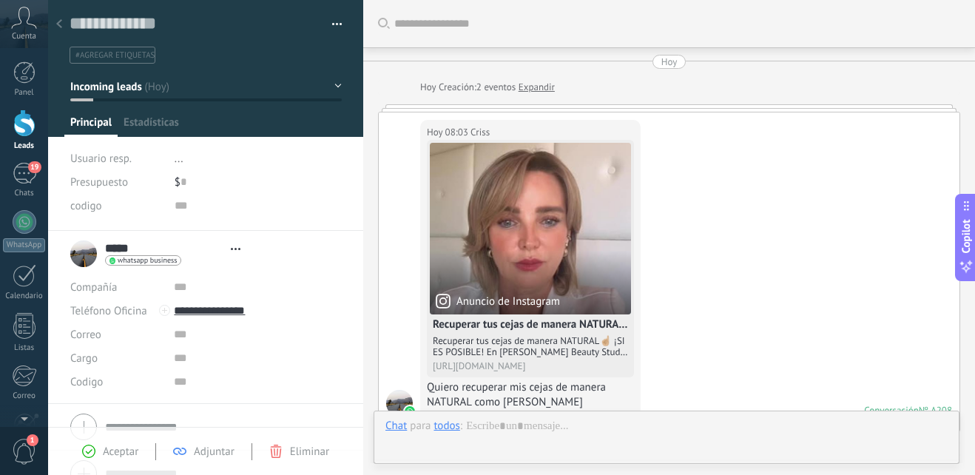
type textarea "**********"
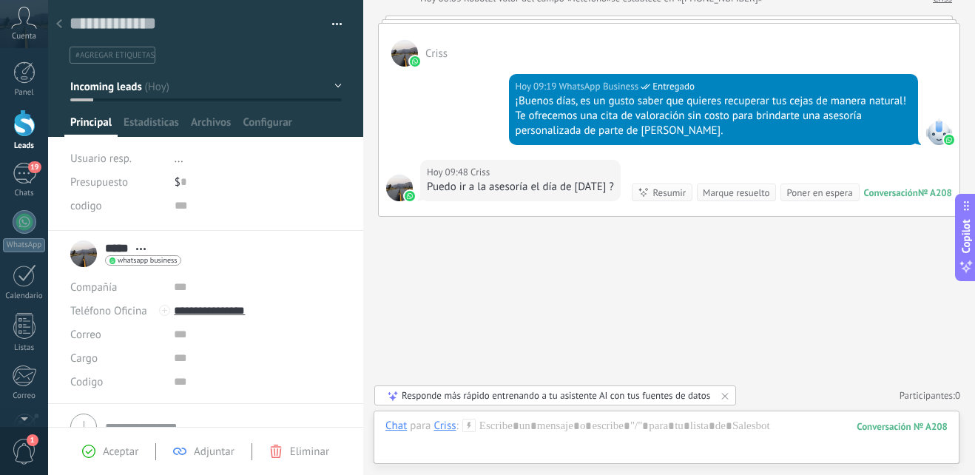
scroll to position [419, 0]
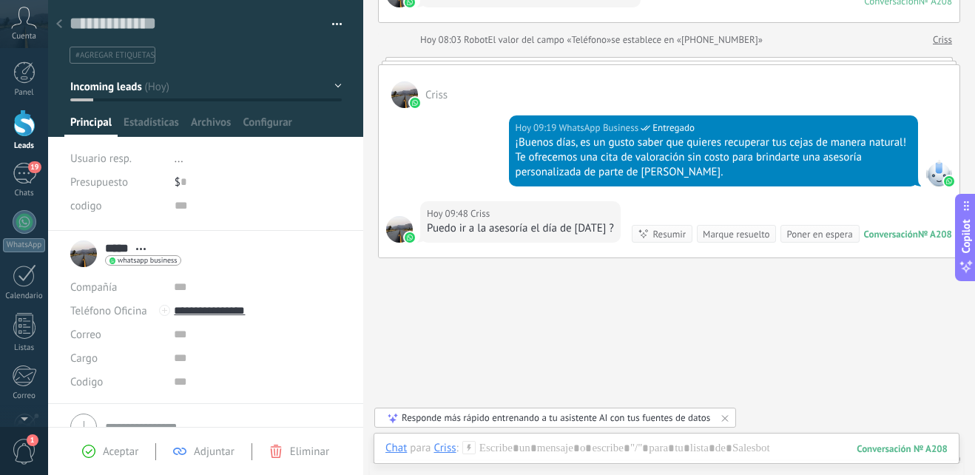
scroll to position [483, 0]
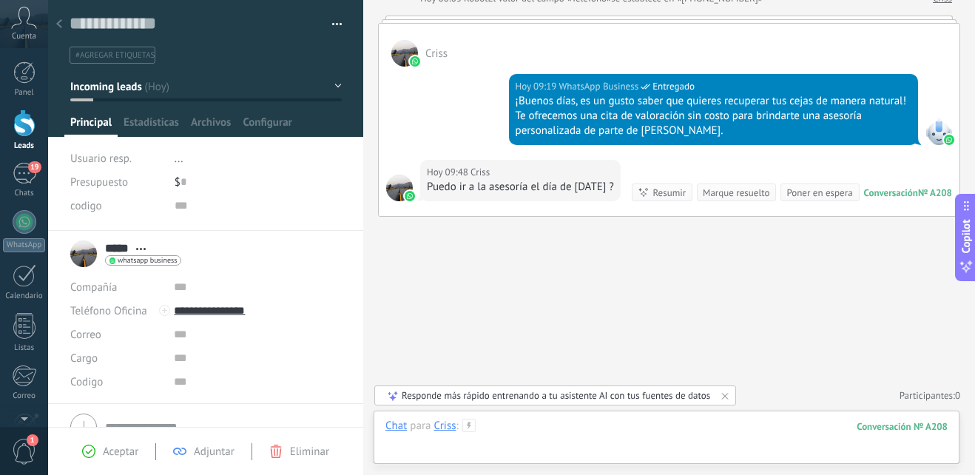
click at [521, 424] on div at bounding box center [666, 441] width 562 height 44
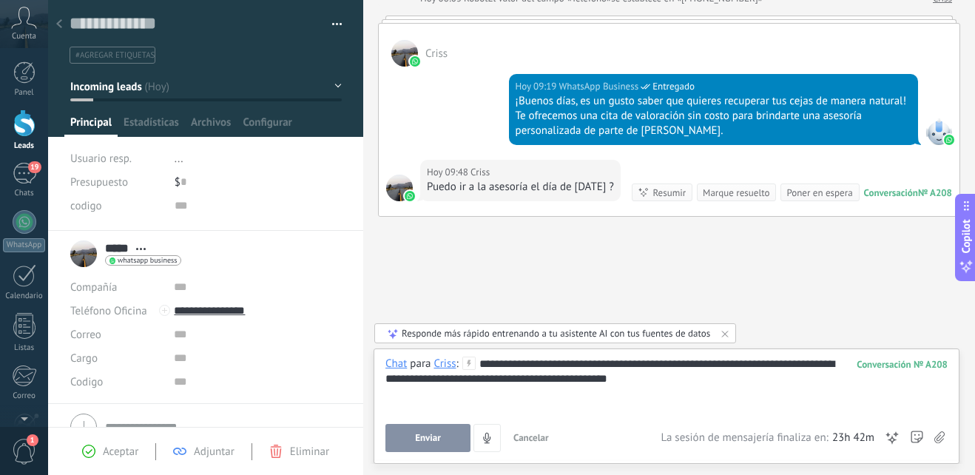
click at [431, 437] on span "Enviar" at bounding box center [428, 438] width 26 height 10
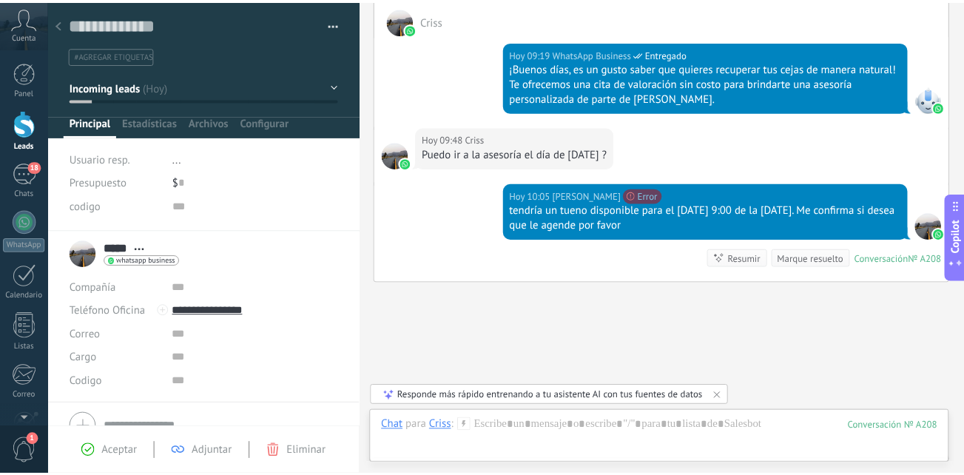
scroll to position [549, 0]
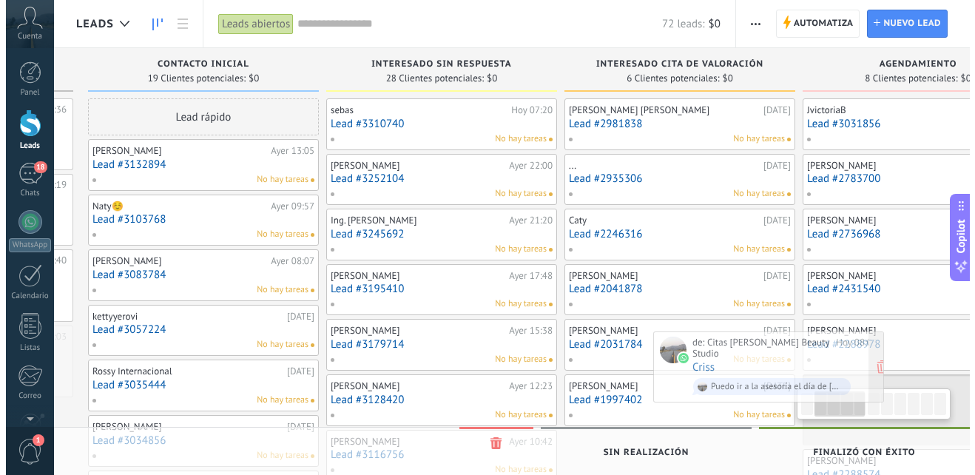
scroll to position [0, 261]
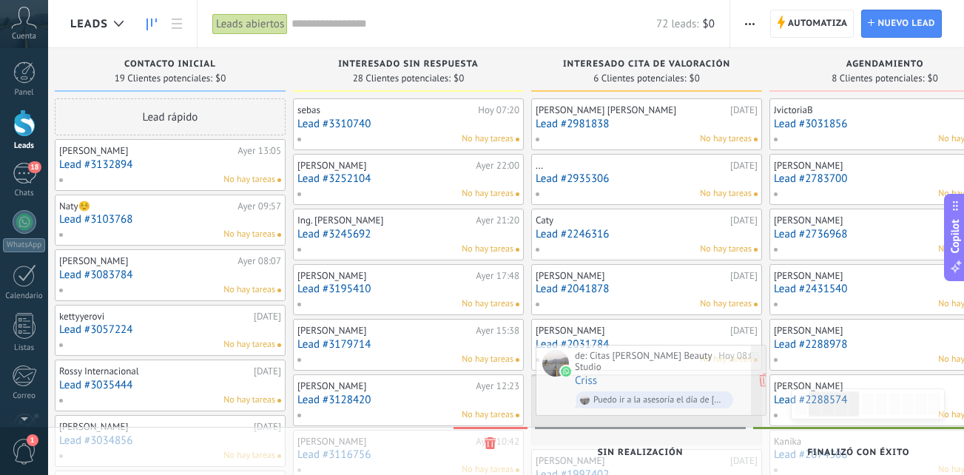
drag, startPoint x: 205, startPoint y: 354, endPoint x: 670, endPoint y: 376, distance: 465.8
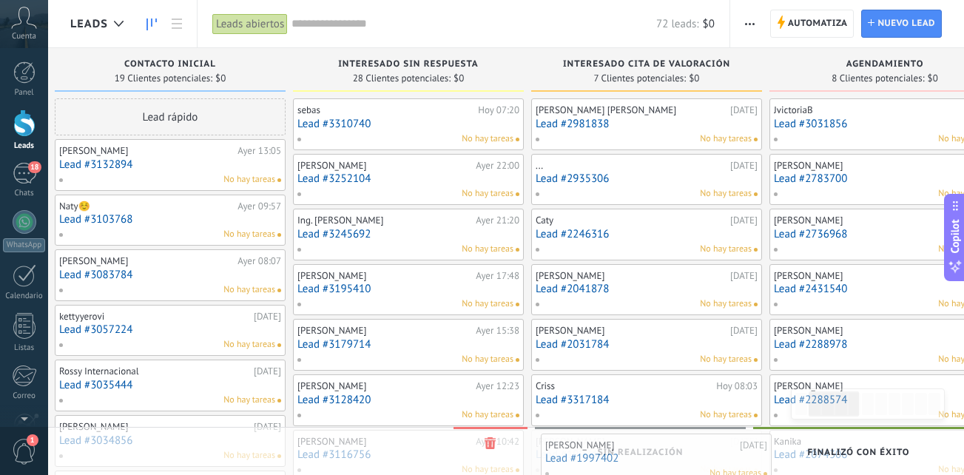
drag, startPoint x: 607, startPoint y: 474, endPoint x: 616, endPoint y: 478, distance: 10.3
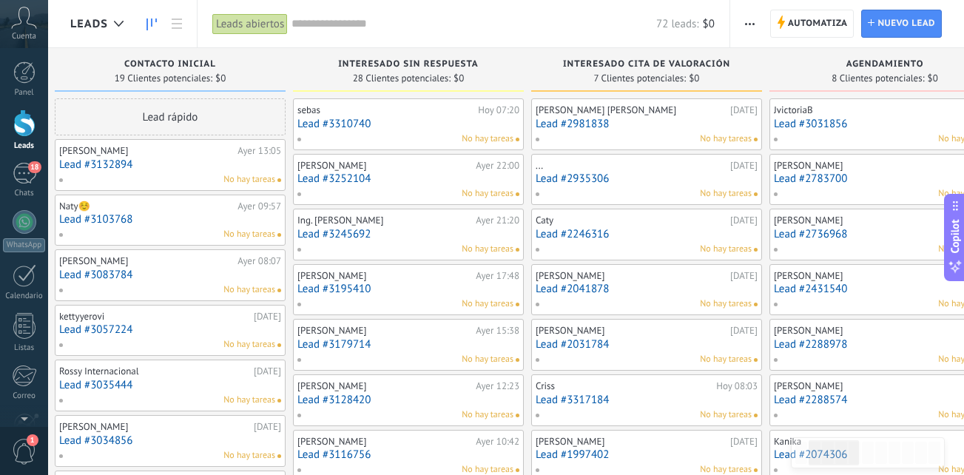
click at [32, 114] on div at bounding box center [24, 122] width 22 height 27
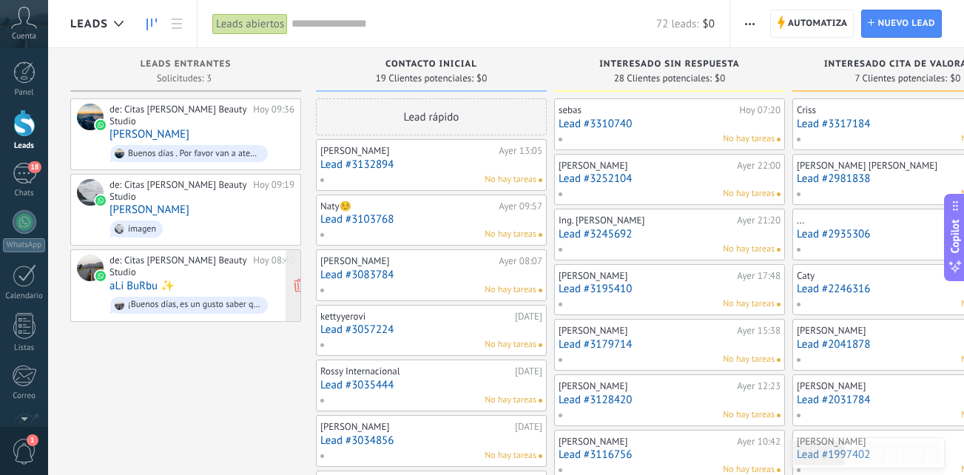
click at [206, 283] on div "de: Citas [PERSON_NAME] Beauty Studio [DATE] 08:40 aLi BuRbu ✨ ¡Buenos días, es…" at bounding box center [201, 284] width 185 height 61
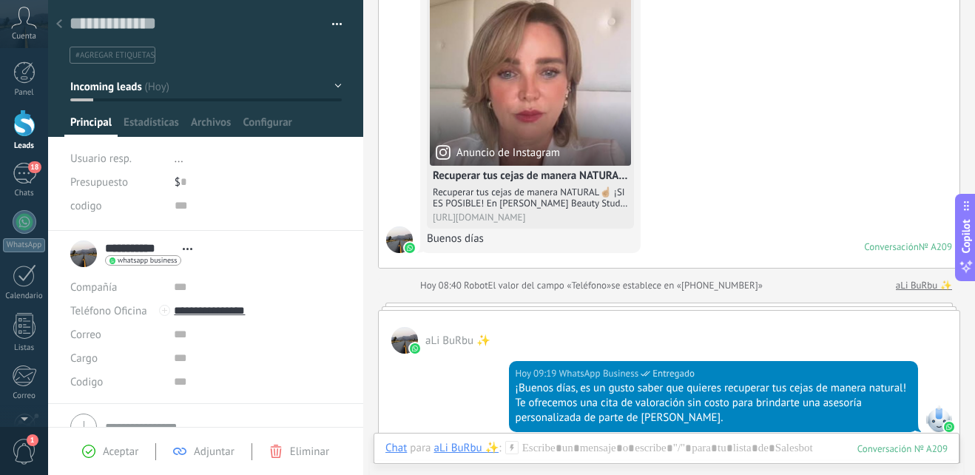
scroll to position [111, 0]
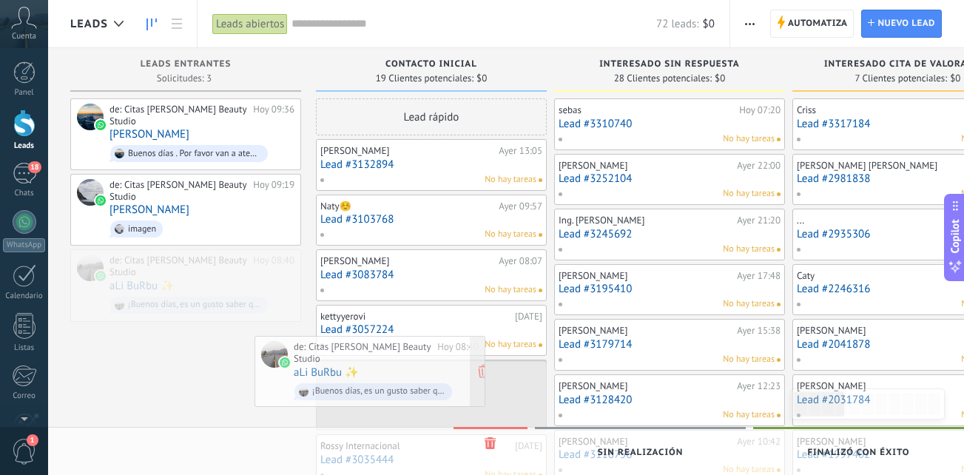
drag, startPoint x: 252, startPoint y: 286, endPoint x: 436, endPoint y: 374, distance: 204.5
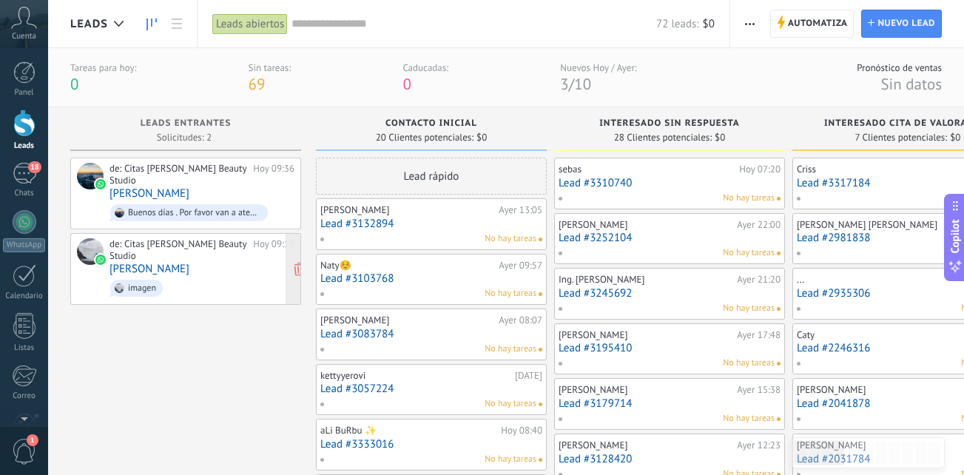
click at [218, 273] on div "de: Citas [PERSON_NAME] Beauty Studio [DATE] 09:19 [PERSON_NAME] imagen" at bounding box center [201, 268] width 185 height 61
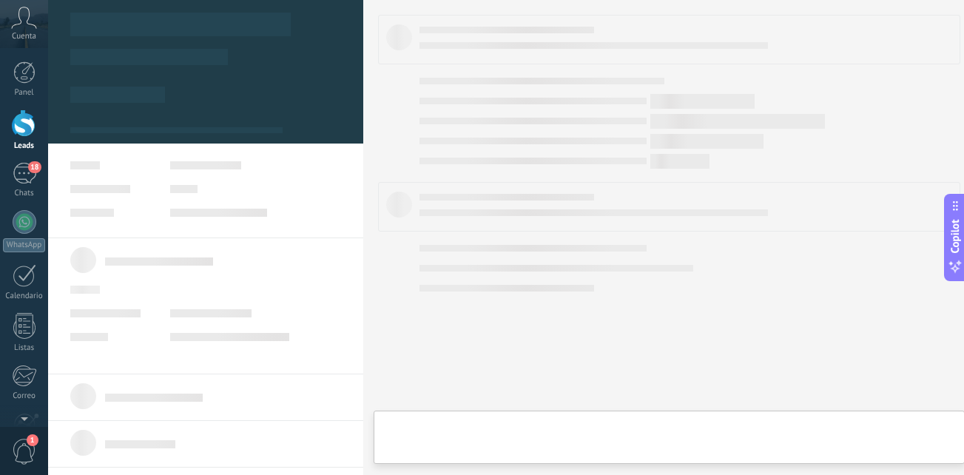
click at [218, 273] on div "de: Citas [PERSON_NAME] Beauty Studio [DATE] 09:19 [PERSON_NAME] imagen" at bounding box center [201, 268] width 185 height 61
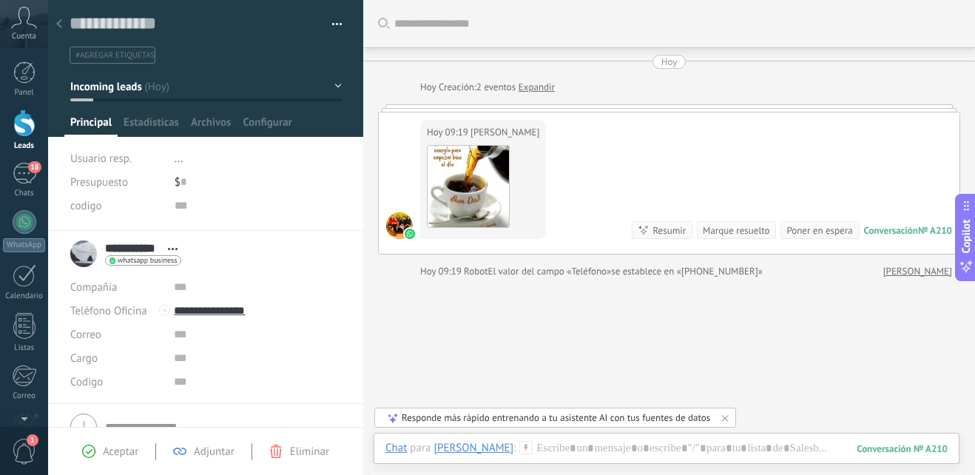
click at [206, 453] on span "Adjuntar" at bounding box center [214, 452] width 41 height 14
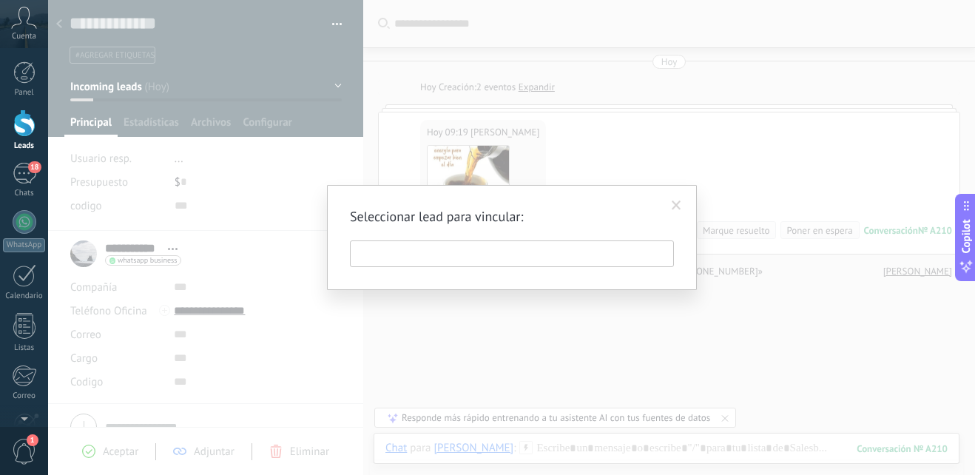
click at [678, 206] on span at bounding box center [677, 205] width 10 height 10
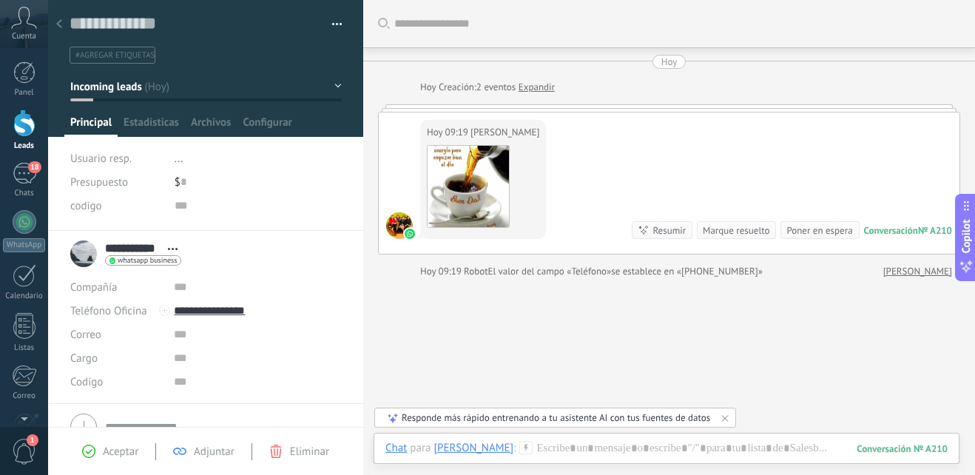
click at [313, 451] on span "Eliminar" at bounding box center [309, 452] width 39 height 14
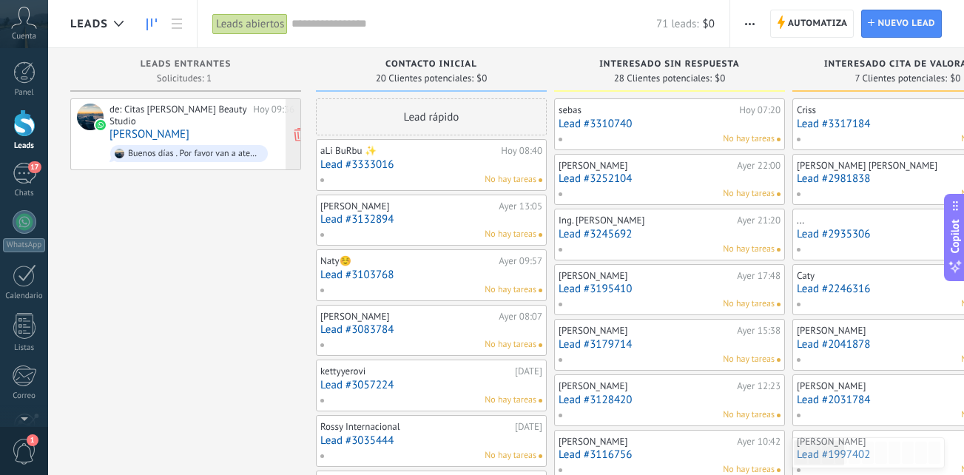
click at [223, 132] on div "de: Citas [PERSON_NAME] Beauty Studio [DATE] 09:36 [PERSON_NAME] Buenos días . …" at bounding box center [201, 134] width 185 height 61
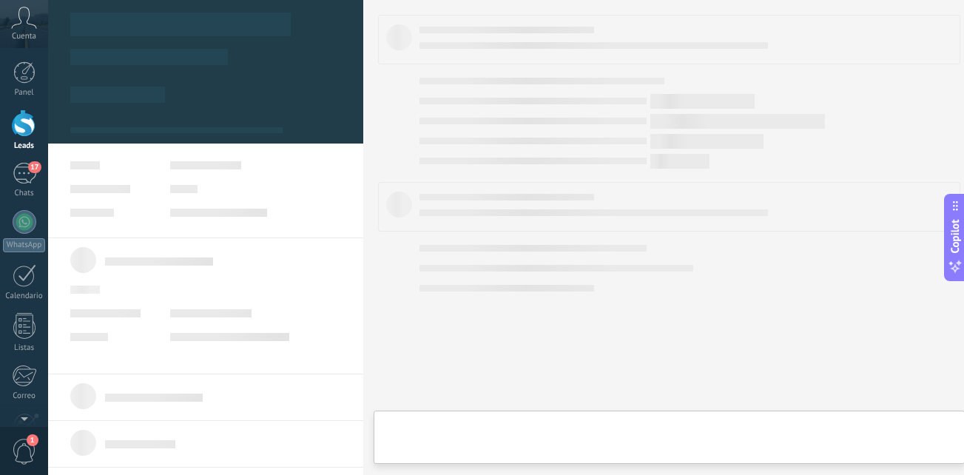
click at [223, 132] on div "de: Citas [PERSON_NAME] Beauty Studio [DATE] 09:36 [PERSON_NAME] Buenos días . …" at bounding box center [201, 134] width 185 height 61
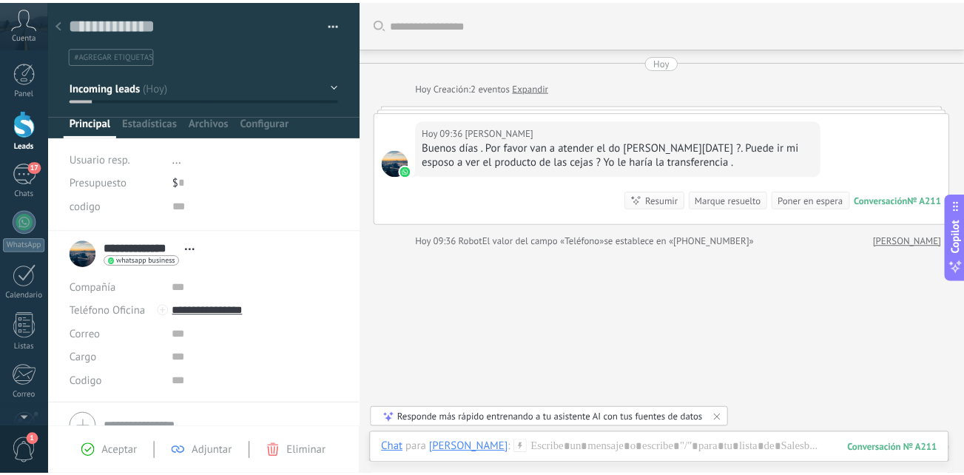
scroll to position [166, 0]
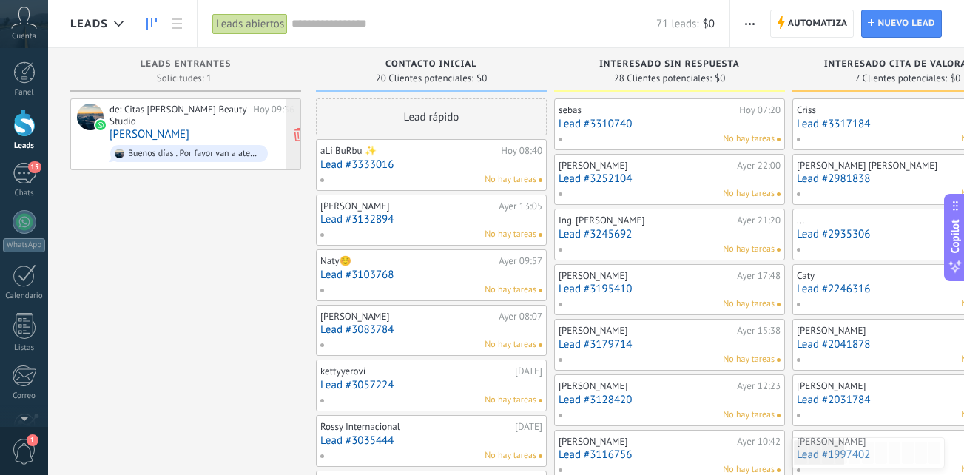
click at [202, 125] on div "de: Citas [PERSON_NAME] Beauty Studio" at bounding box center [178, 115] width 138 height 23
click at [202, 125] on body ".abccls-1,.abccls-2{fill-rule:evenodd}.abccls-2{fill:#fff} .abfcls-1{fill:none}…" at bounding box center [482, 237] width 964 height 475
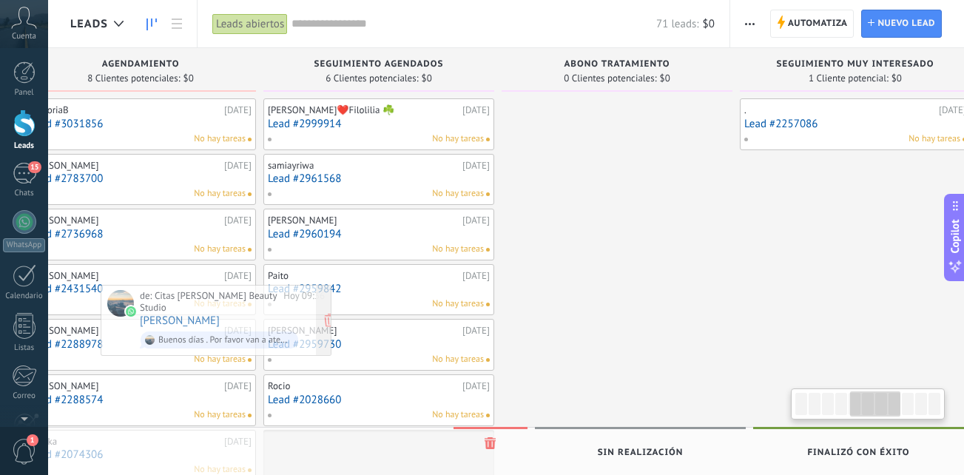
scroll to position [0, 997]
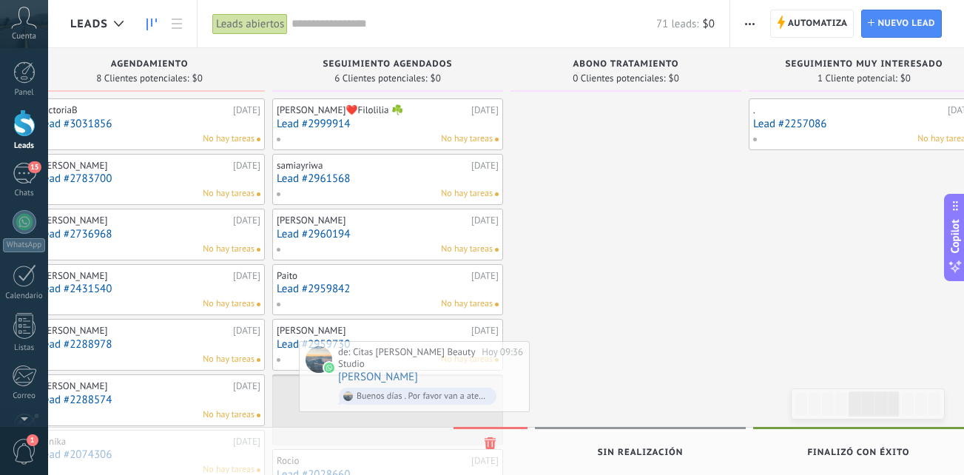
drag, startPoint x: 243, startPoint y: 131, endPoint x: 471, endPoint y: 368, distance: 328.6
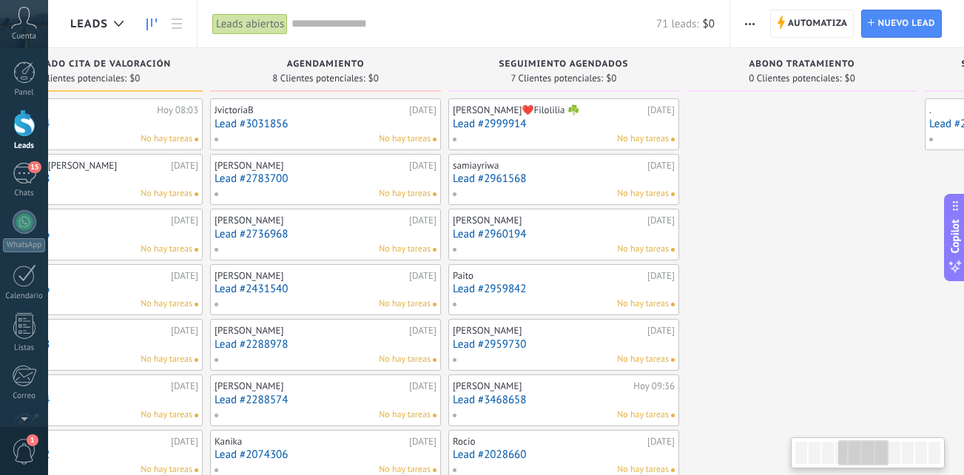
scroll to position [0, 681]
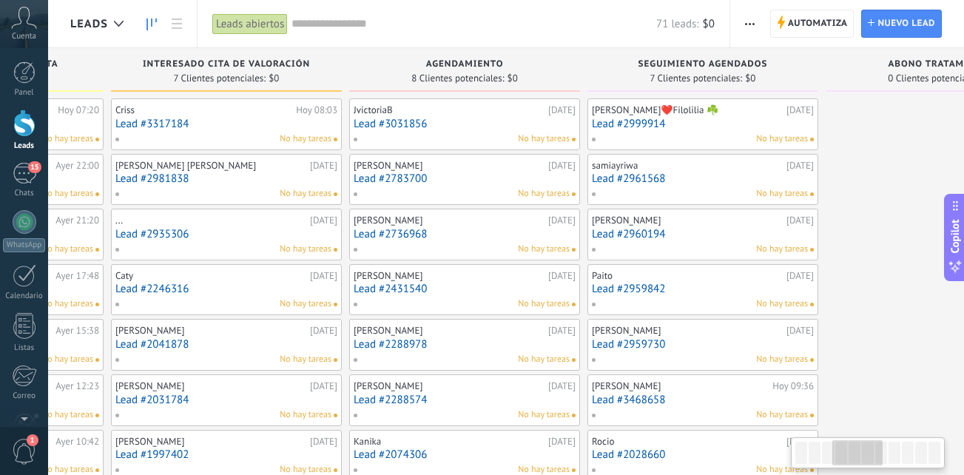
drag, startPoint x: 633, startPoint y: 387, endPoint x: 1007, endPoint y: 456, distance: 380.7
click at [964, 456] on html ".abccls-1,.abccls-2{fill-rule:evenodd}.abccls-2{fill:#fff} .abfcls-1{fill:none}…" at bounding box center [482, 237] width 964 height 475
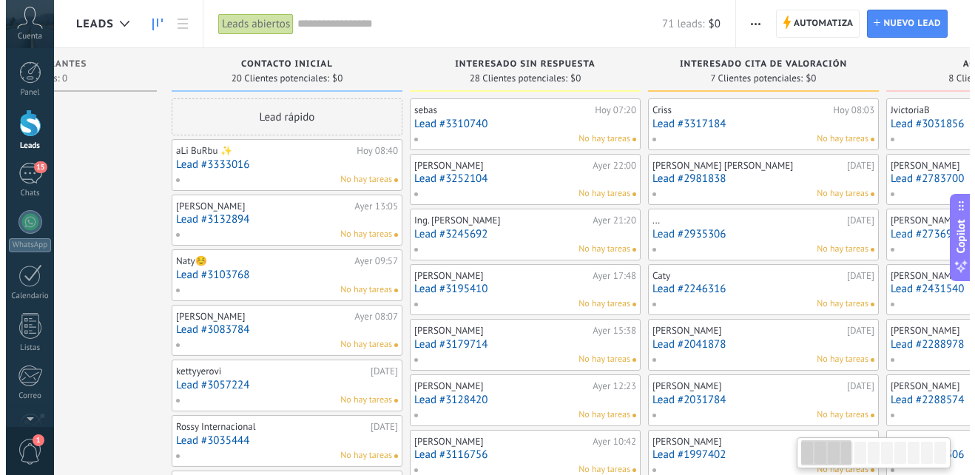
scroll to position [0, 0]
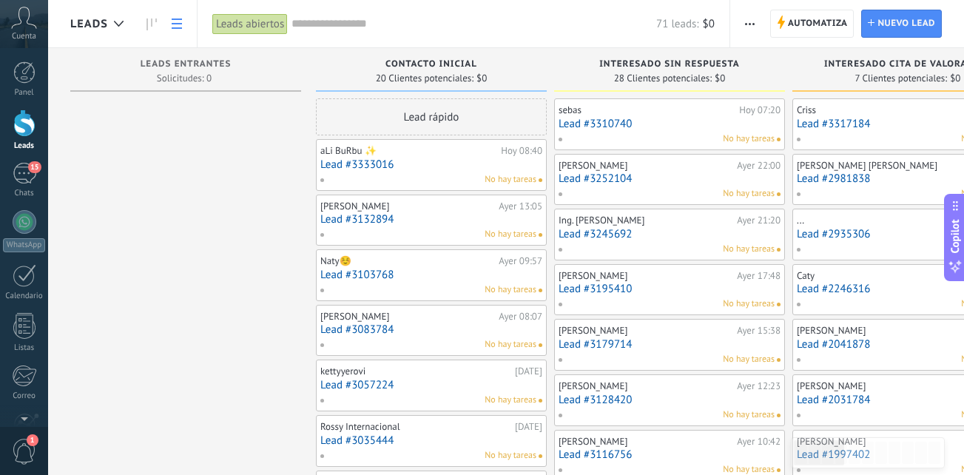
click at [179, 23] on use at bounding box center [177, 23] width 10 height 10
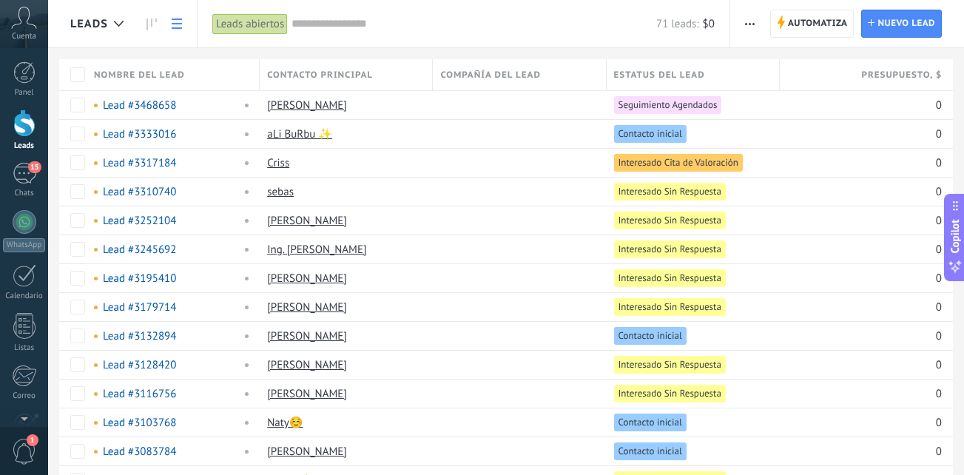
click at [246, 31] on div "Leads abiertos" at bounding box center [249, 23] width 75 height 21
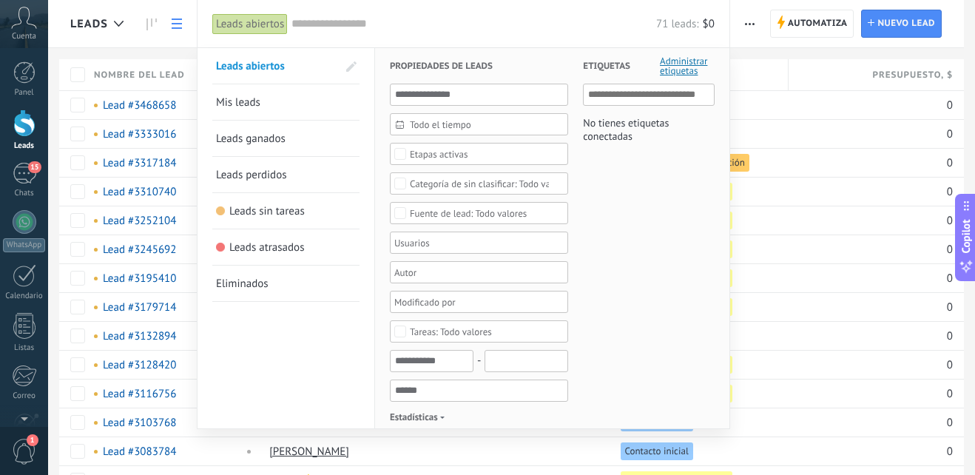
click at [263, 286] on span "Eliminados" at bounding box center [242, 284] width 53 height 14
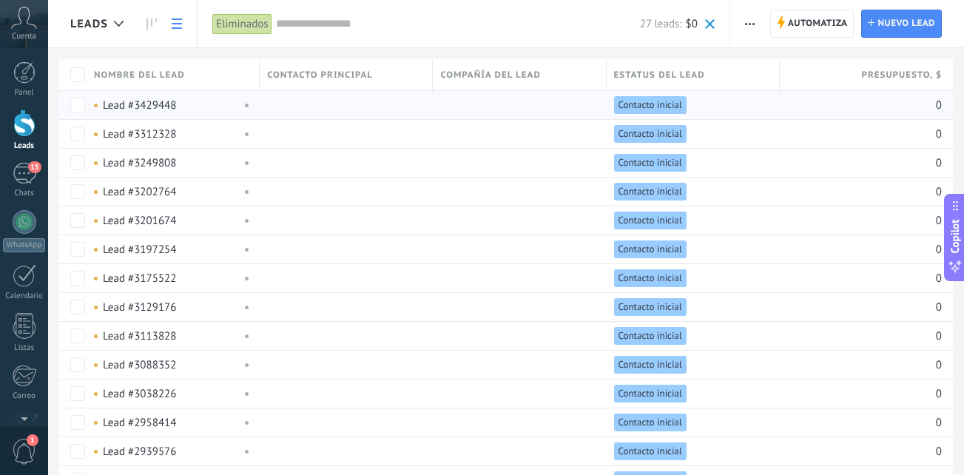
click at [147, 107] on link "Lead #3429448" at bounding box center [139, 105] width 73 height 14
click at [149, 107] on link "Lead #3429448" at bounding box center [139, 105] width 73 height 14
click at [129, 107] on div "restaurar màs" at bounding box center [123, 104] width 57 height 29
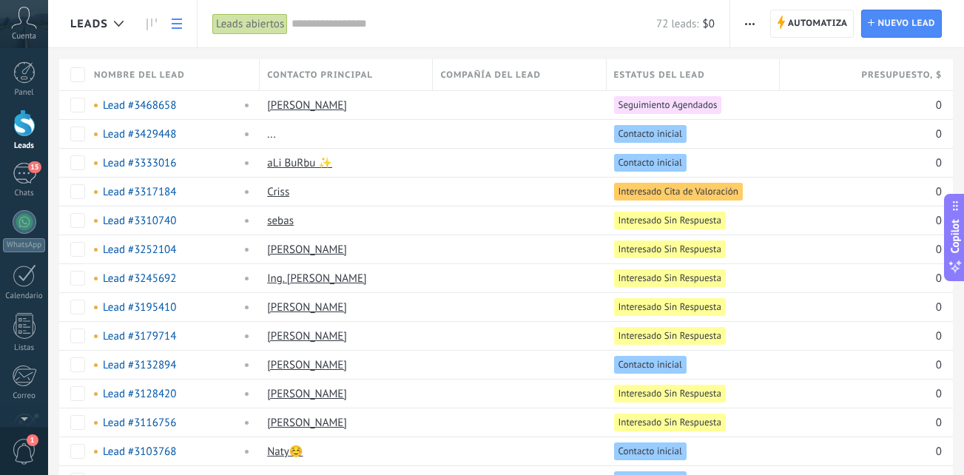
click at [23, 118] on div at bounding box center [24, 122] width 22 height 27
click at [23, 171] on div "15" at bounding box center [25, 173] width 24 height 21
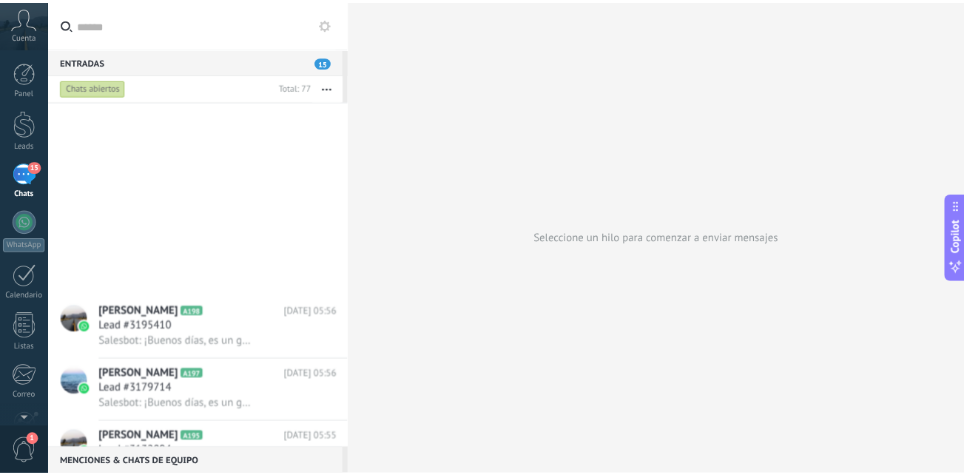
scroll to position [741, 0]
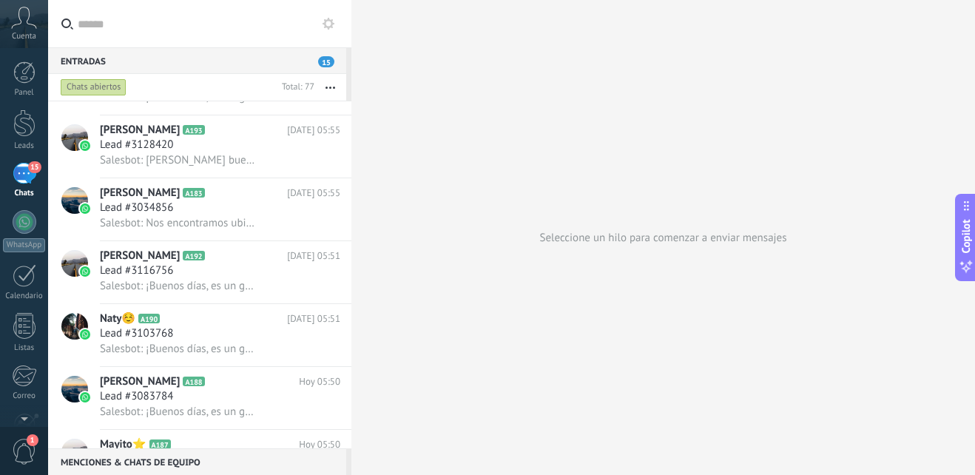
click at [27, 30] on div "Cuenta" at bounding box center [24, 24] width 48 height 48
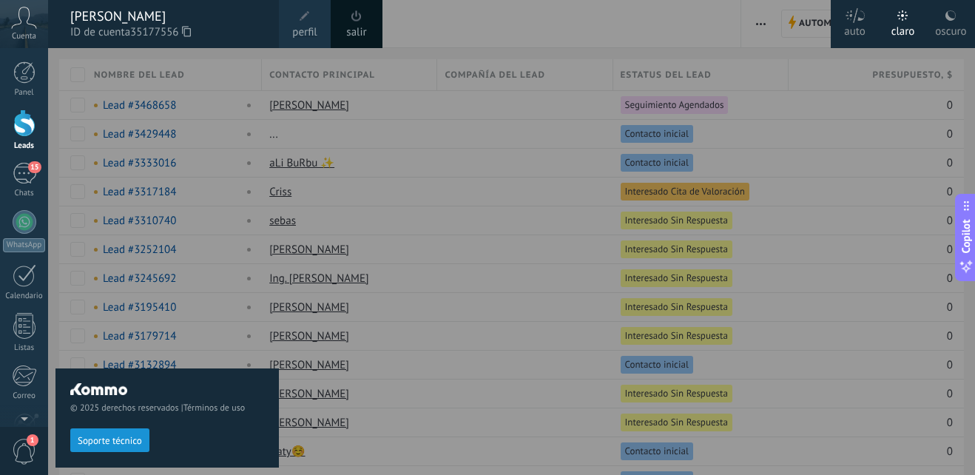
click at [483, 254] on div at bounding box center [535, 237] width 975 height 475
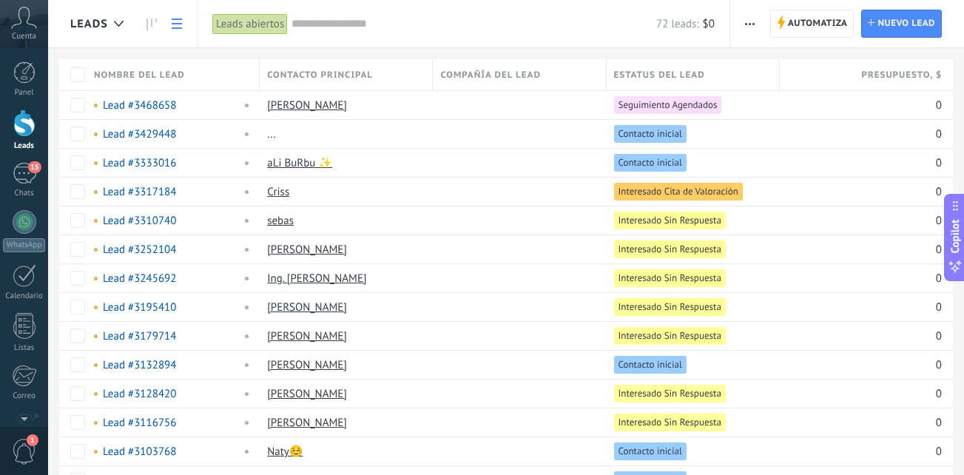
click at [25, 16] on icon at bounding box center [24, 18] width 26 height 22
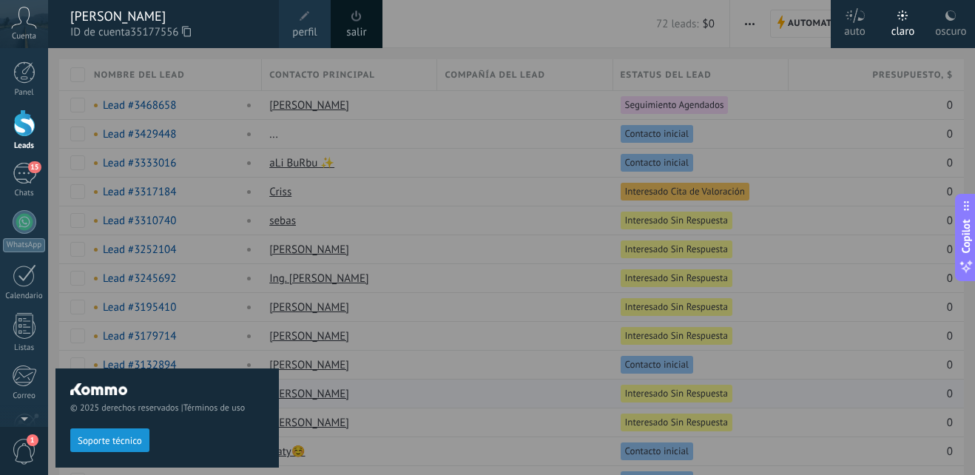
drag, startPoint x: 356, startPoint y: 386, endPoint x: 371, endPoint y: 379, distance: 16.5
click at [360, 385] on div at bounding box center [535, 237] width 975 height 475
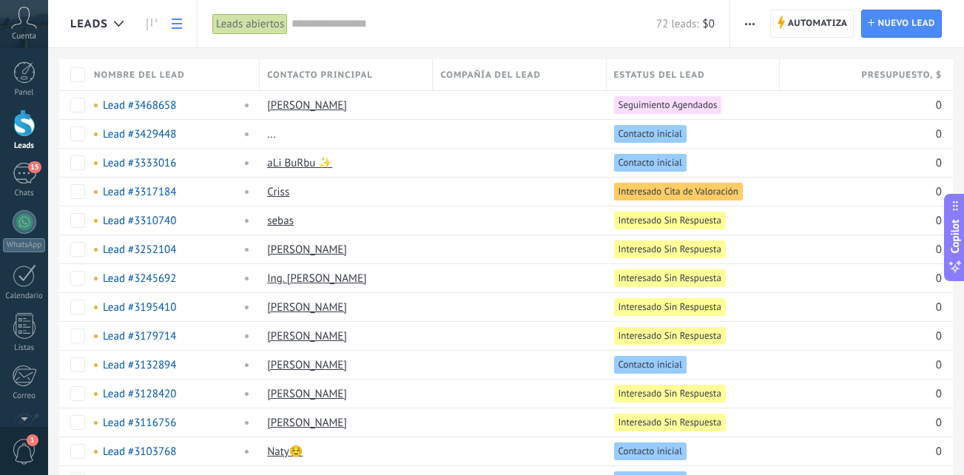
click at [239, 20] on div "Leads abiertos" at bounding box center [249, 23] width 75 height 21
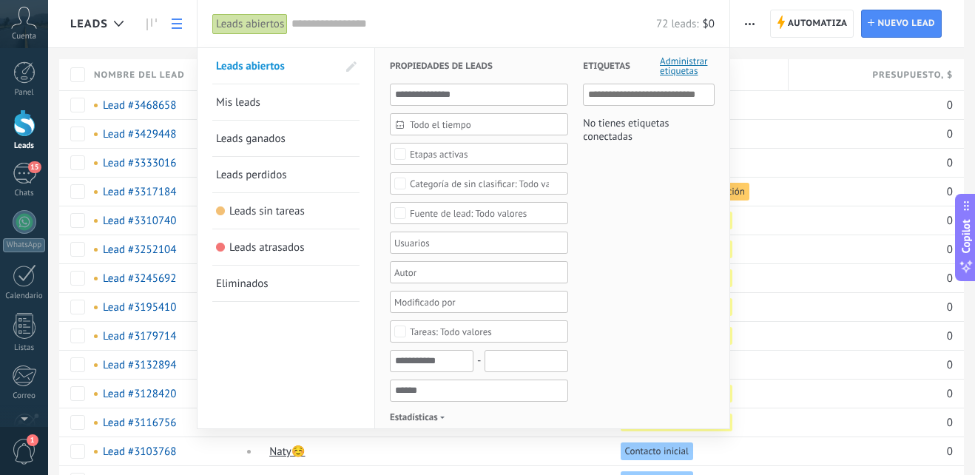
click at [232, 278] on span "Eliminados" at bounding box center [242, 284] width 53 height 14
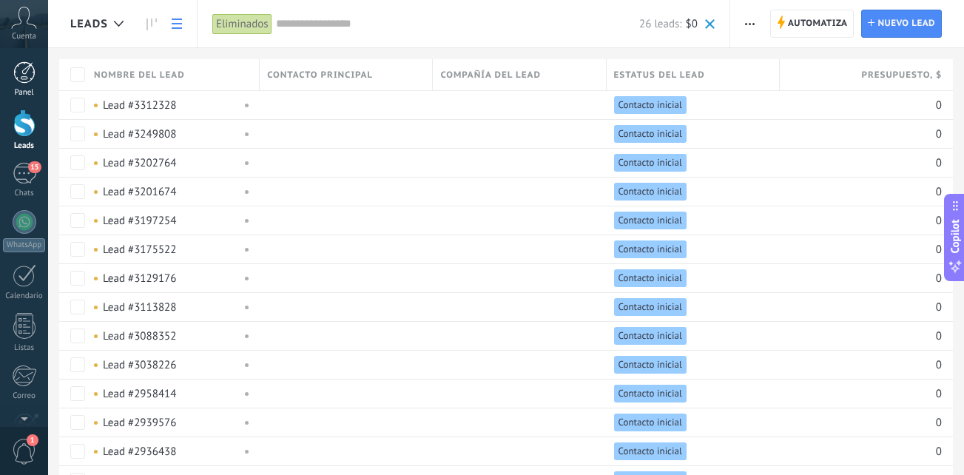
click at [30, 65] on div at bounding box center [24, 72] width 22 height 22
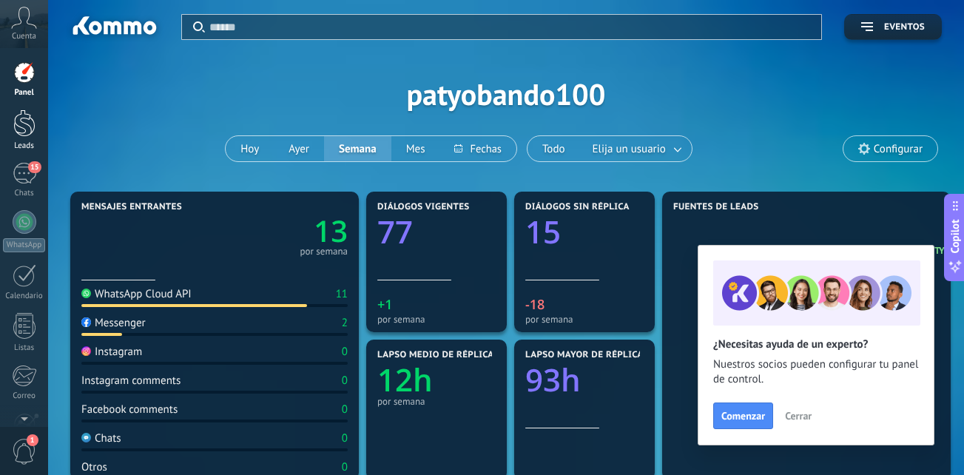
click at [12, 122] on link "Leads" at bounding box center [24, 129] width 48 height 41
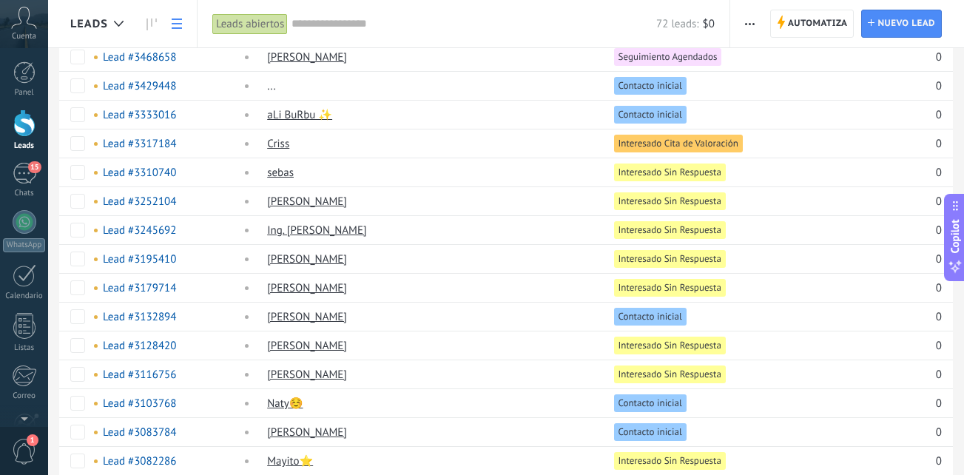
scroll to position [74, 0]
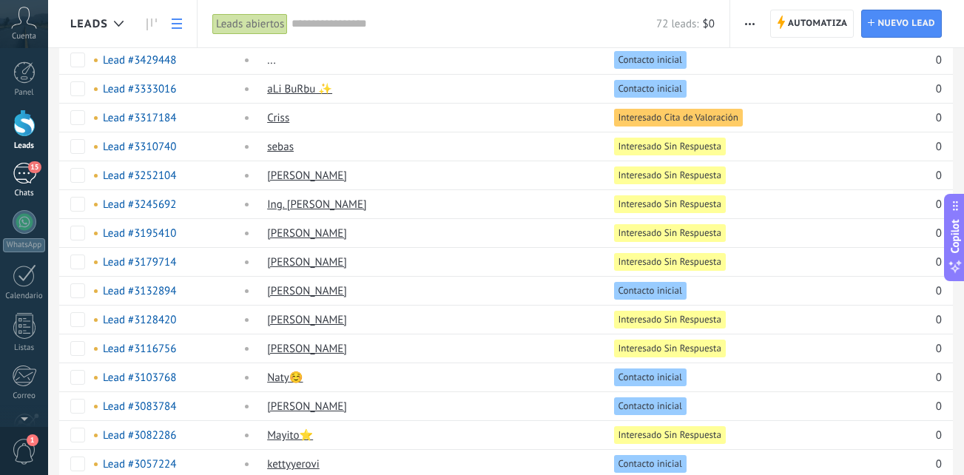
click at [33, 178] on div "15" at bounding box center [25, 173] width 24 height 21
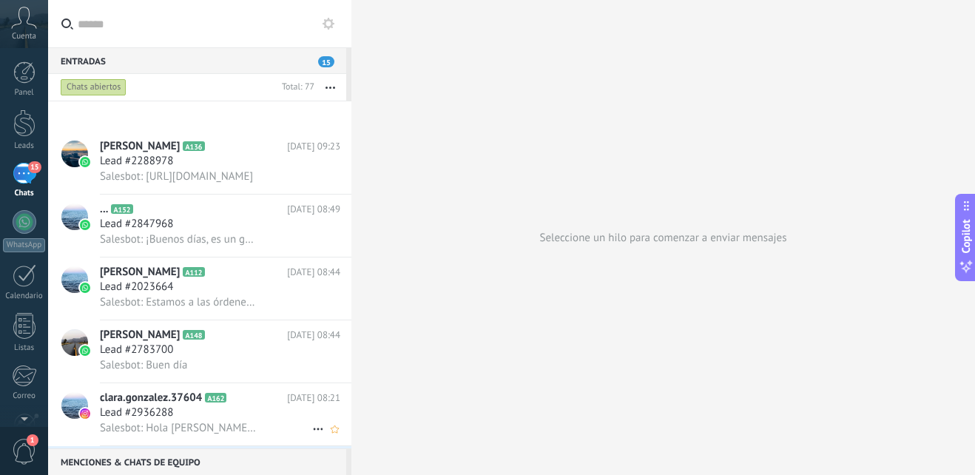
scroll to position [2857, 0]
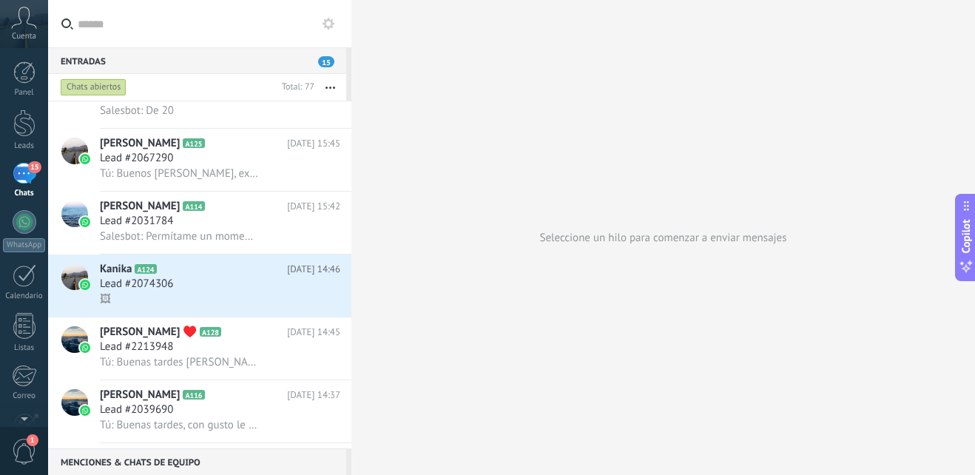
click at [351, 350] on div at bounding box center [351, 237] width 0 height 475
type textarea "**********"
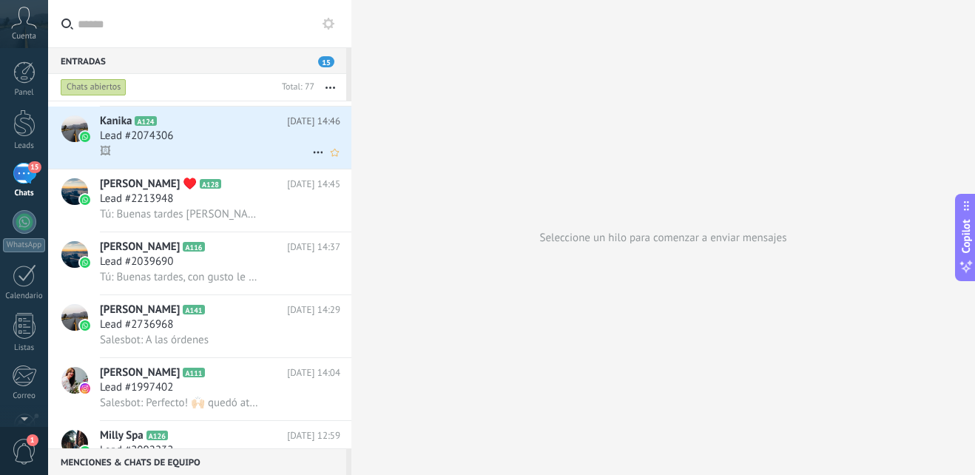
scroll to position [2635, 0]
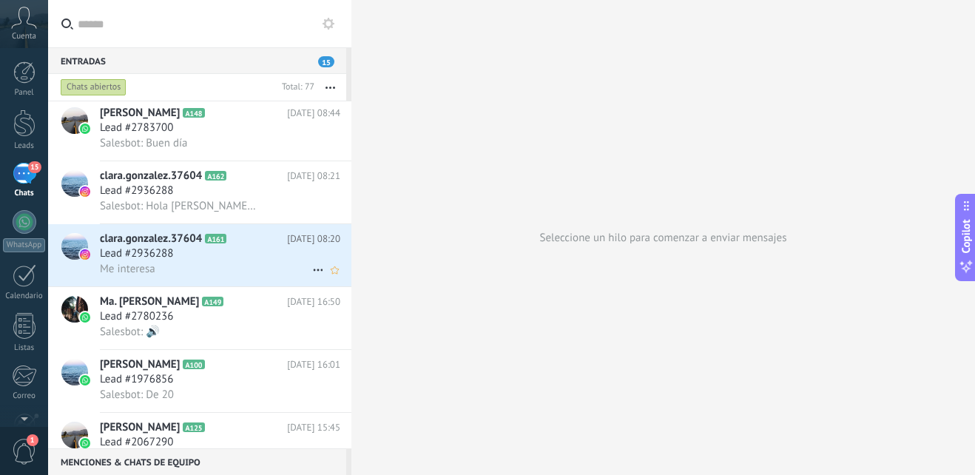
click at [192, 226] on div "clara.[PERSON_NAME].37604 A161 [DATE] 08:20 Lead #2936288 Me interesa" at bounding box center [226, 255] width 252 height 62
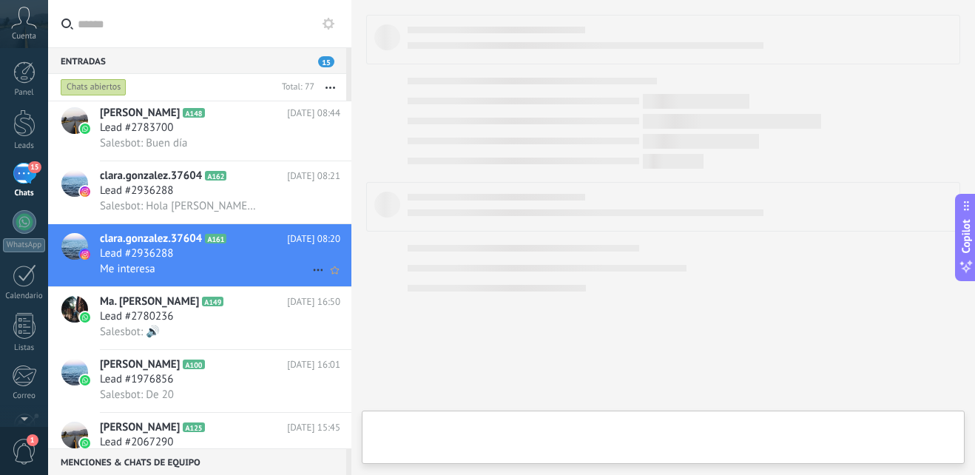
click at [186, 239] on span "clara.gonzalez.37604" at bounding box center [151, 239] width 102 height 15
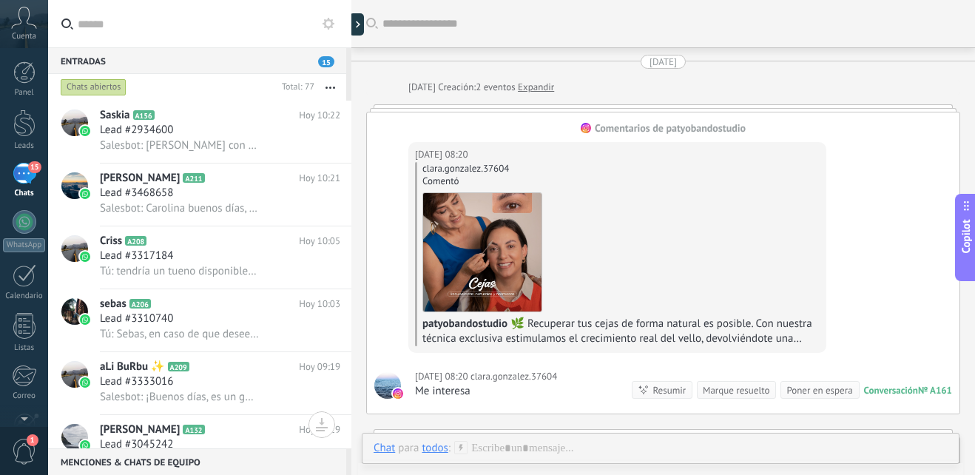
click at [33, 168] on span "15" at bounding box center [34, 167] width 13 height 12
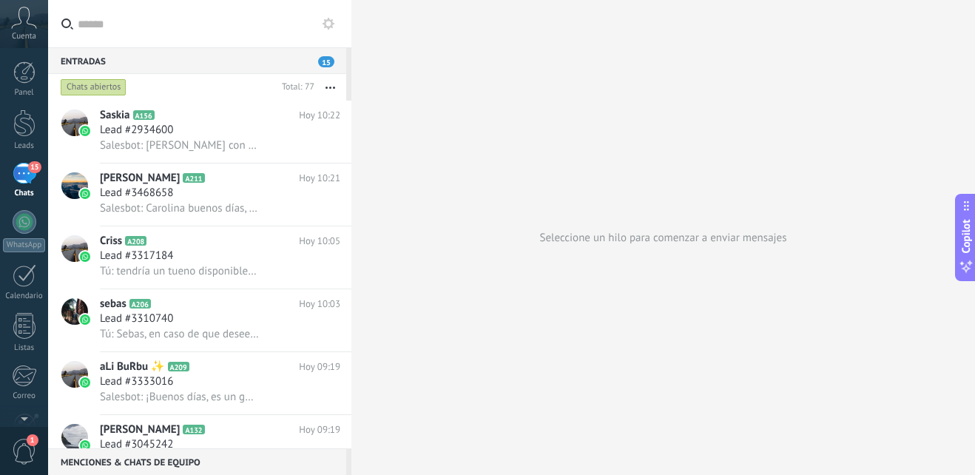
click at [30, 38] on span "Cuenta" at bounding box center [24, 37] width 24 height 10
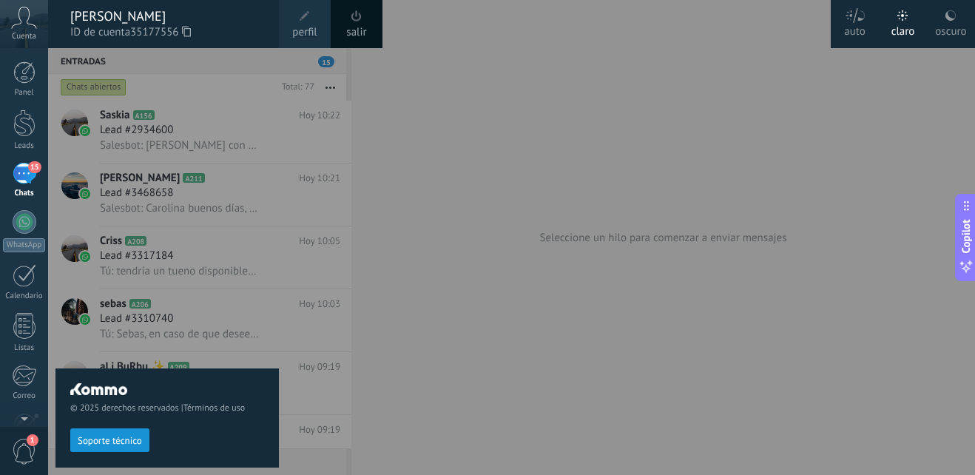
click at [30, 38] on span "Cuenta" at bounding box center [24, 37] width 24 height 10
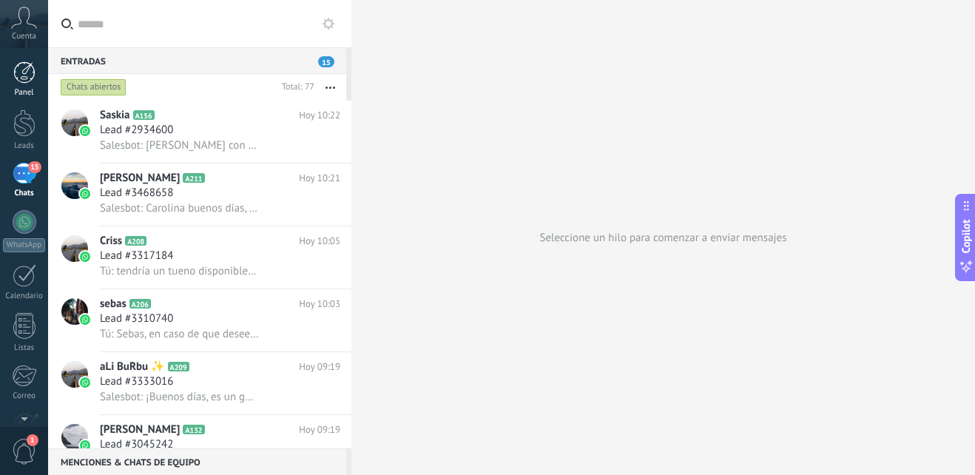
click at [29, 69] on div at bounding box center [24, 72] width 22 height 22
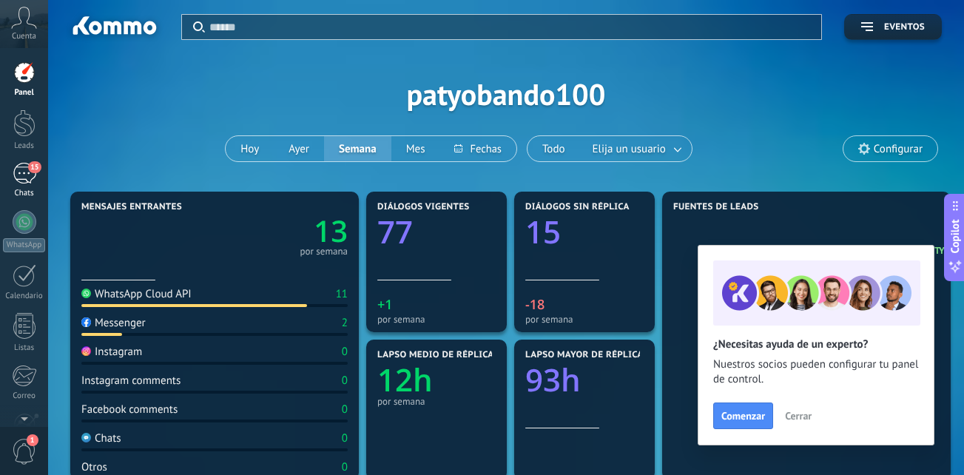
click at [25, 178] on div "15" at bounding box center [25, 173] width 24 height 21
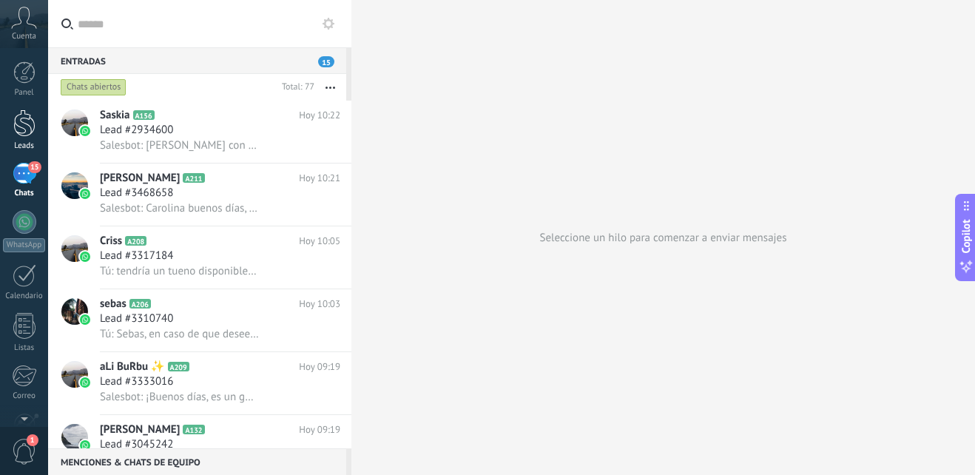
click at [30, 125] on div at bounding box center [24, 122] width 22 height 27
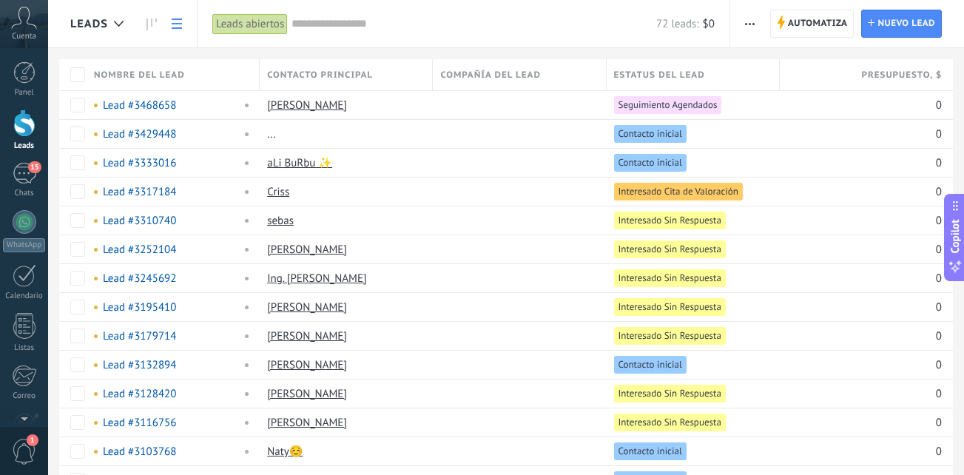
click at [277, 24] on div "Leads abiertos" at bounding box center [249, 23] width 75 height 21
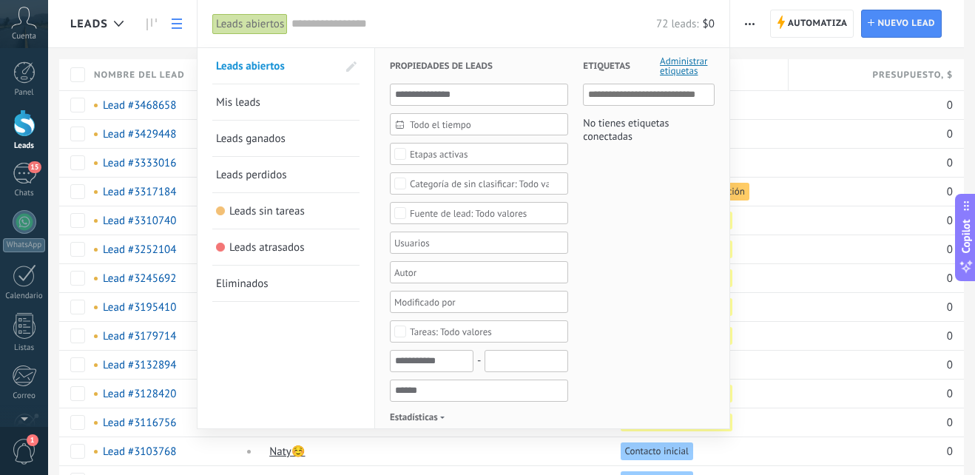
click at [238, 285] on span "Eliminados" at bounding box center [242, 284] width 53 height 14
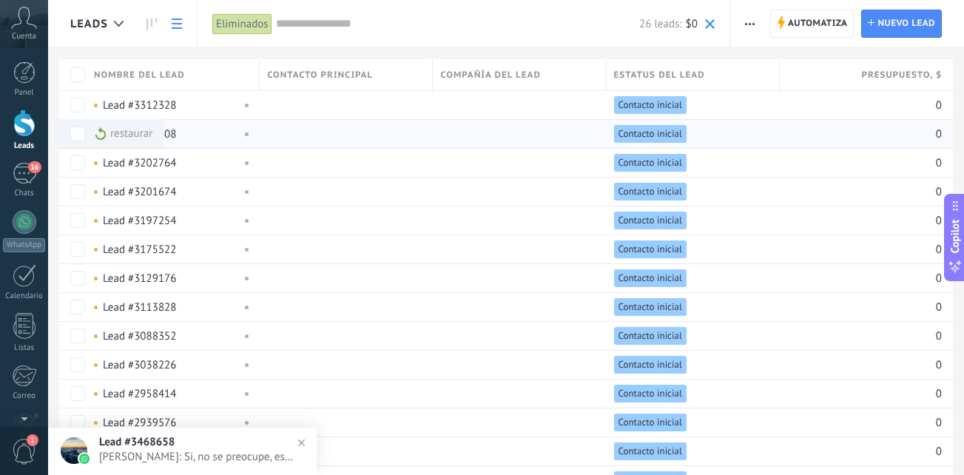
click at [102, 129] on span at bounding box center [100, 133] width 11 height 13
click at [21, 455] on span "1" at bounding box center [24, 452] width 25 height 26
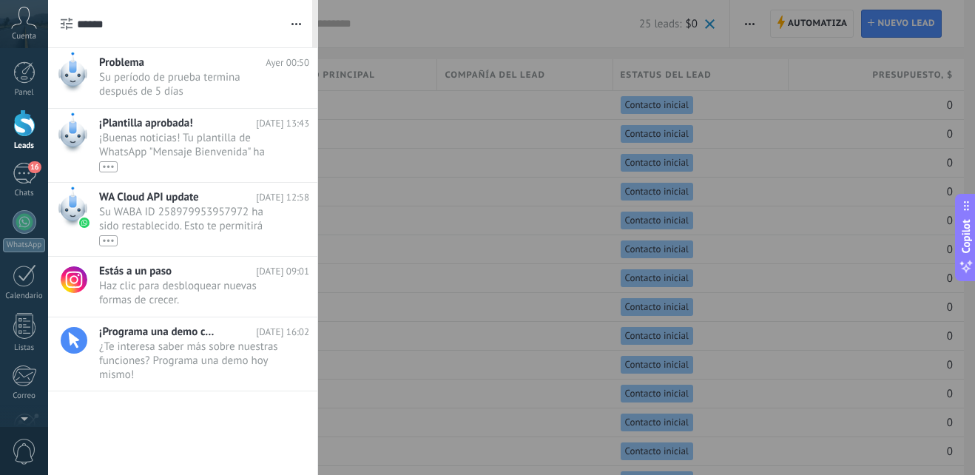
click at [21, 455] on span "0" at bounding box center [24, 452] width 25 height 26
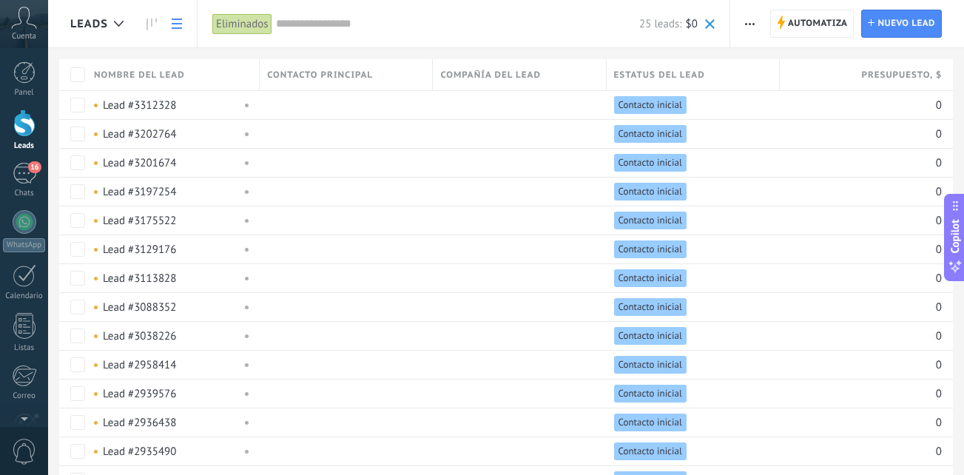
click at [21, 451] on span "0" at bounding box center [24, 452] width 25 height 26
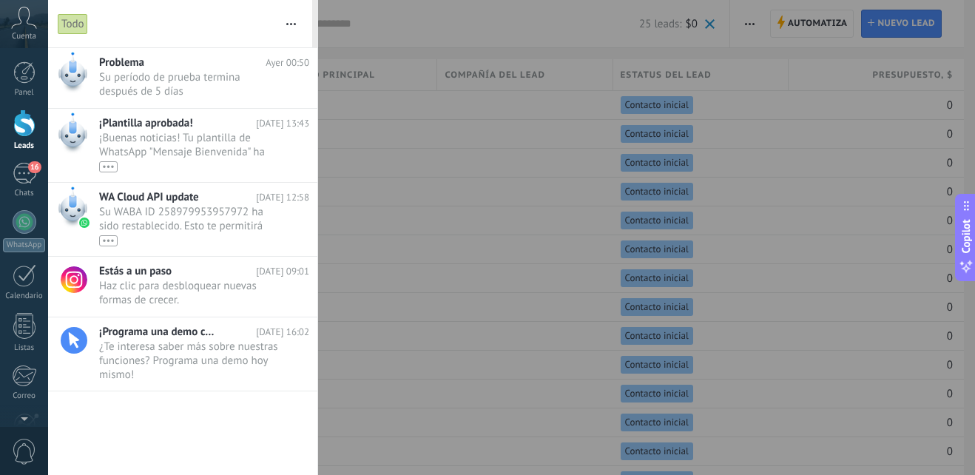
click at [510, 398] on div at bounding box center [487, 237] width 975 height 475
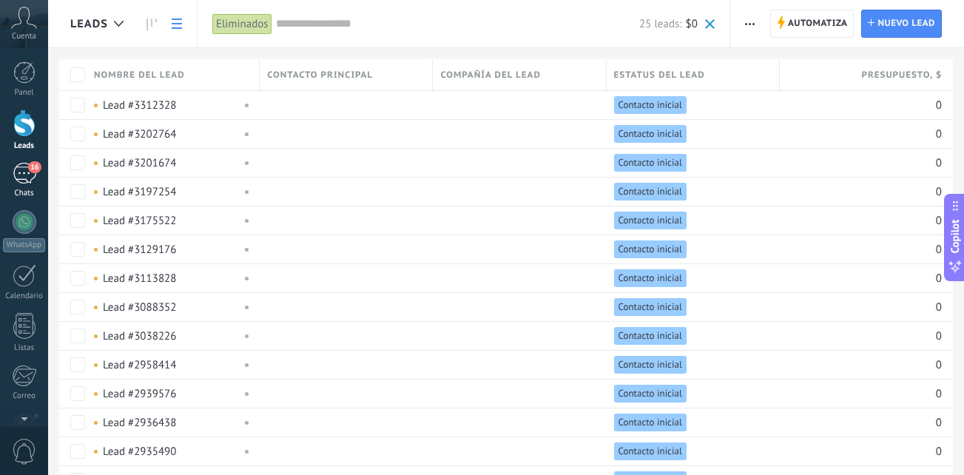
click at [30, 166] on span "16" at bounding box center [34, 167] width 13 height 12
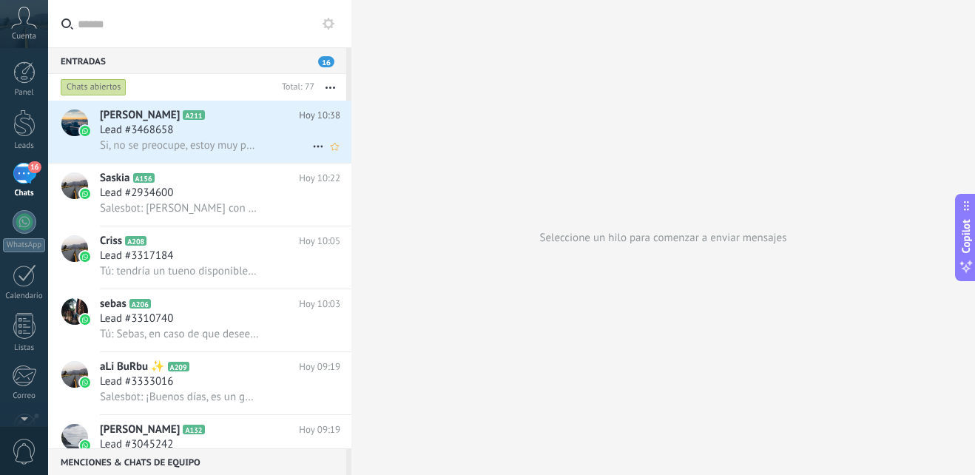
click at [260, 136] on div "Lead #3468658" at bounding box center [220, 130] width 240 height 15
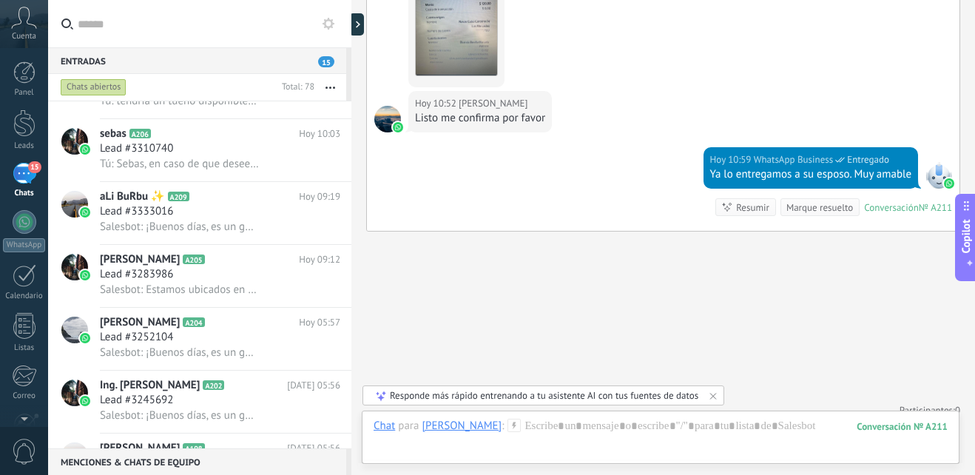
scroll to position [75, 0]
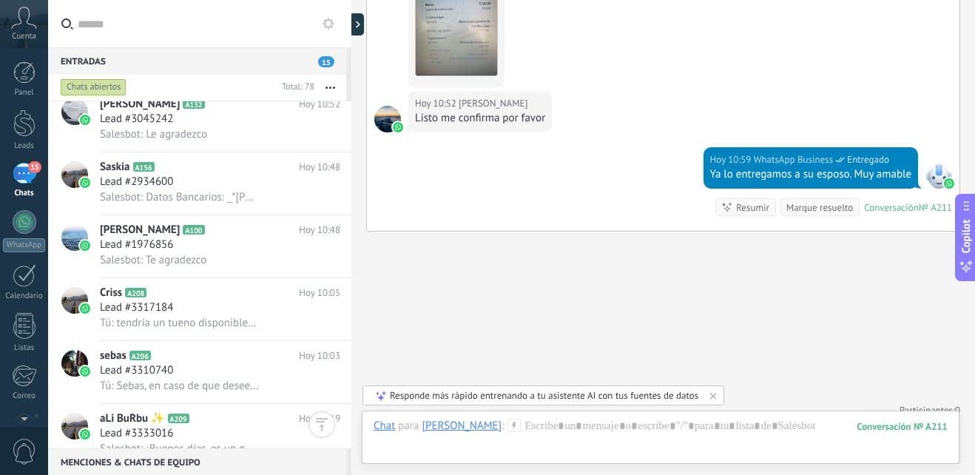
click at [28, 172] on div "15" at bounding box center [25, 173] width 24 height 21
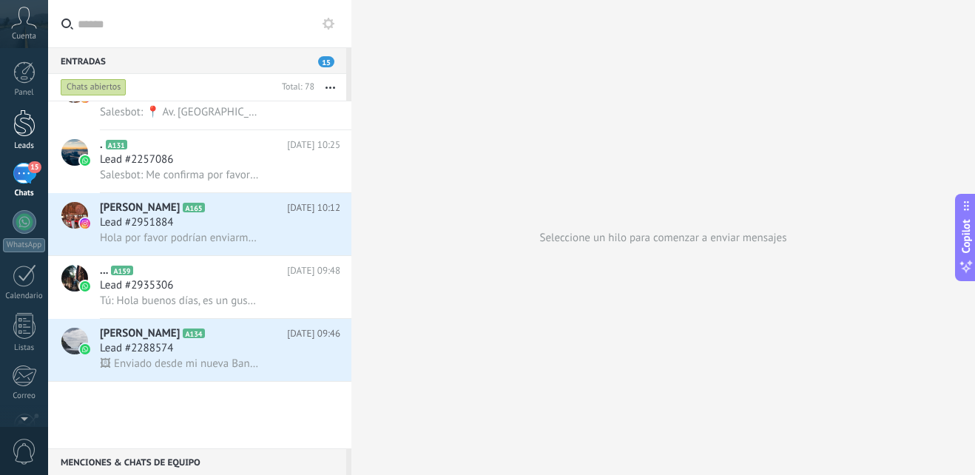
scroll to position [1736, 0]
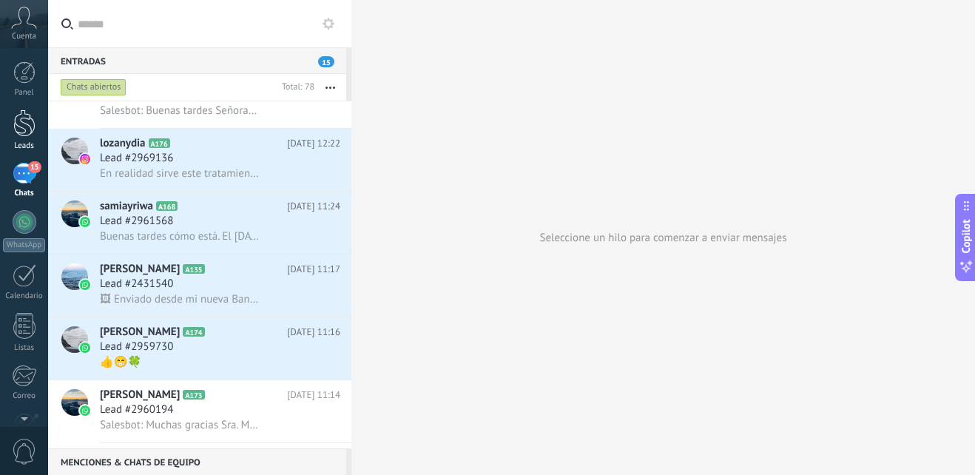
click at [35, 118] on div at bounding box center [24, 122] width 22 height 27
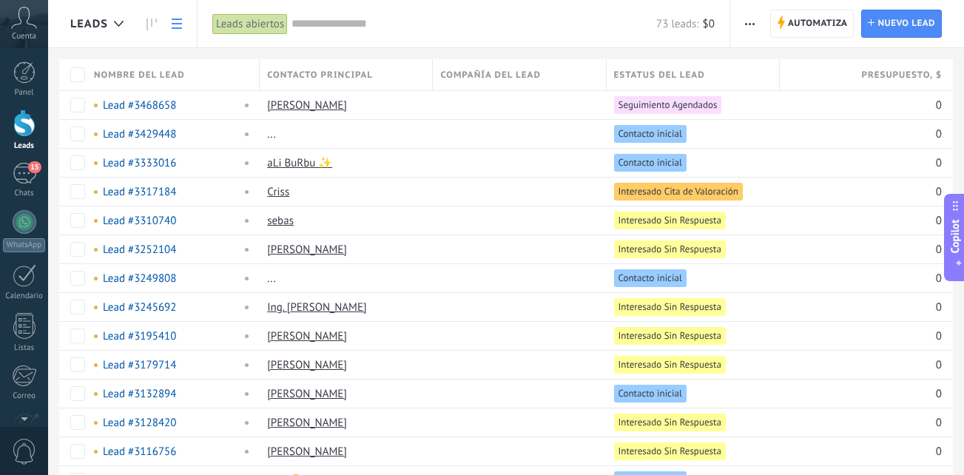
click at [178, 27] on use at bounding box center [177, 23] width 10 height 10
click at [218, 18] on div "Leads abiertos" at bounding box center [249, 23] width 75 height 21
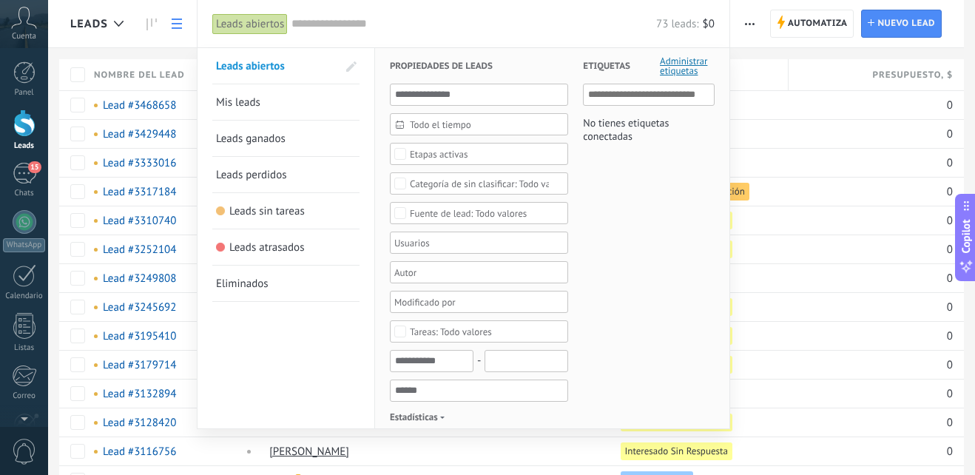
click at [314, 360] on div "Leads abiertos Mis leads Leads ganados Leads perdidos Leads sin tareas Leads at…" at bounding box center [287, 481] width 178 height 866
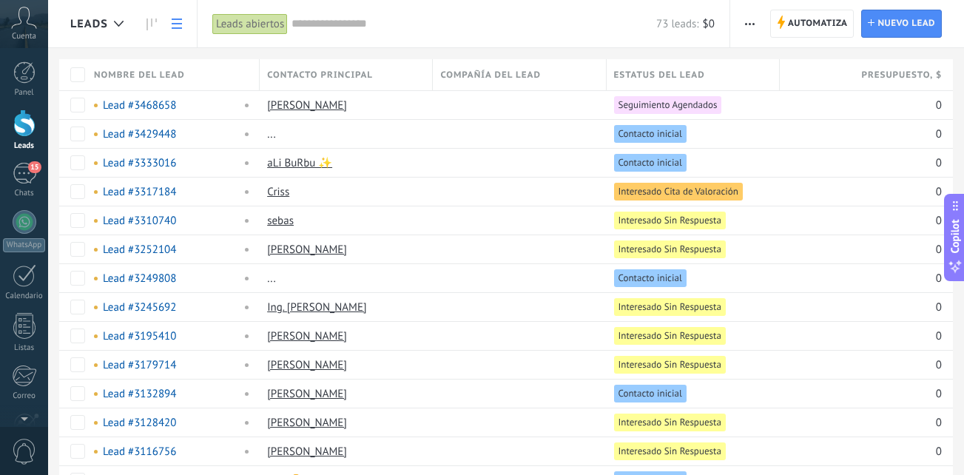
click at [20, 130] on div at bounding box center [24, 122] width 22 height 27
click at [174, 24] on use at bounding box center [177, 23] width 10 height 10
click at [217, 31] on div "Leads abiertos" at bounding box center [249, 23] width 75 height 21
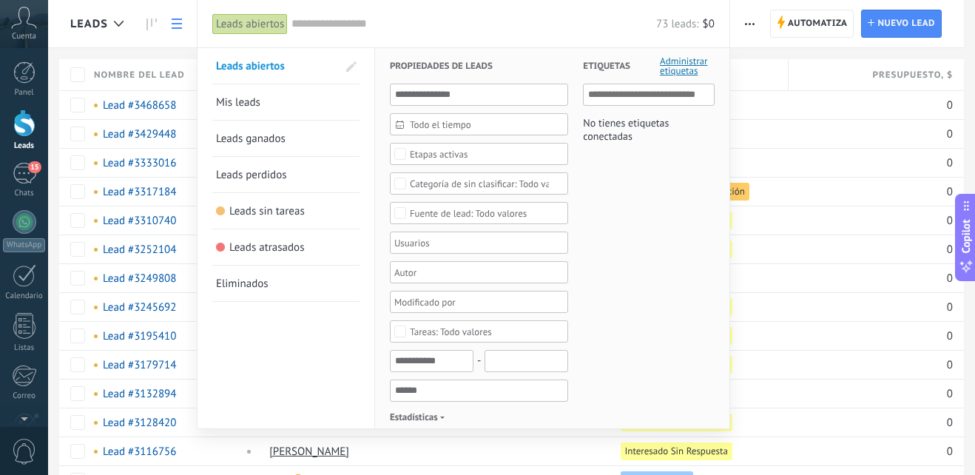
click at [261, 107] on link "Mis leads" at bounding box center [286, 102] width 140 height 36
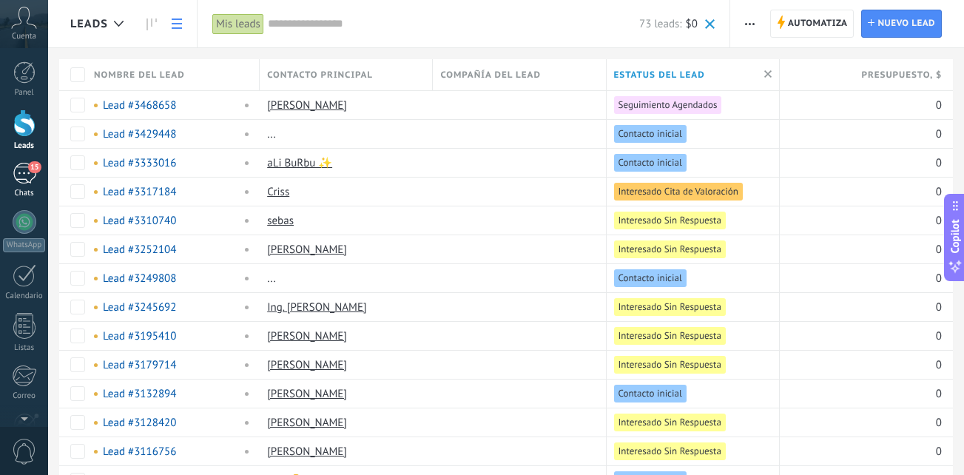
click at [38, 174] on link "15 Chats" at bounding box center [24, 181] width 48 height 36
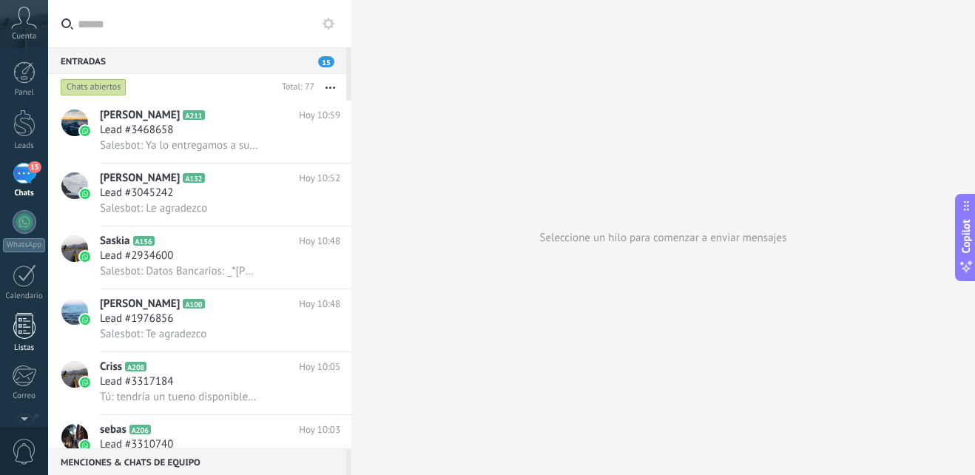
click at [34, 332] on div at bounding box center [24, 326] width 22 height 26
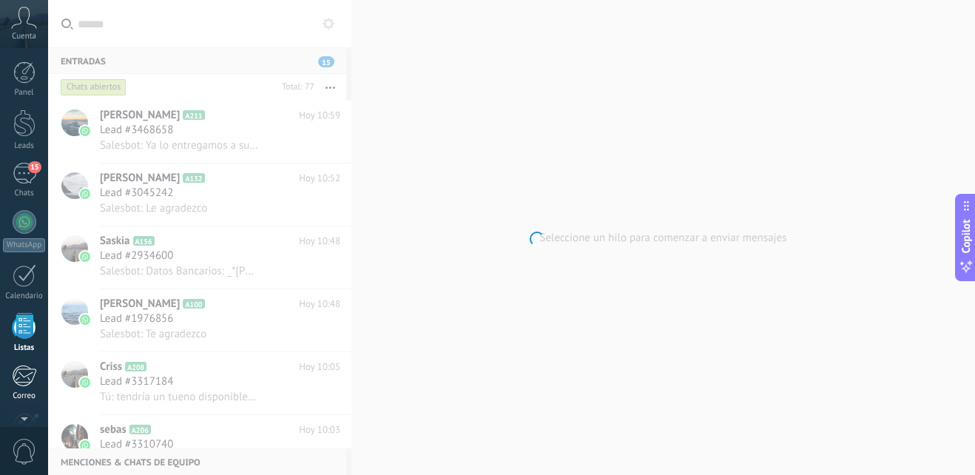
click at [24, 373] on div at bounding box center [24, 376] width 24 height 22
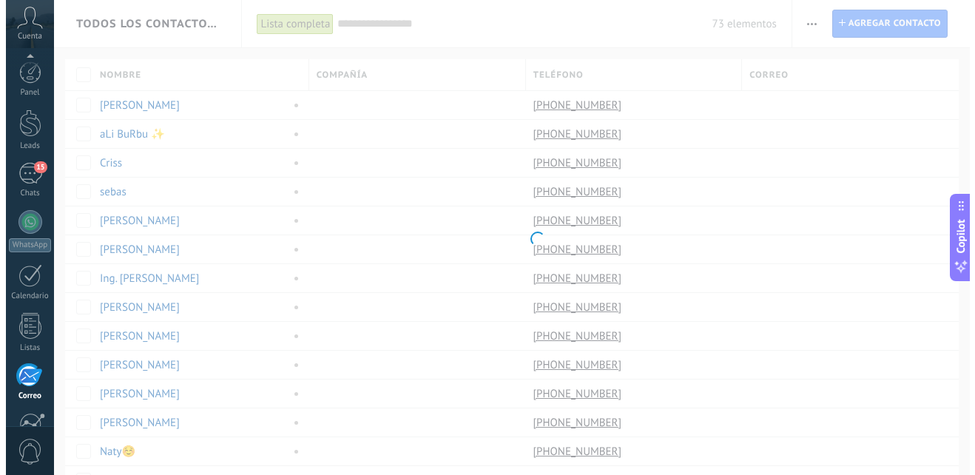
scroll to position [141, 0]
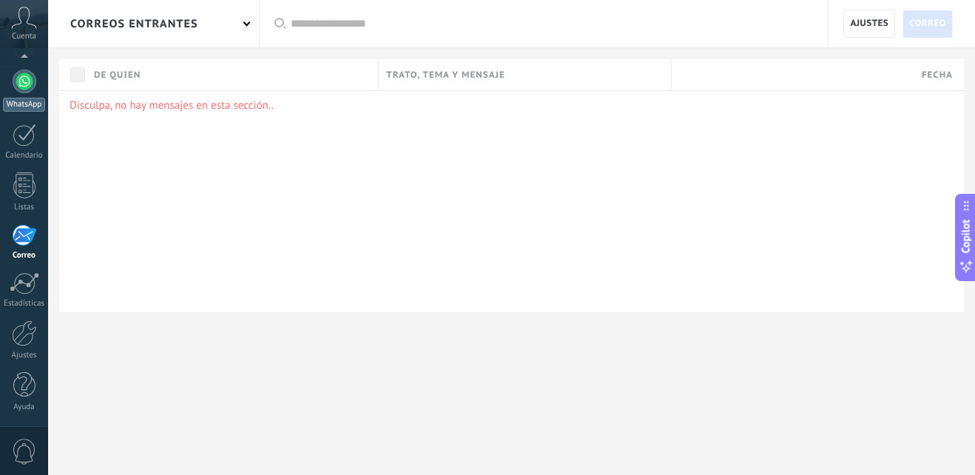
click at [18, 103] on div "WhatsApp" at bounding box center [24, 105] width 42 height 14
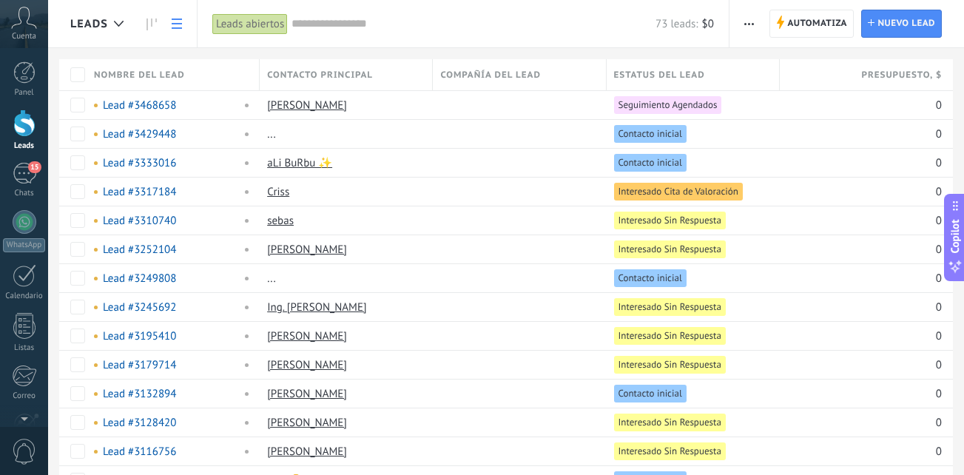
click at [178, 23] on icon at bounding box center [177, 23] width 10 height 10
click at [115, 21] on icon at bounding box center [119, 24] width 10 height 6
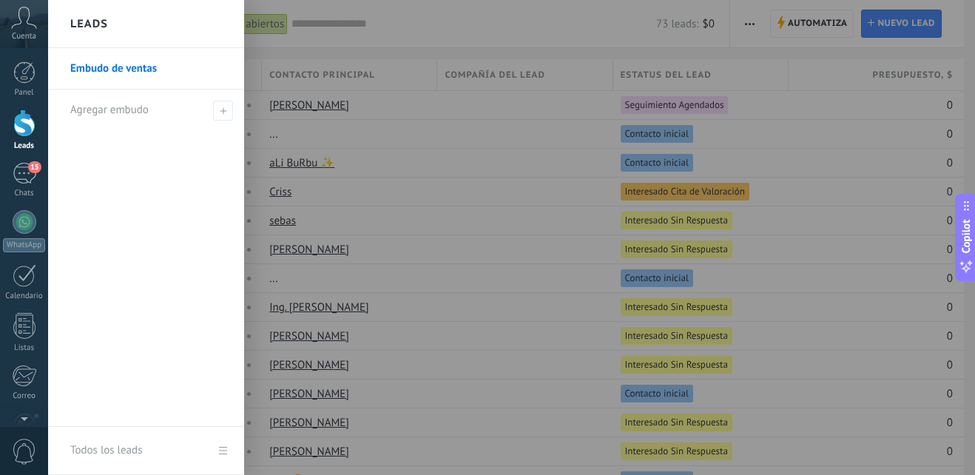
click at [406, 112] on div at bounding box center [535, 237] width 975 height 475
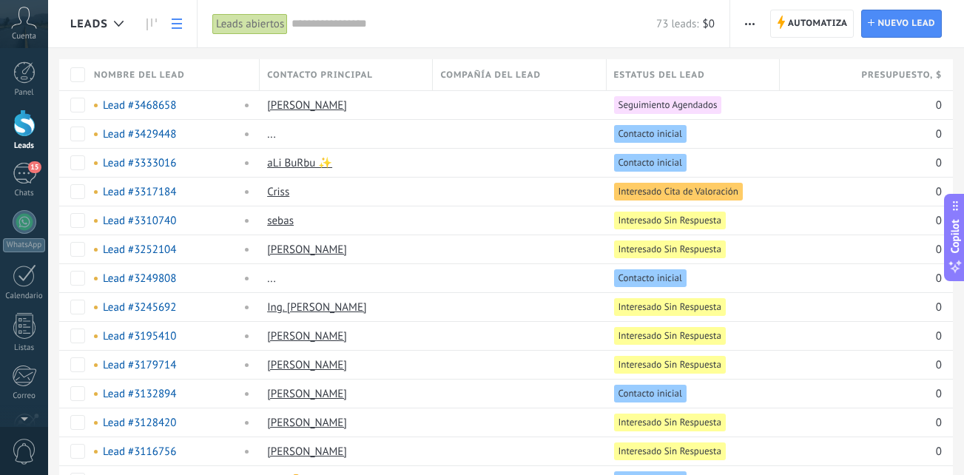
click at [183, 21] on link at bounding box center [176, 24] width 25 height 29
click at [176, 29] on link at bounding box center [176, 24] width 25 height 29
click at [117, 24] on use at bounding box center [119, 24] width 10 height 6
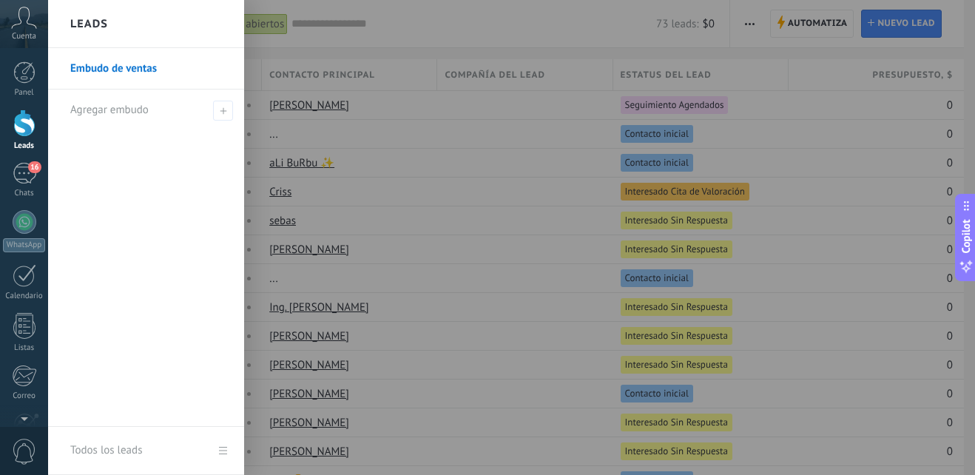
click at [117, 24] on div "Leads" at bounding box center [146, 24] width 196 height 48
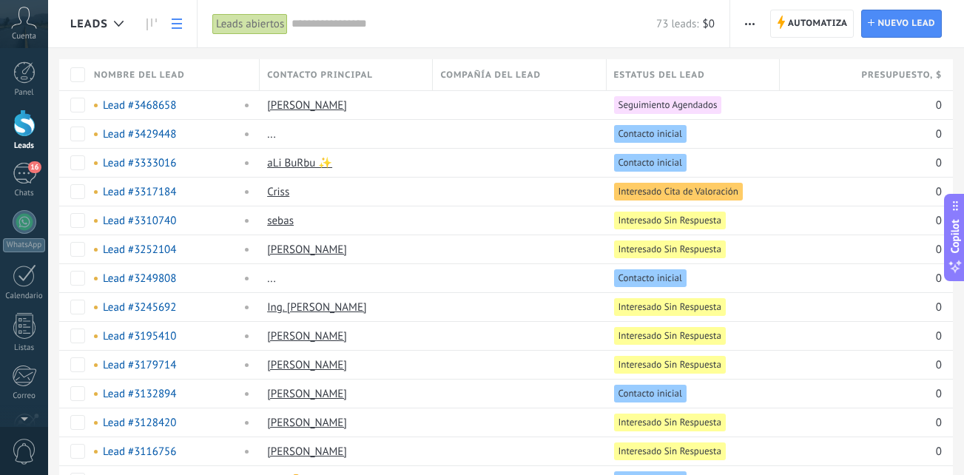
click at [180, 20] on use at bounding box center [177, 23] width 10 height 10
click at [173, 32] on link at bounding box center [176, 24] width 25 height 29
click at [176, 21] on icon at bounding box center [177, 23] width 10 height 10
click at [240, 25] on div "Leads abiertos" at bounding box center [249, 23] width 75 height 21
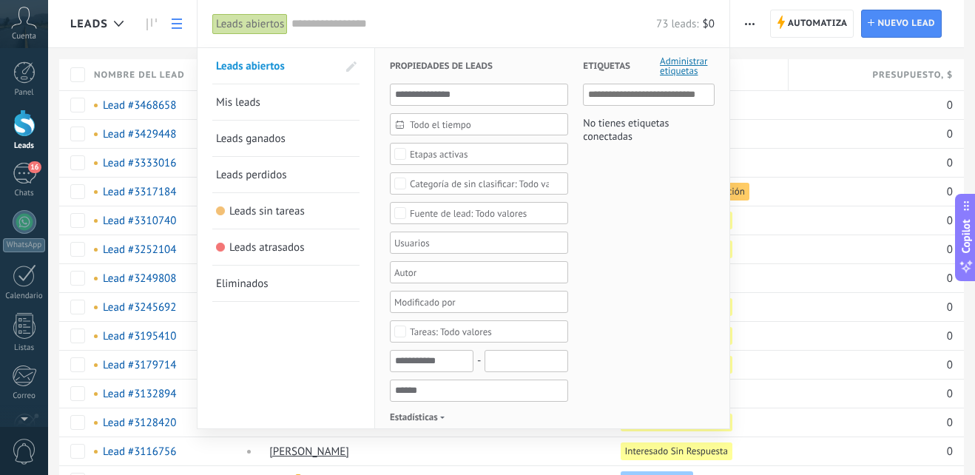
click at [258, 104] on span "Mis leads" at bounding box center [238, 102] width 44 height 14
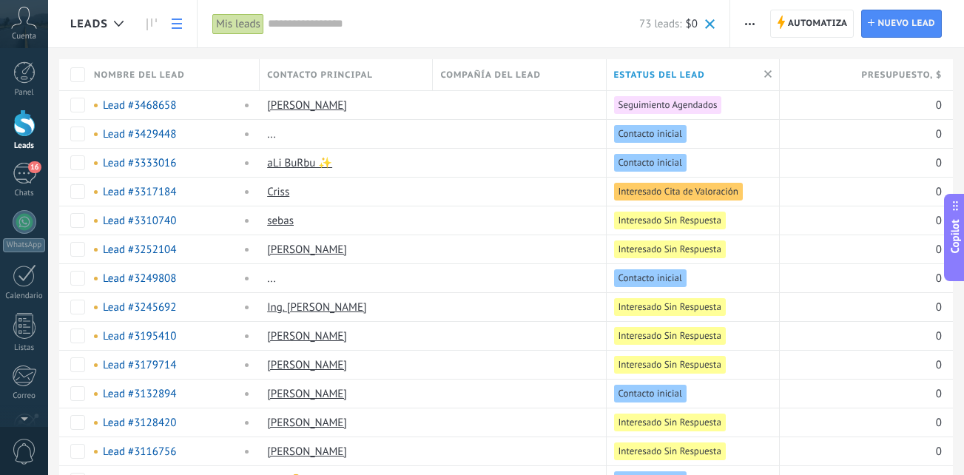
click at [176, 21] on icon at bounding box center [177, 23] width 10 height 10
click at [257, 22] on div "Mis leads" at bounding box center [238, 23] width 52 height 21
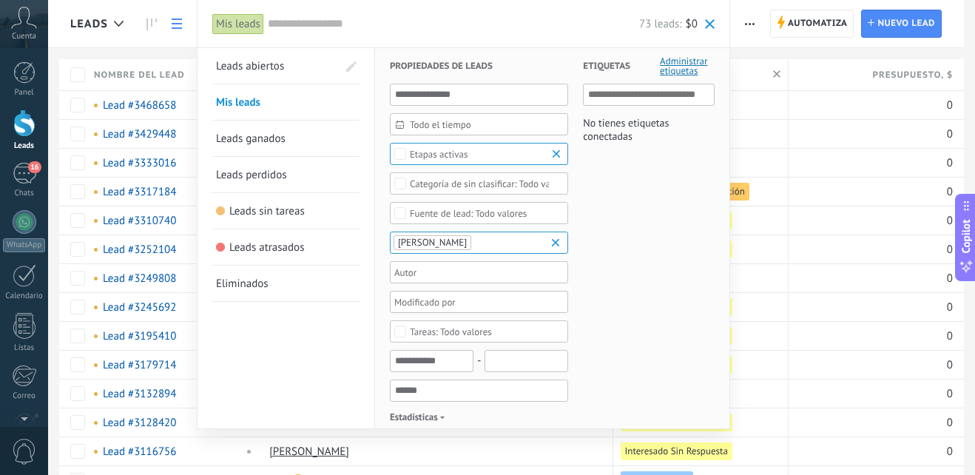
click at [778, 146] on div at bounding box center [487, 237] width 975 height 475
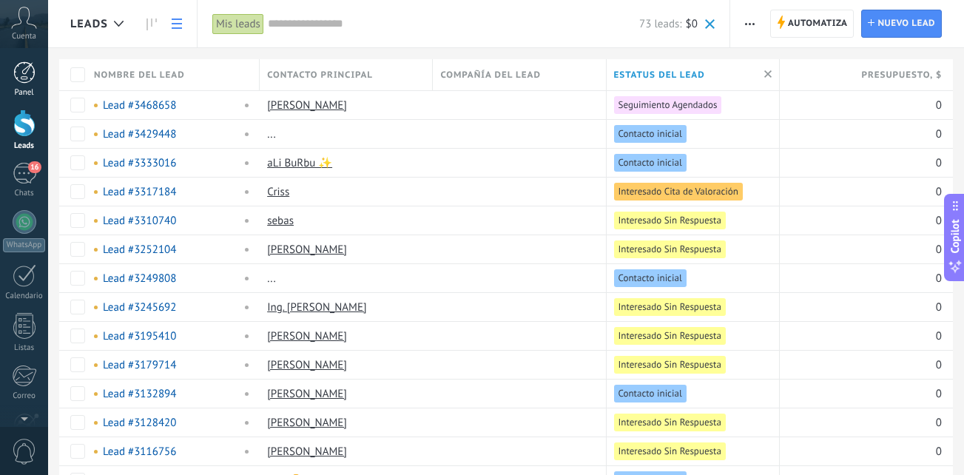
click at [18, 65] on div at bounding box center [24, 72] width 22 height 22
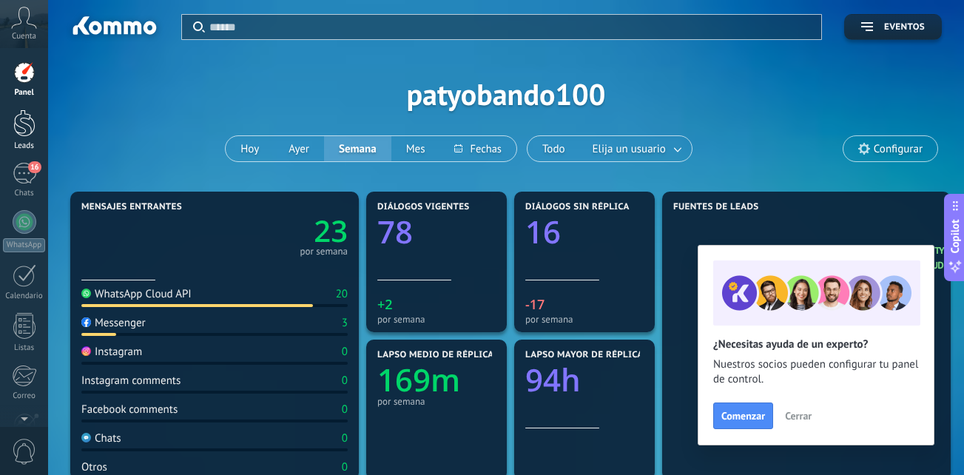
click at [27, 144] on div "Leads" at bounding box center [24, 146] width 43 height 10
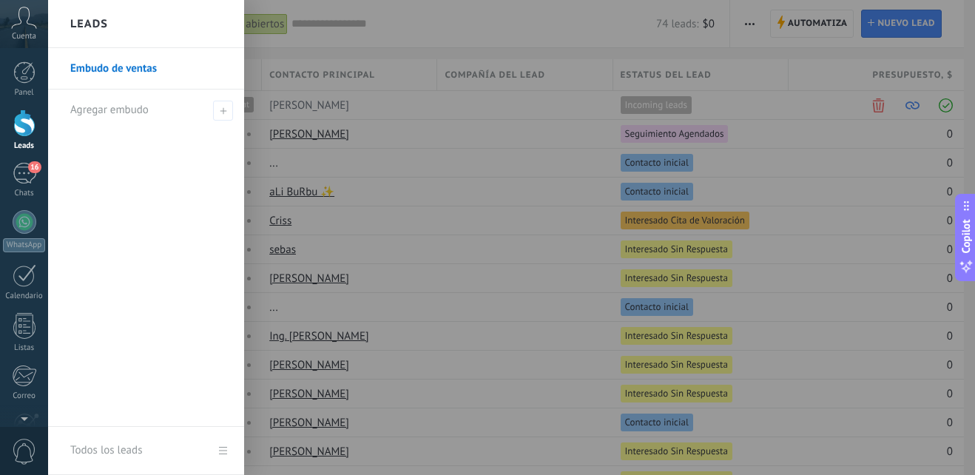
click at [95, 71] on link "Embudo de ventas" at bounding box center [149, 68] width 159 height 41
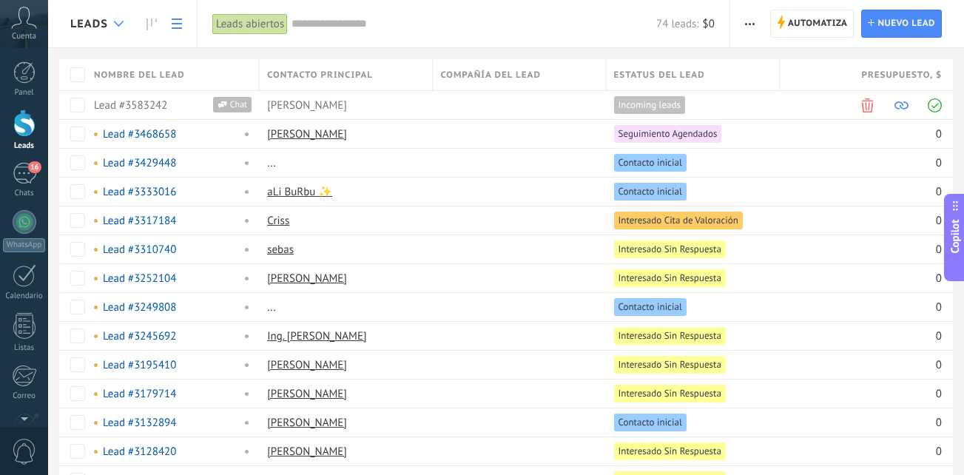
click at [118, 25] on use at bounding box center [119, 24] width 10 height 6
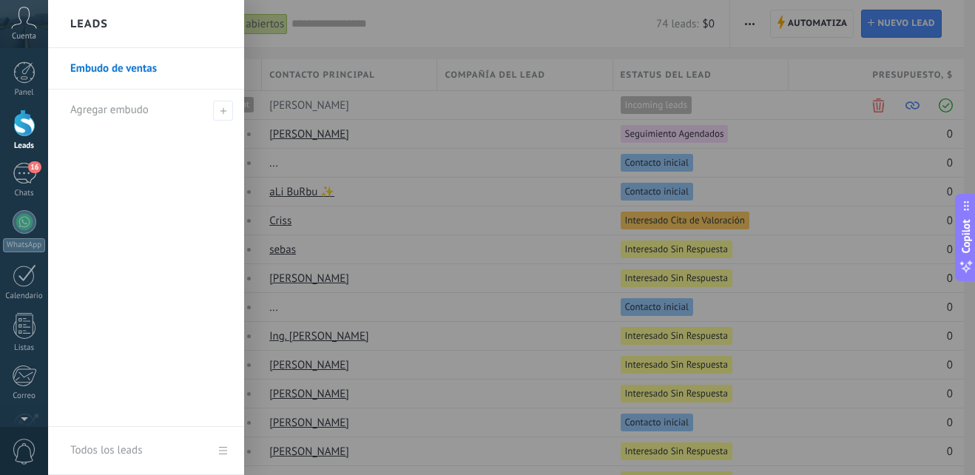
click at [102, 23] on h2 "Leads" at bounding box center [89, 24] width 38 height 47
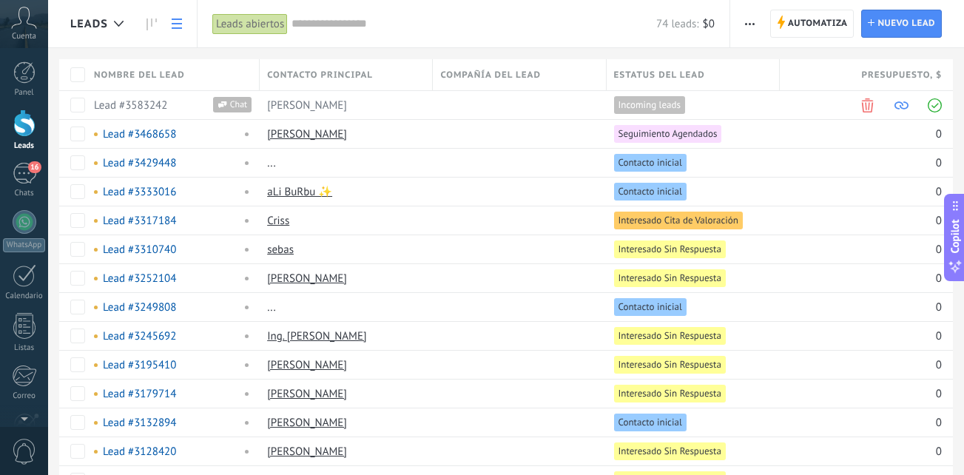
click at [172, 27] on icon at bounding box center [177, 23] width 10 height 10
click at [267, 21] on div "Leads abiertos" at bounding box center [249, 23] width 75 height 21
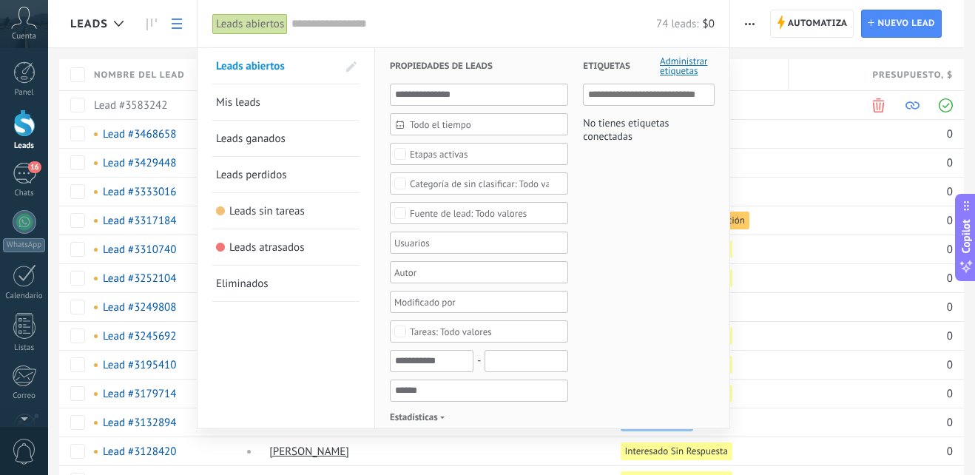
click at [344, 21] on input "text" at bounding box center [473, 24] width 365 height 16
click at [851, 256] on div at bounding box center [487, 237] width 975 height 475
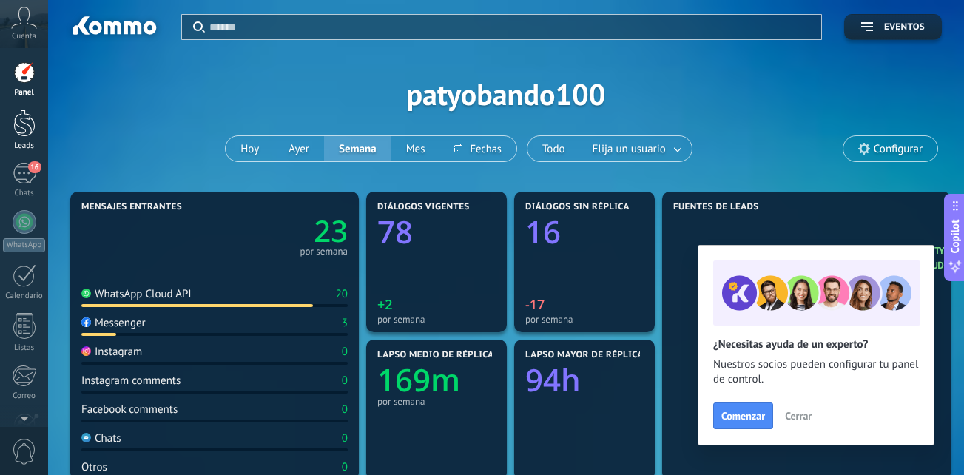
click at [28, 123] on div at bounding box center [24, 122] width 22 height 27
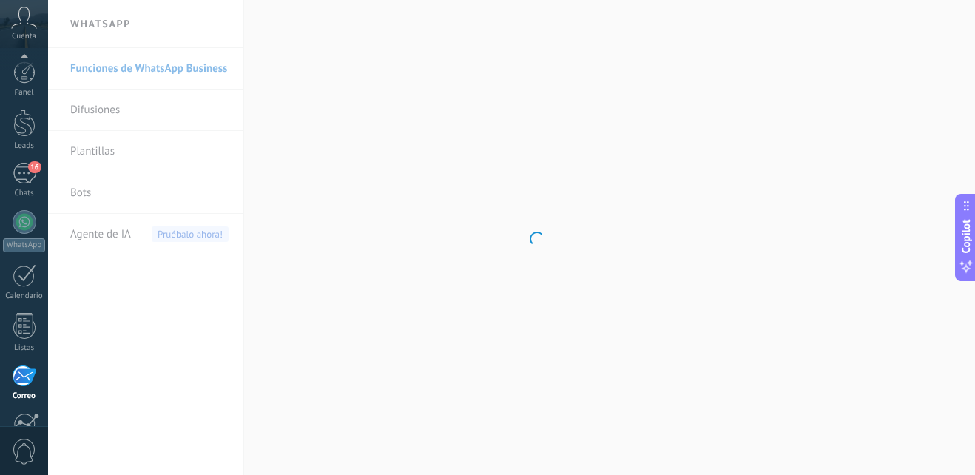
scroll to position [141, 0]
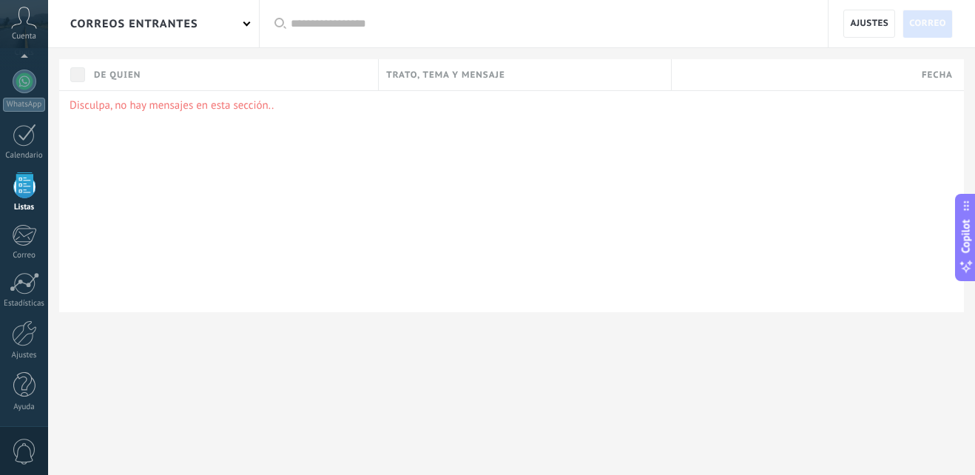
scroll to position [92, 0]
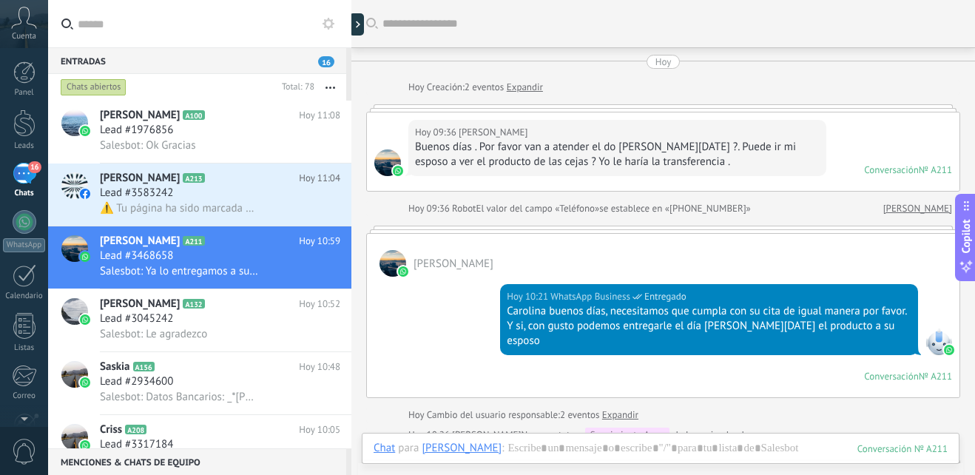
scroll to position [965, 0]
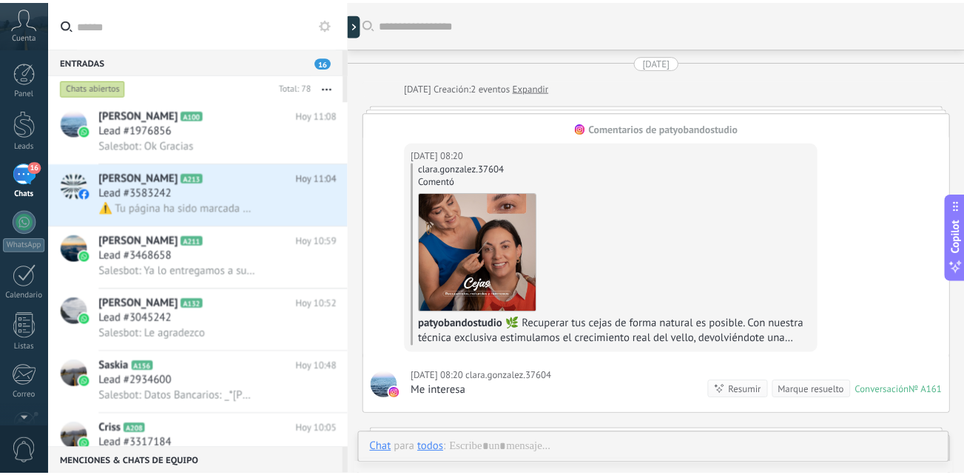
scroll to position [22, 0]
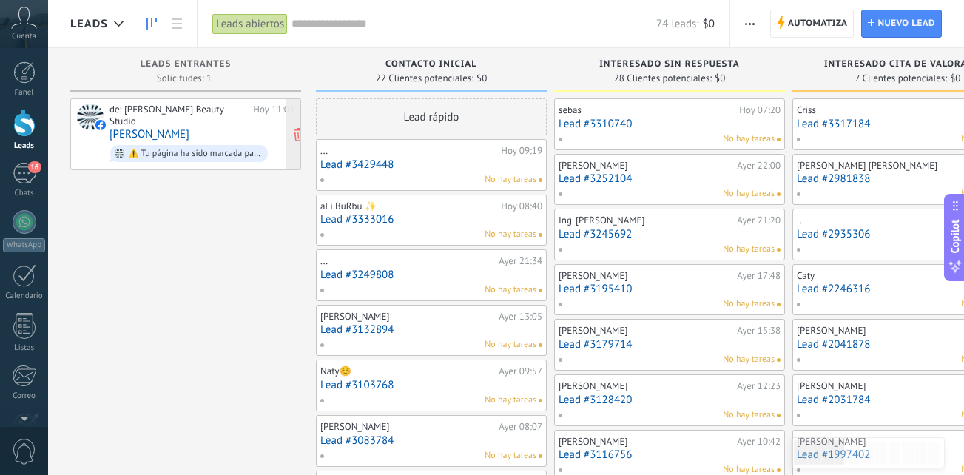
click at [186, 129] on div "de: Paty Obando Beauty Studio Hoy 11:04 Jamie De De ⚠️ Tu página ha sido marcad…" at bounding box center [201, 134] width 185 height 61
